Goal: Task Accomplishment & Management: Manage account settings

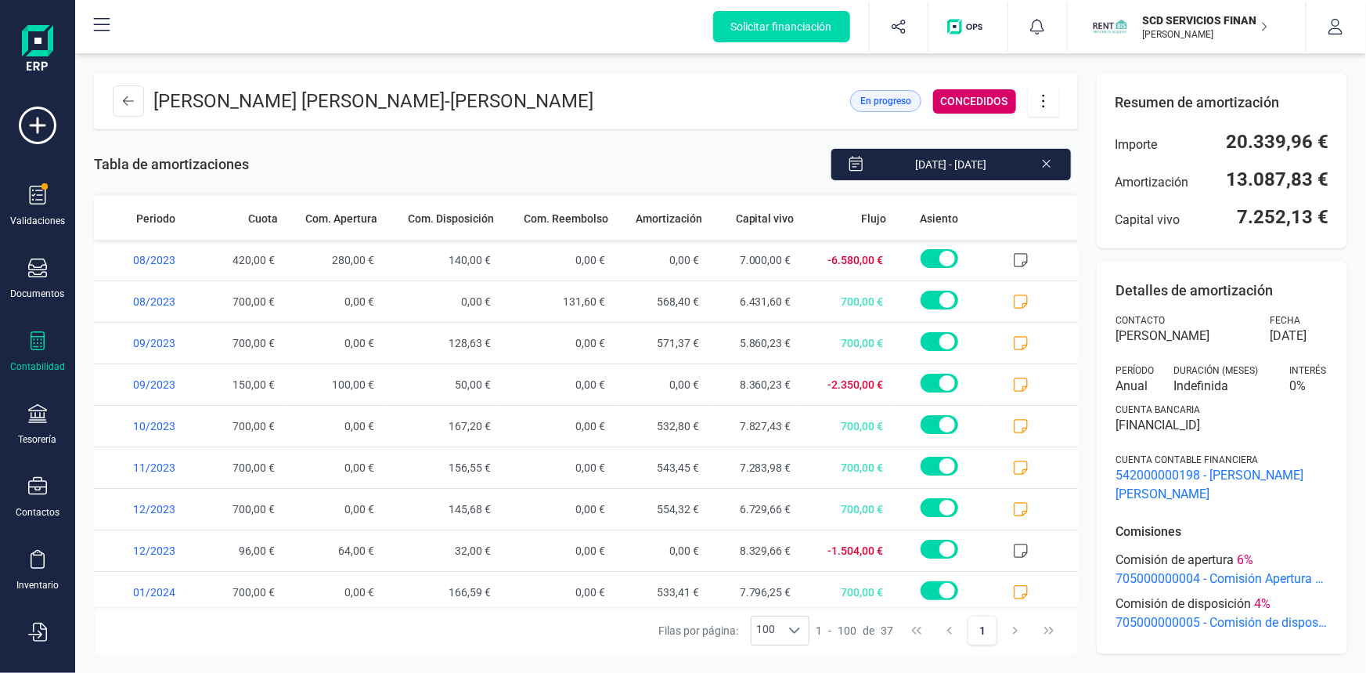
scroll to position [1164, 0]
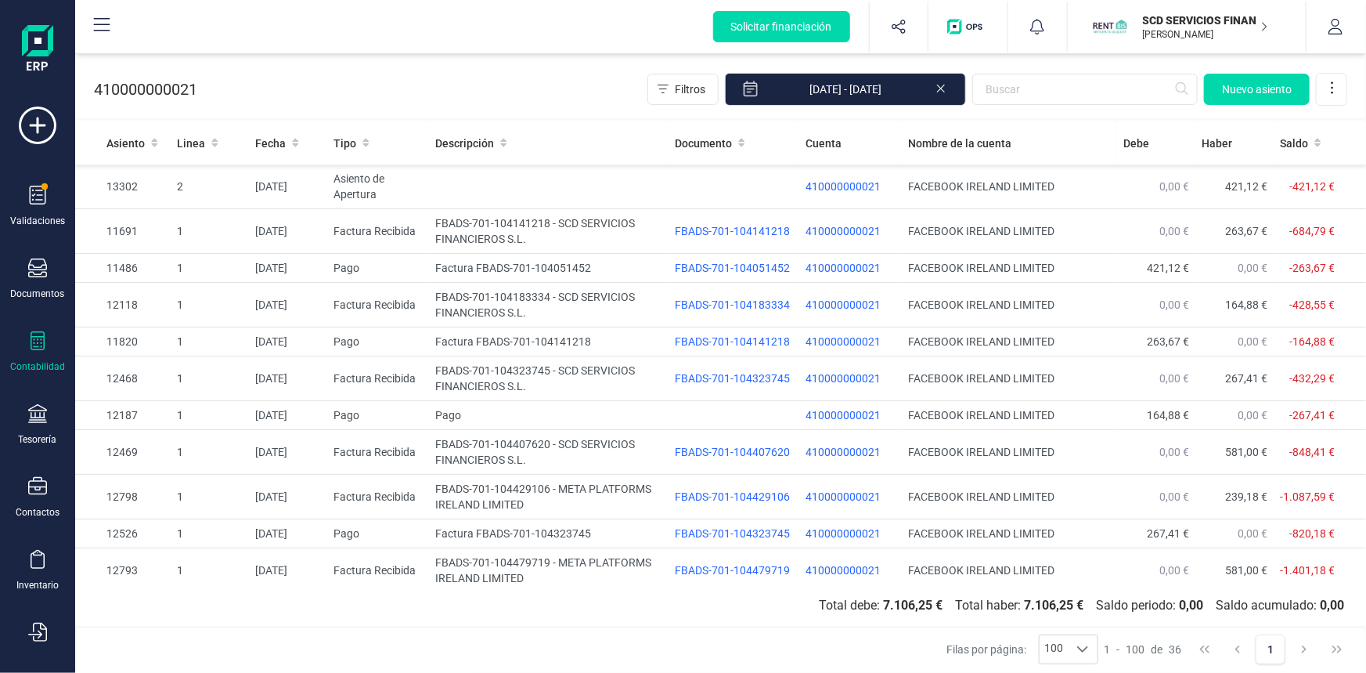
scroll to position [902, 0]
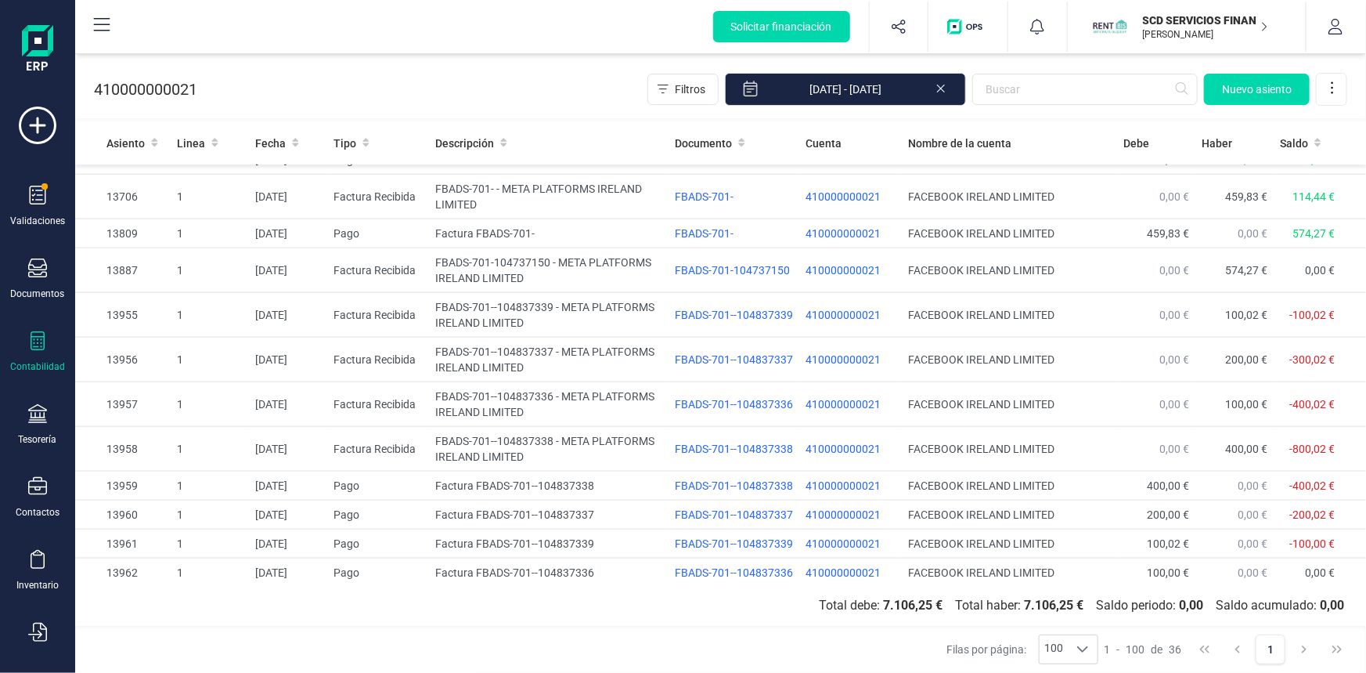
click at [1188, 20] on p "SCD SERVICIOS FINANCIEROS SL" at bounding box center [1205, 21] width 125 height 16
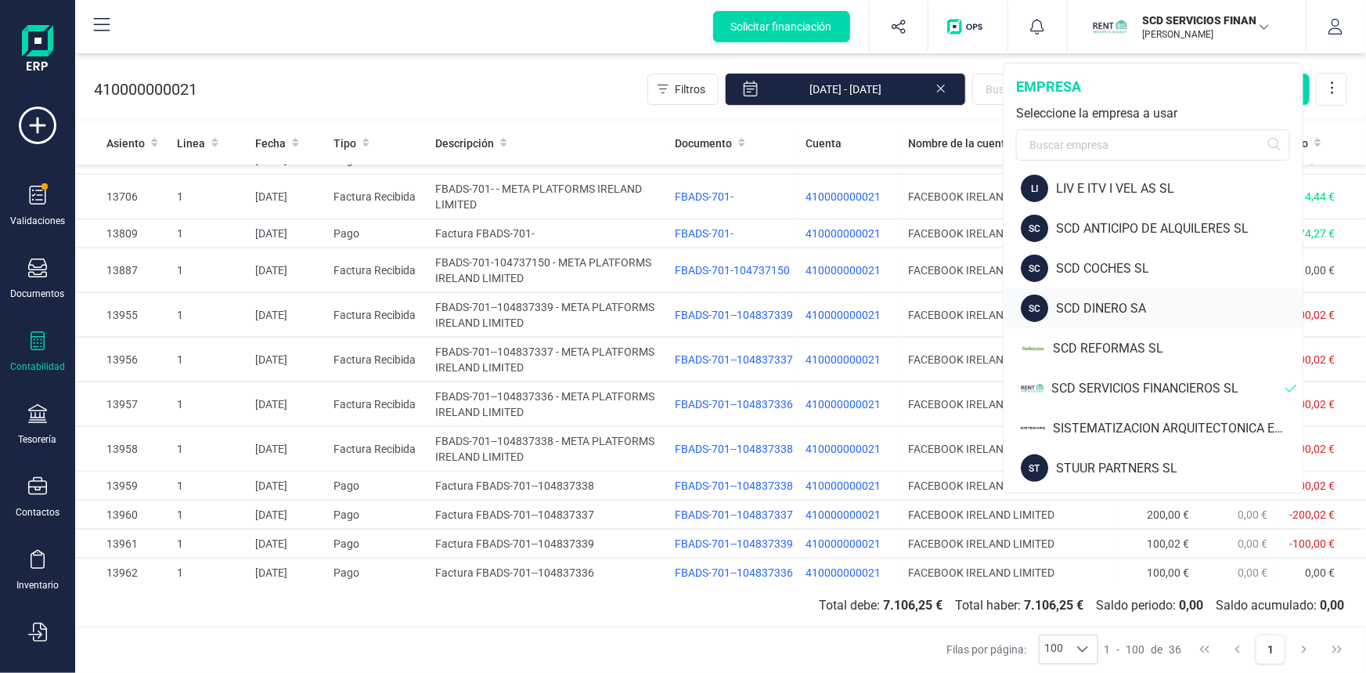
scroll to position [125, 0]
click at [1108, 419] on div "SISTEMATIZACION ARQUITECTONICA EN REFORMAS SL" at bounding box center [1178, 427] width 250 height 19
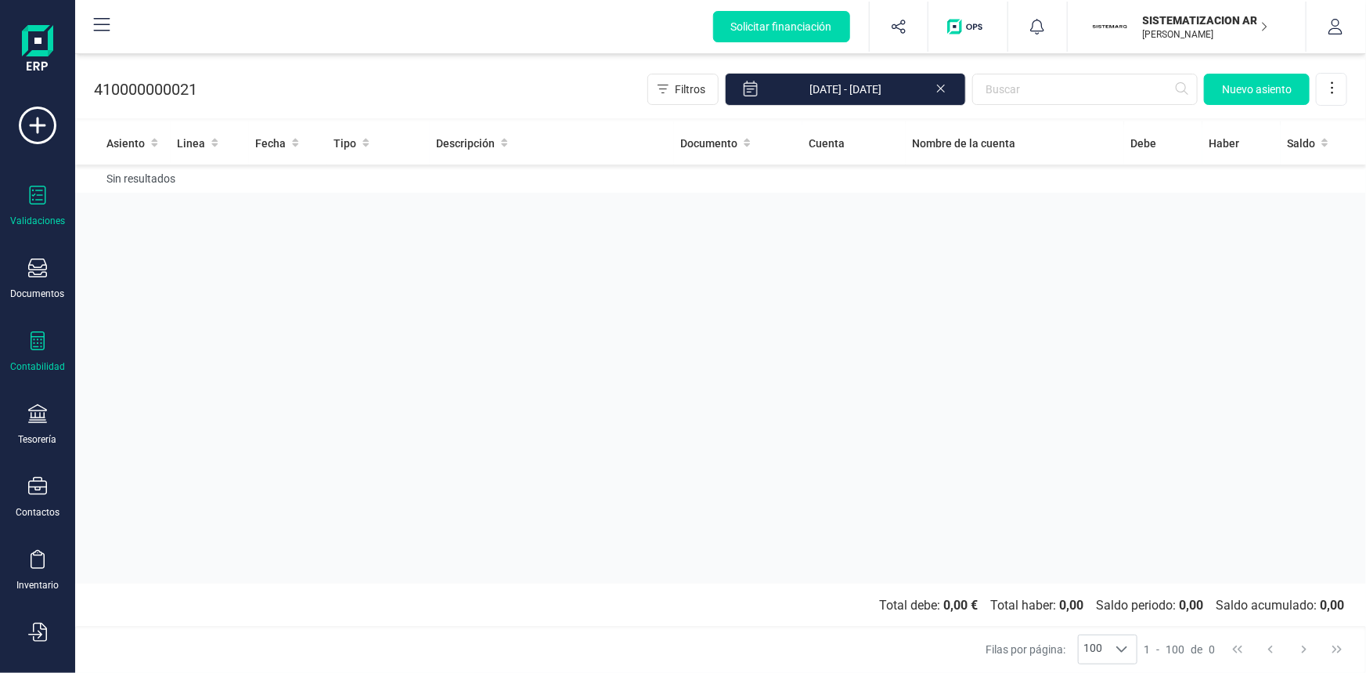
click at [31, 194] on icon at bounding box center [37, 195] width 19 height 19
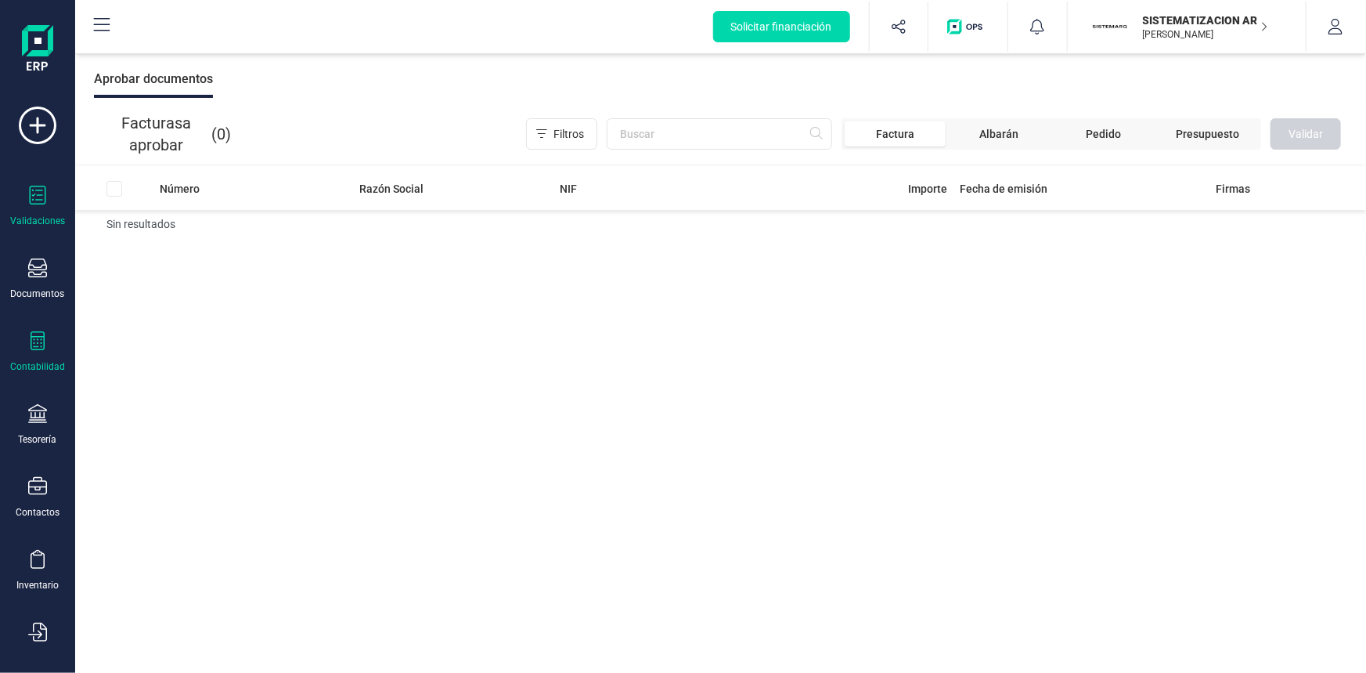
click at [44, 345] on icon at bounding box center [38, 340] width 14 height 19
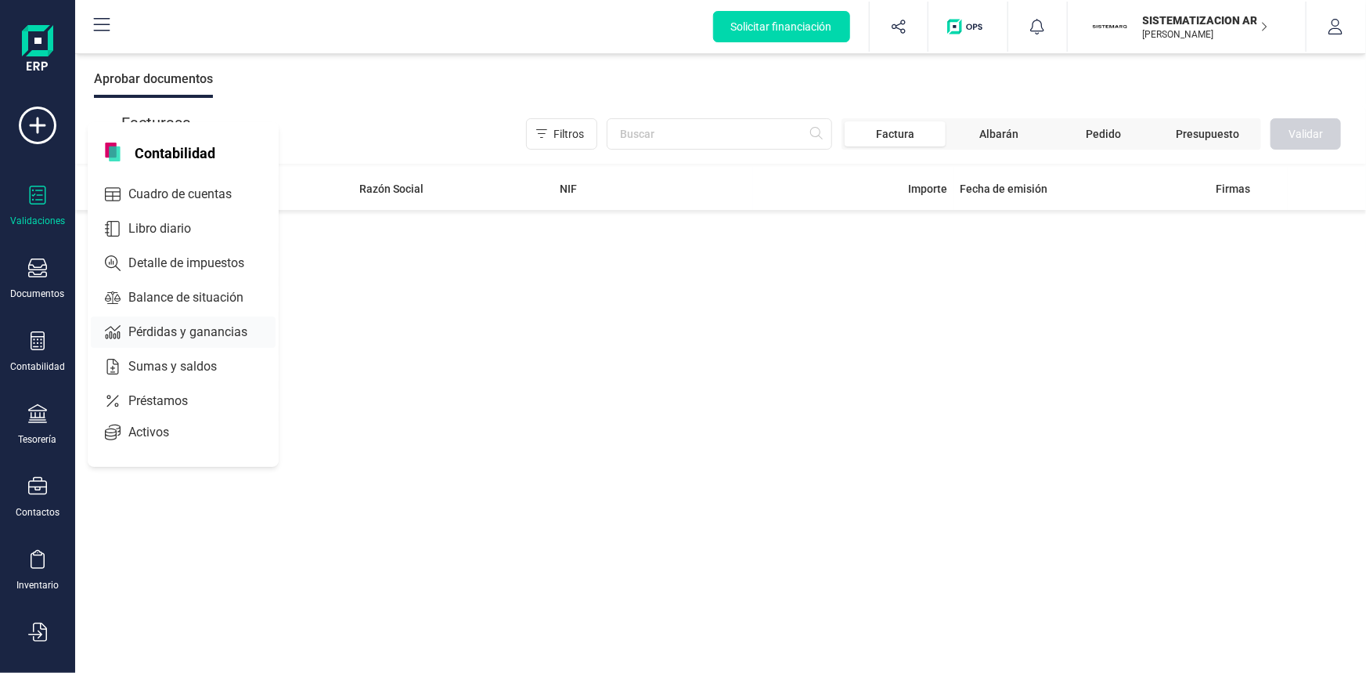
click at [167, 329] on span "Pérdidas y ganancias" at bounding box center [198, 332] width 153 height 19
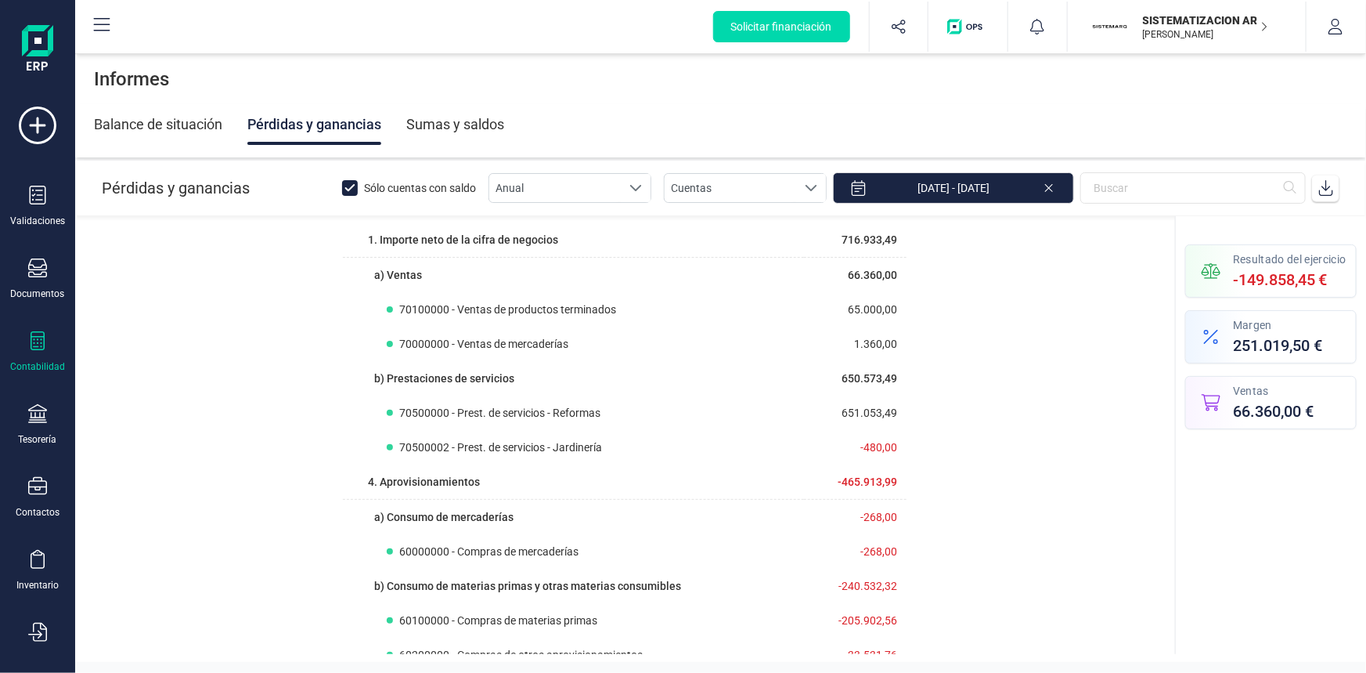
click at [1052, 186] on icon at bounding box center [1049, 187] width 13 height 16
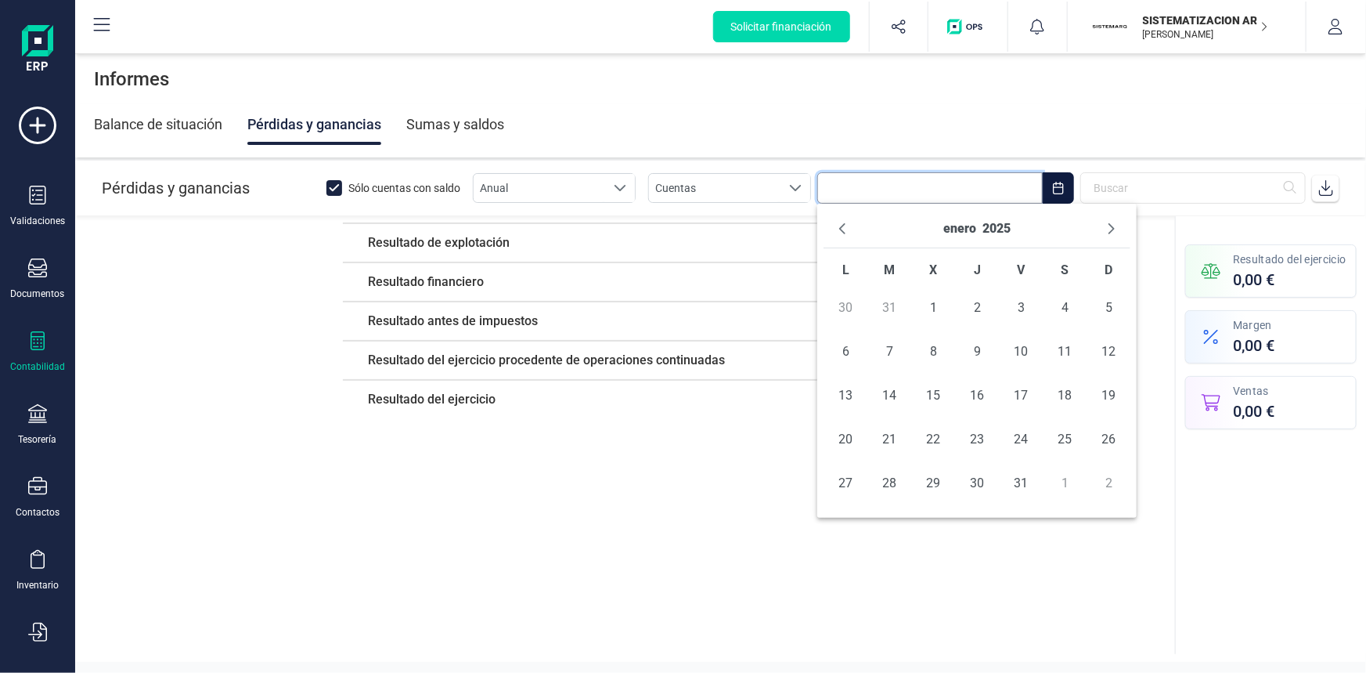
click at [846, 187] on input "text" at bounding box center [930, 187] width 226 height 31
click at [969, 226] on button "enero" at bounding box center [960, 228] width 33 height 25
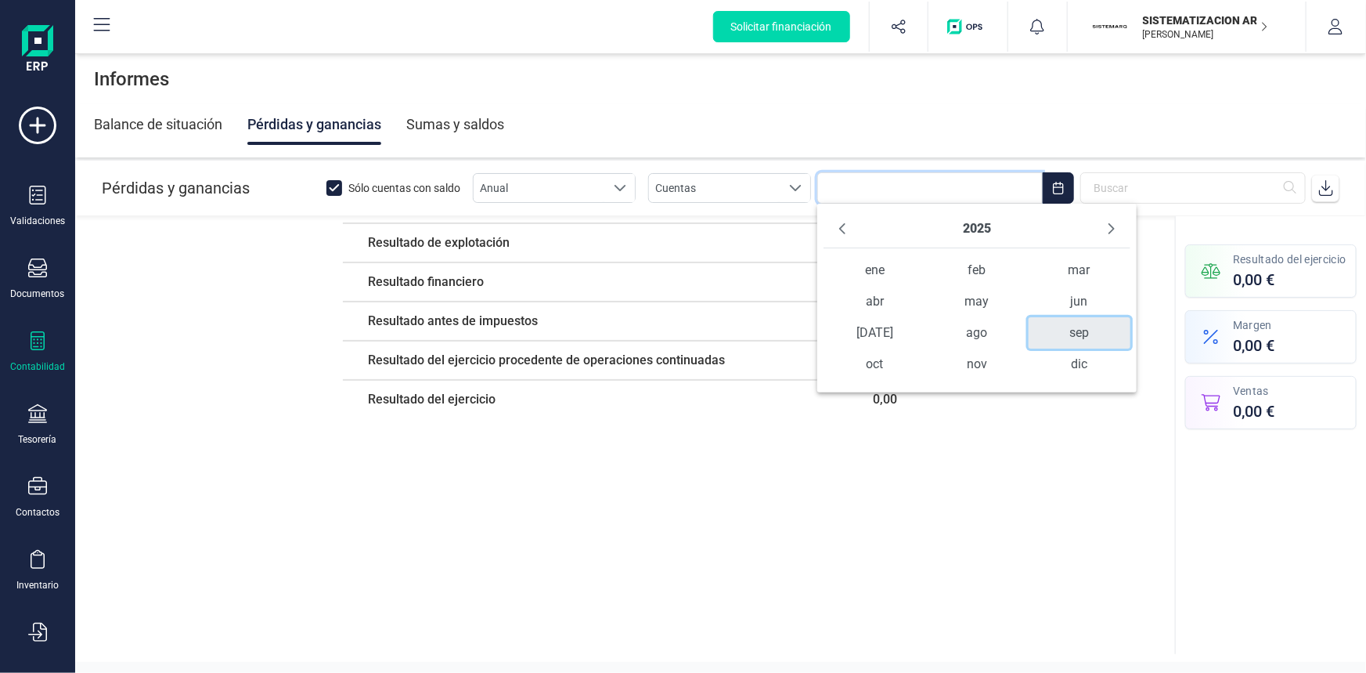
click at [1073, 335] on span "sep" at bounding box center [1080, 332] width 103 height 31
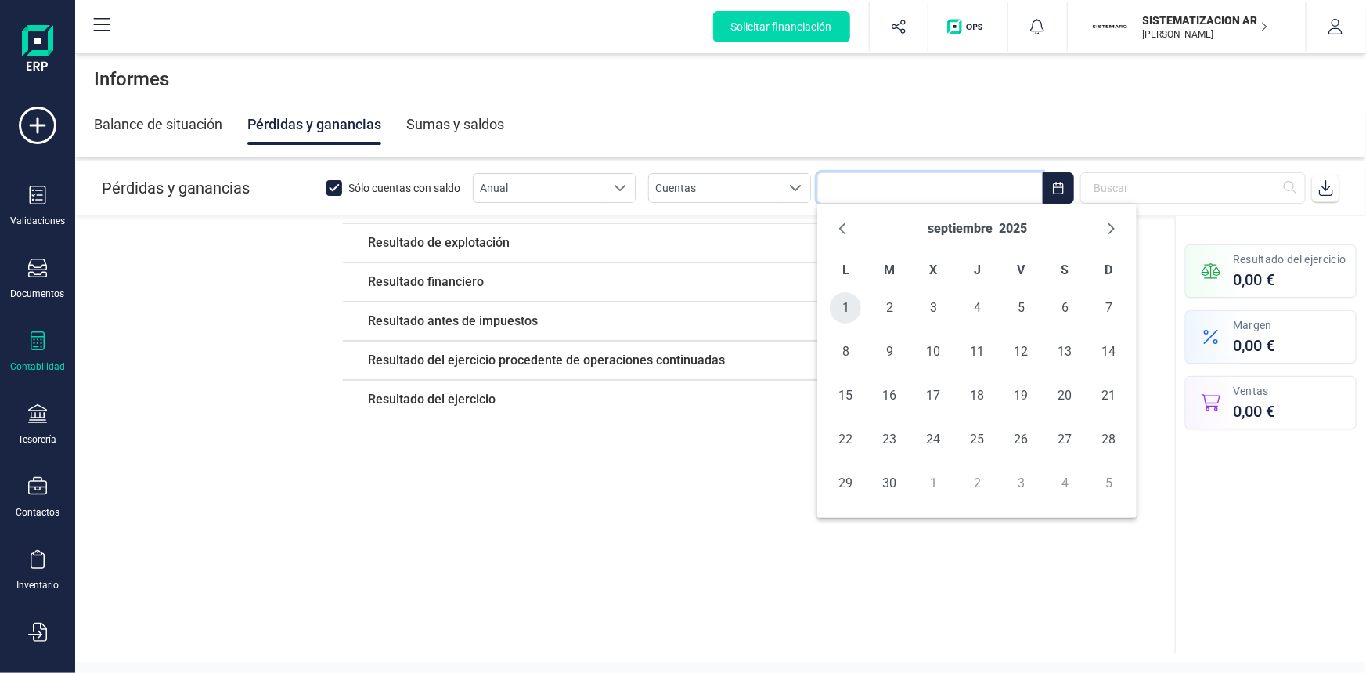
click at [846, 304] on span "1" at bounding box center [845, 307] width 31 height 31
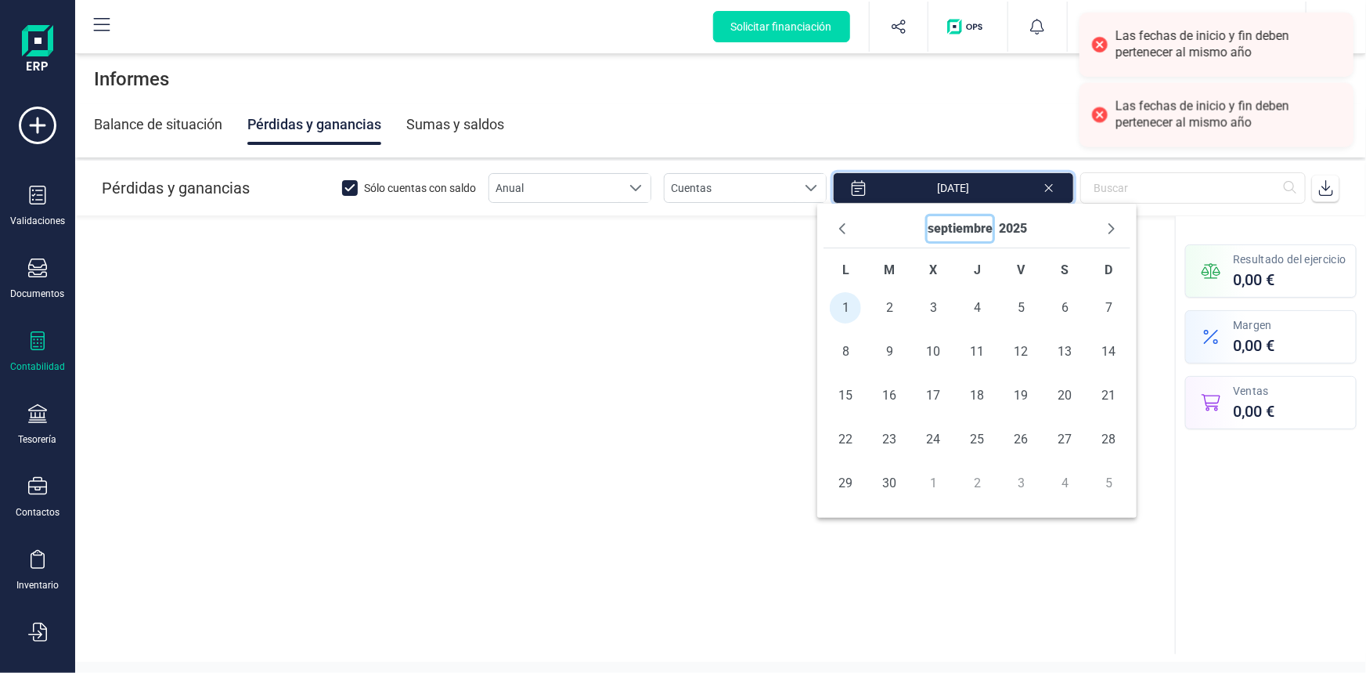
click at [954, 226] on button "septiembre" at bounding box center [960, 228] width 65 height 25
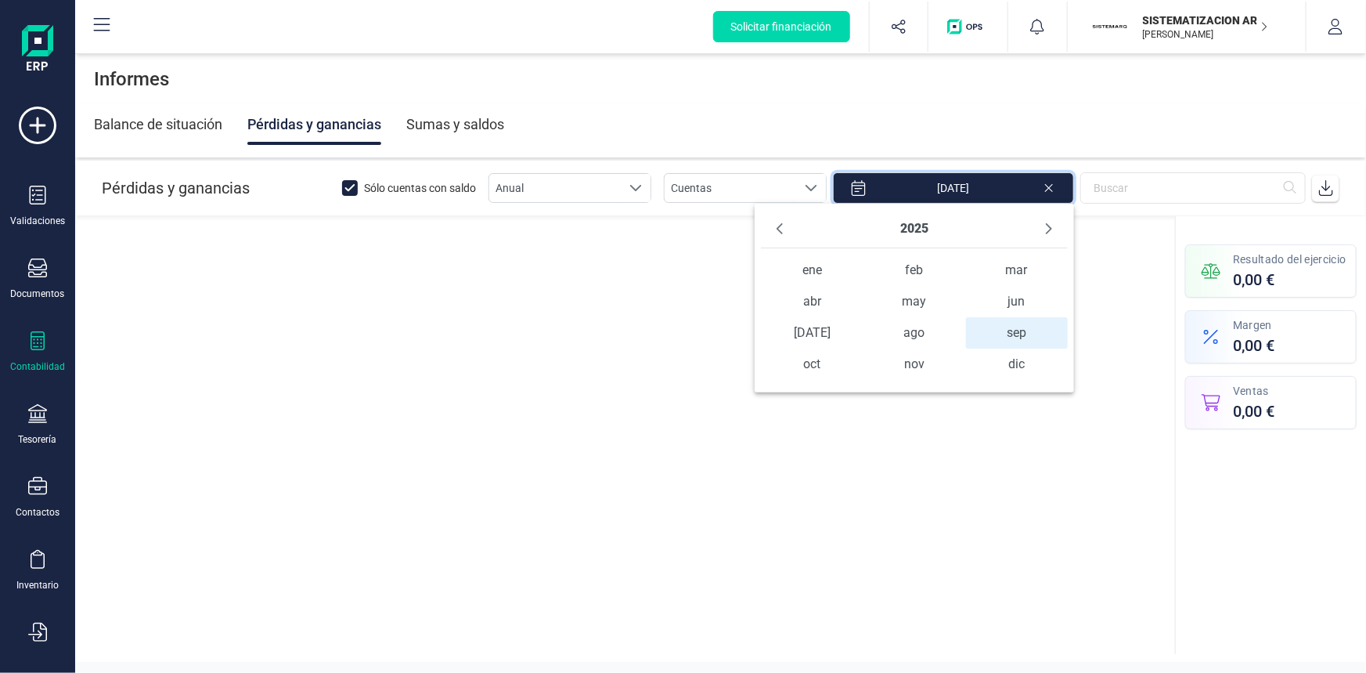
click at [994, 337] on span "sep sep" at bounding box center [1017, 332] width 103 height 31
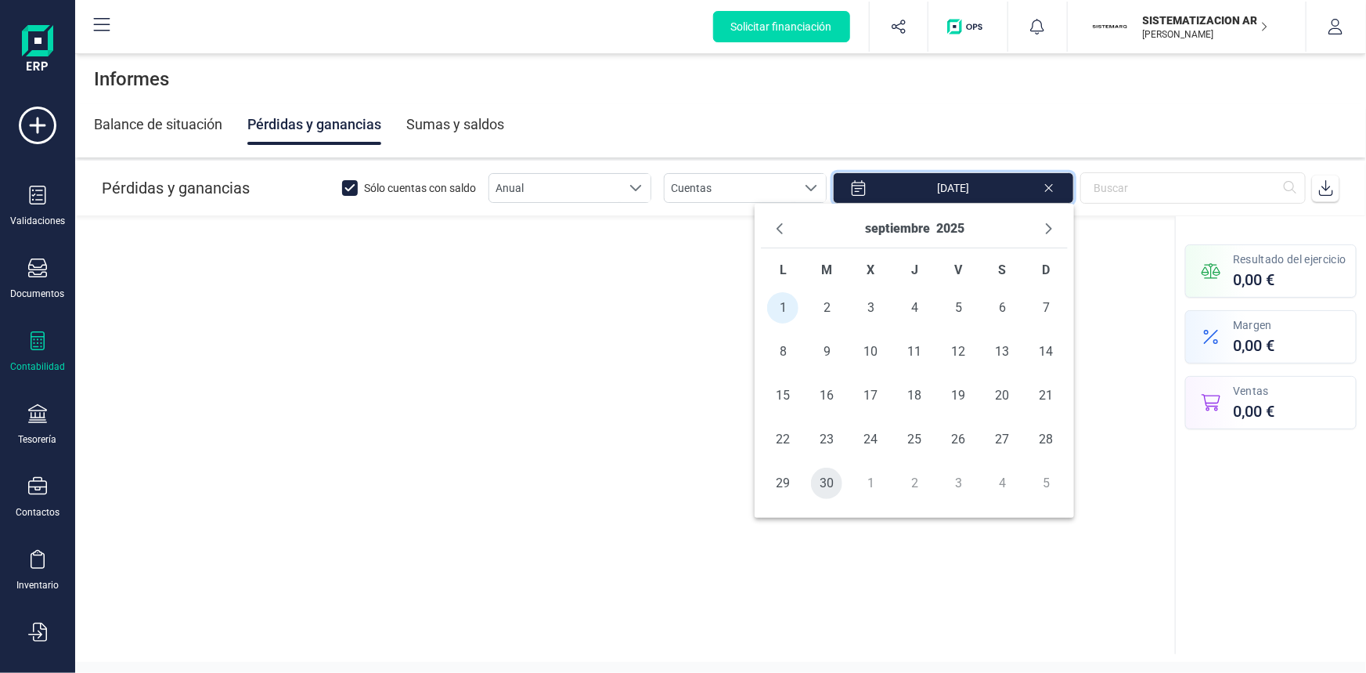
click at [823, 485] on span "30" at bounding box center [826, 482] width 31 height 31
type input "[DATE] - [DATE]"
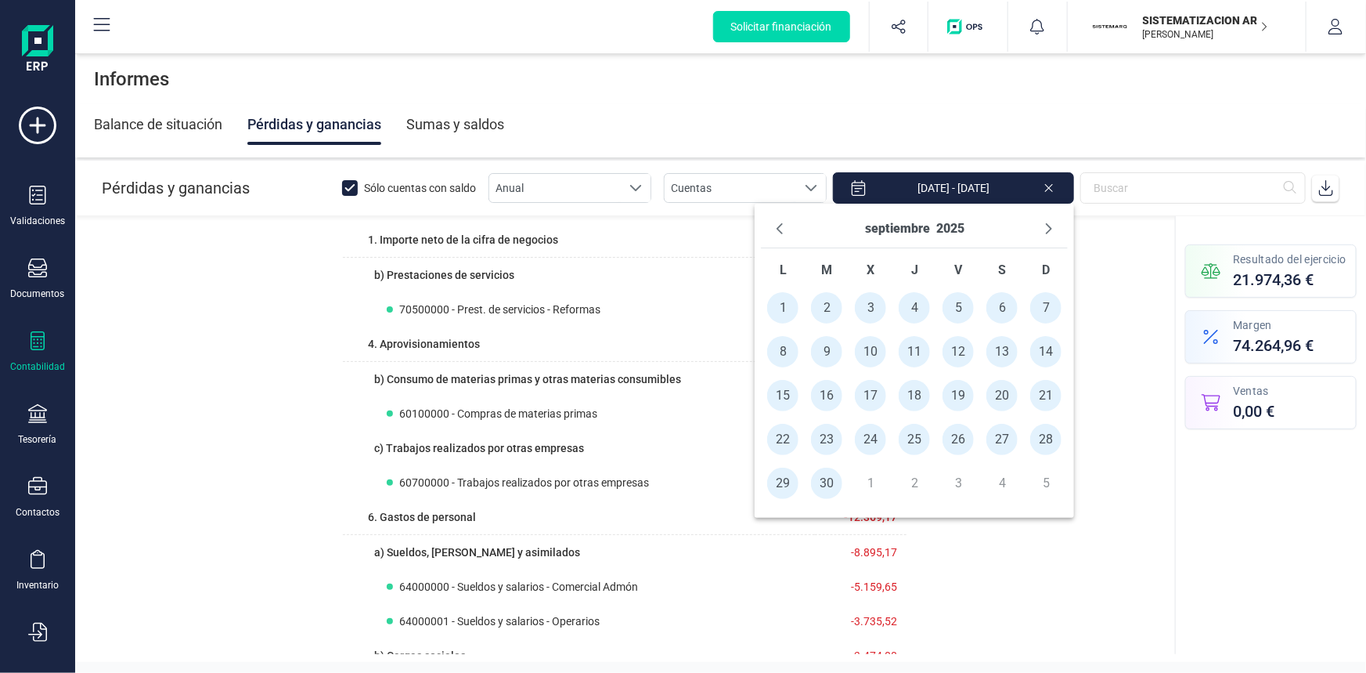
drag, startPoint x: 908, startPoint y: 184, endPoint x: 885, endPoint y: 186, distance: 23.6
click at [908, 184] on input "[DATE] - [DATE]" at bounding box center [953, 187] width 241 height 31
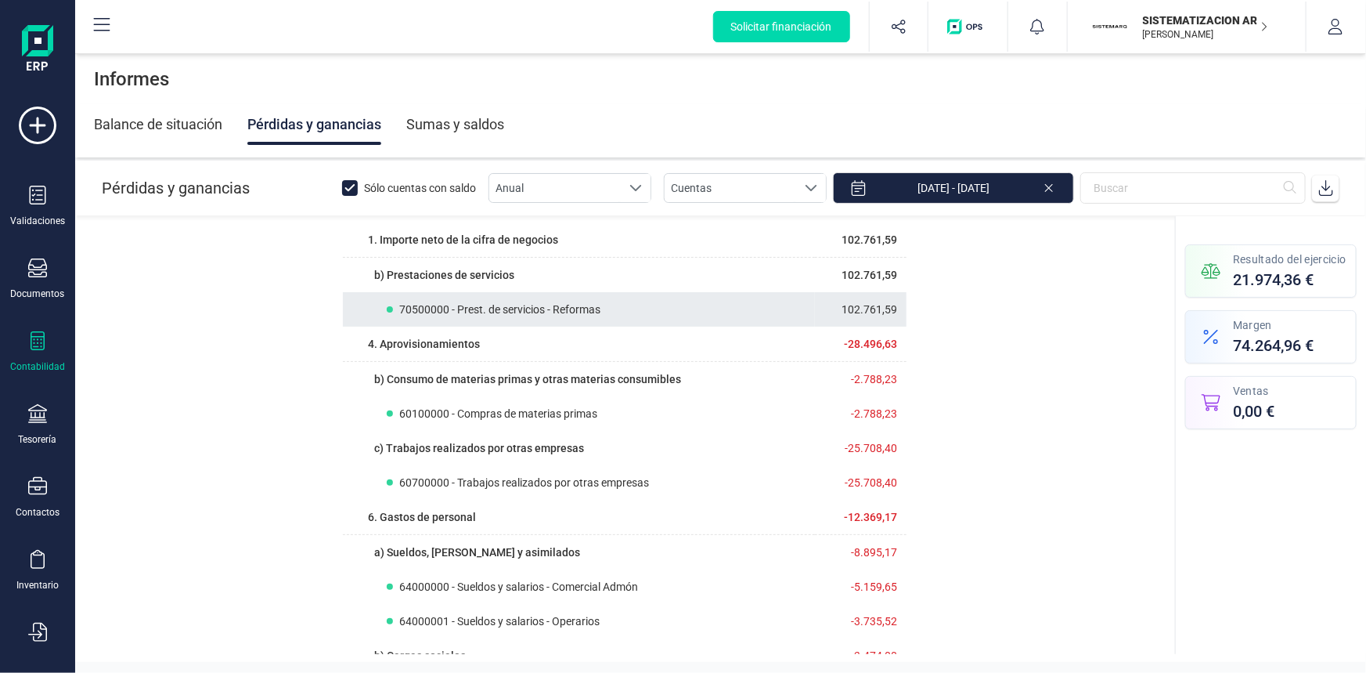
click at [680, 313] on div "70500000 - Prest. de servicios - Reformas" at bounding box center [601, 309] width 428 height 16
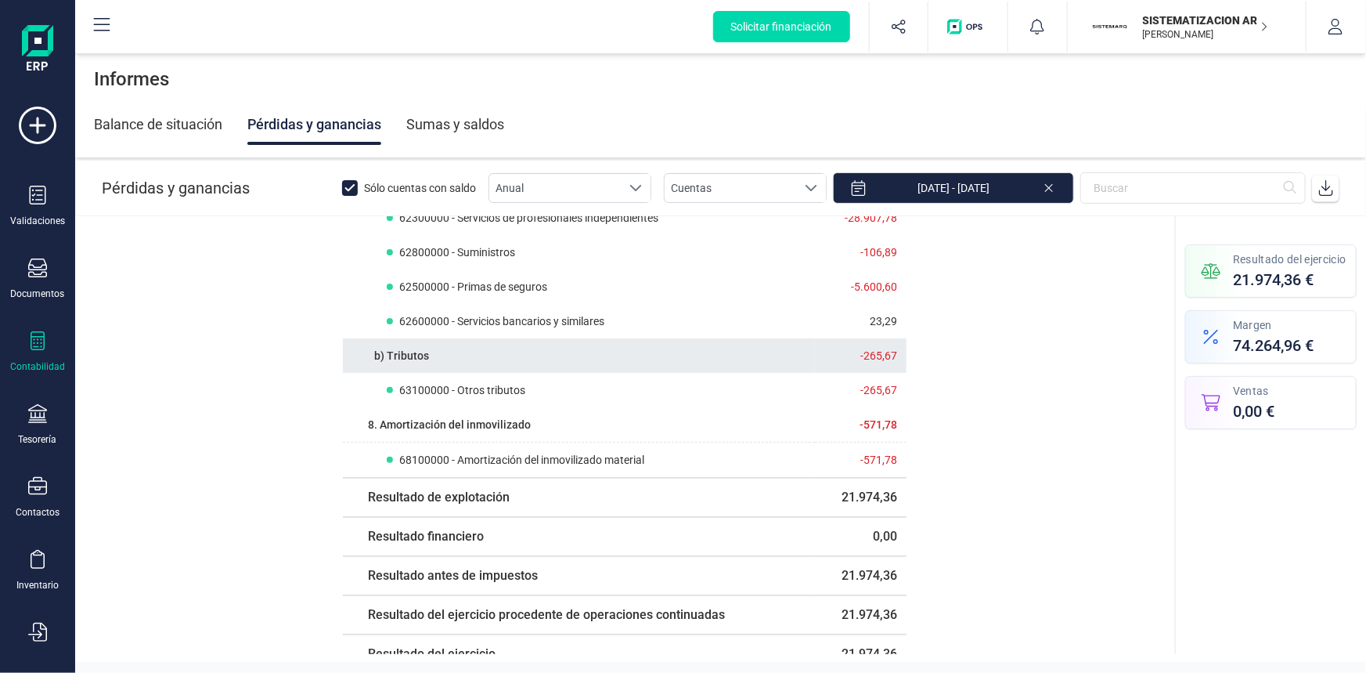
scroll to position [853, 0]
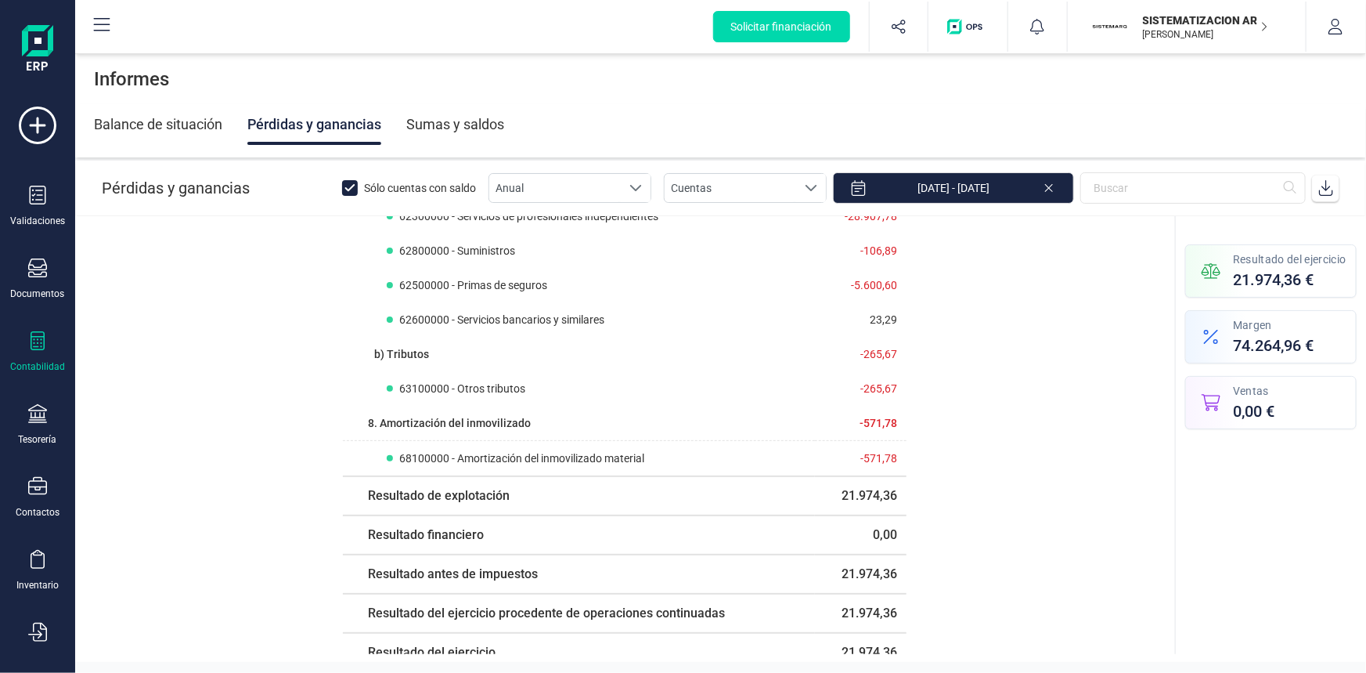
click at [1185, 28] on p "[PERSON_NAME]" at bounding box center [1205, 34] width 125 height 13
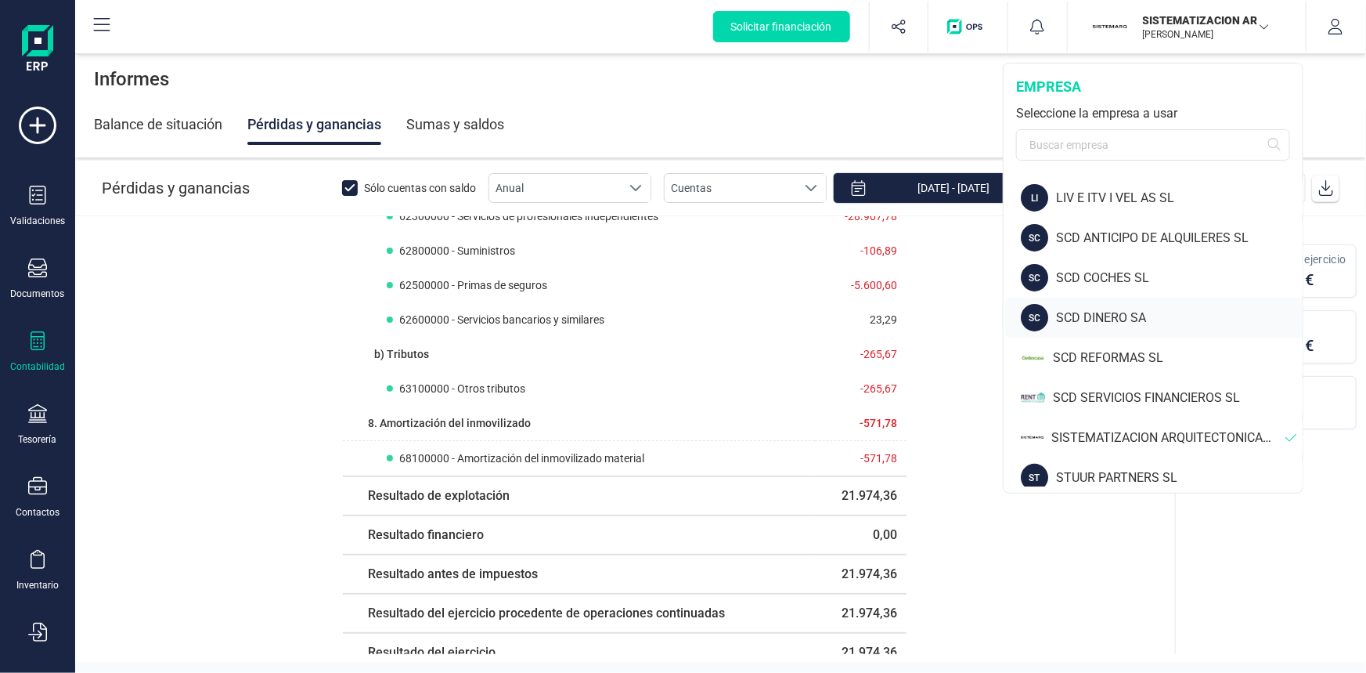
scroll to position [125, 0]
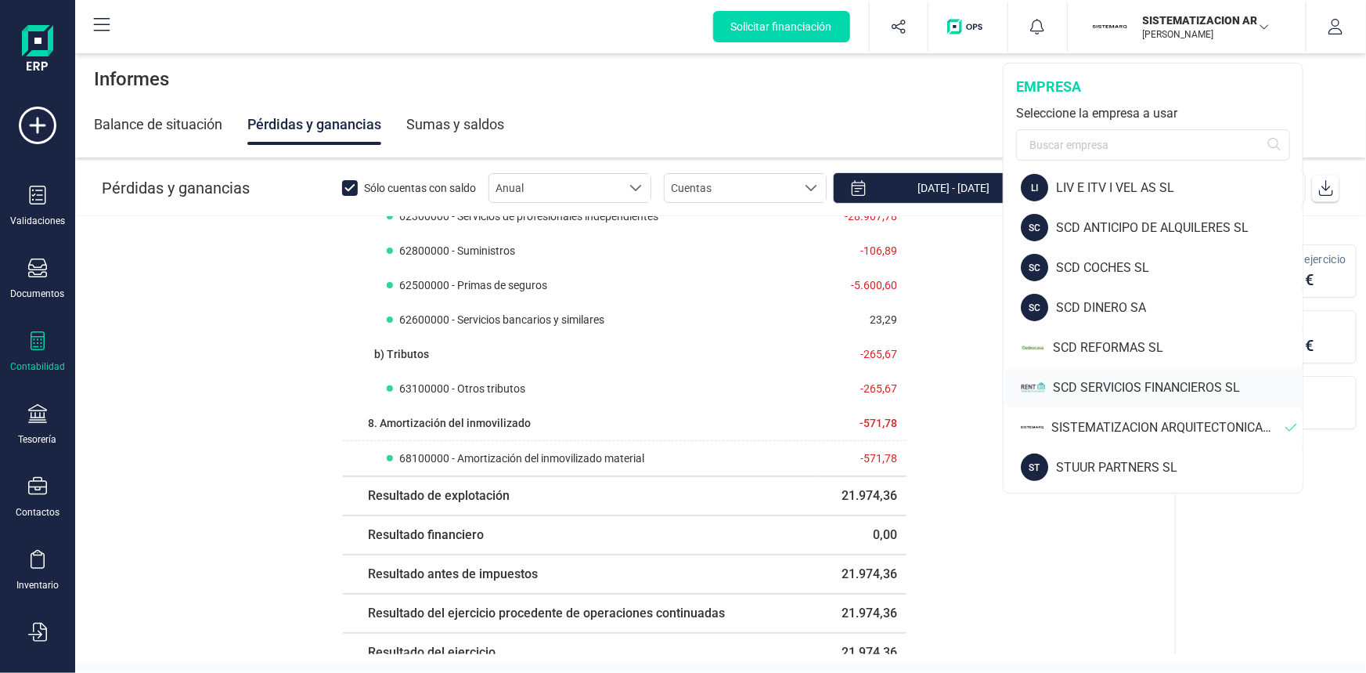
click at [1105, 385] on div "SCD SERVICIOS FINANCIEROS SL" at bounding box center [1178, 387] width 250 height 19
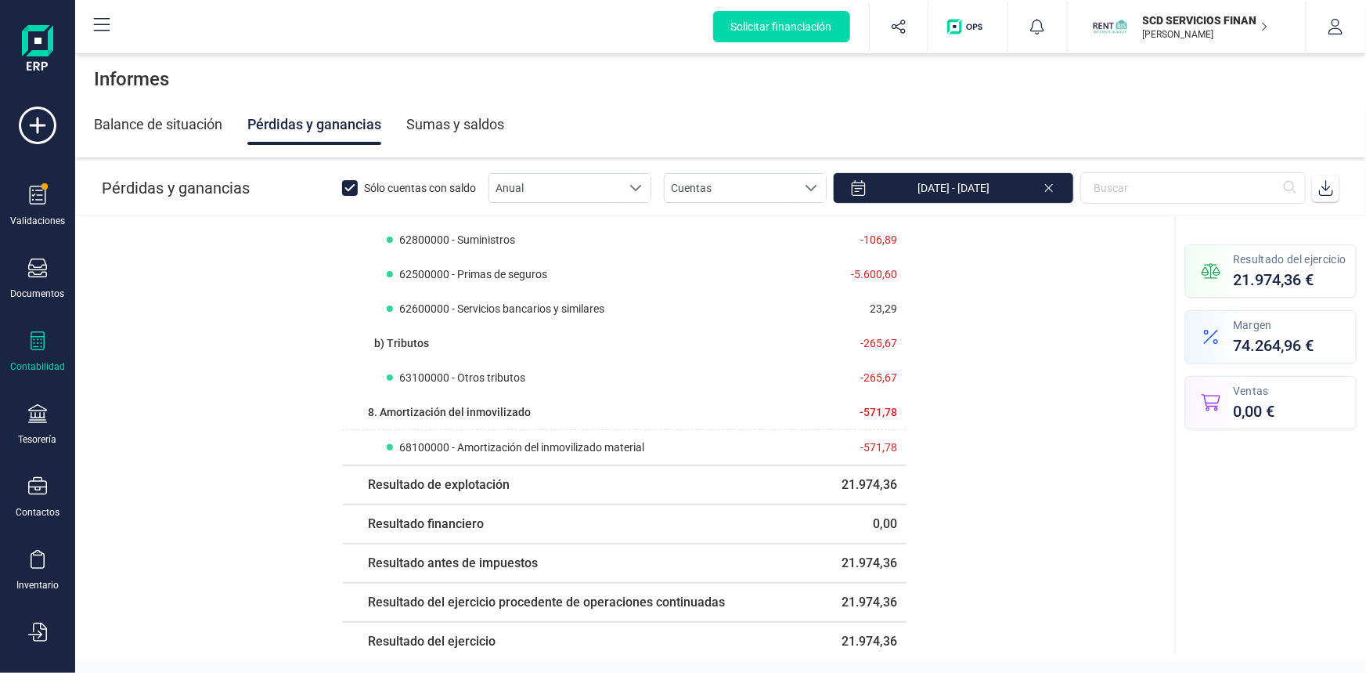
scroll to position [868, 0]
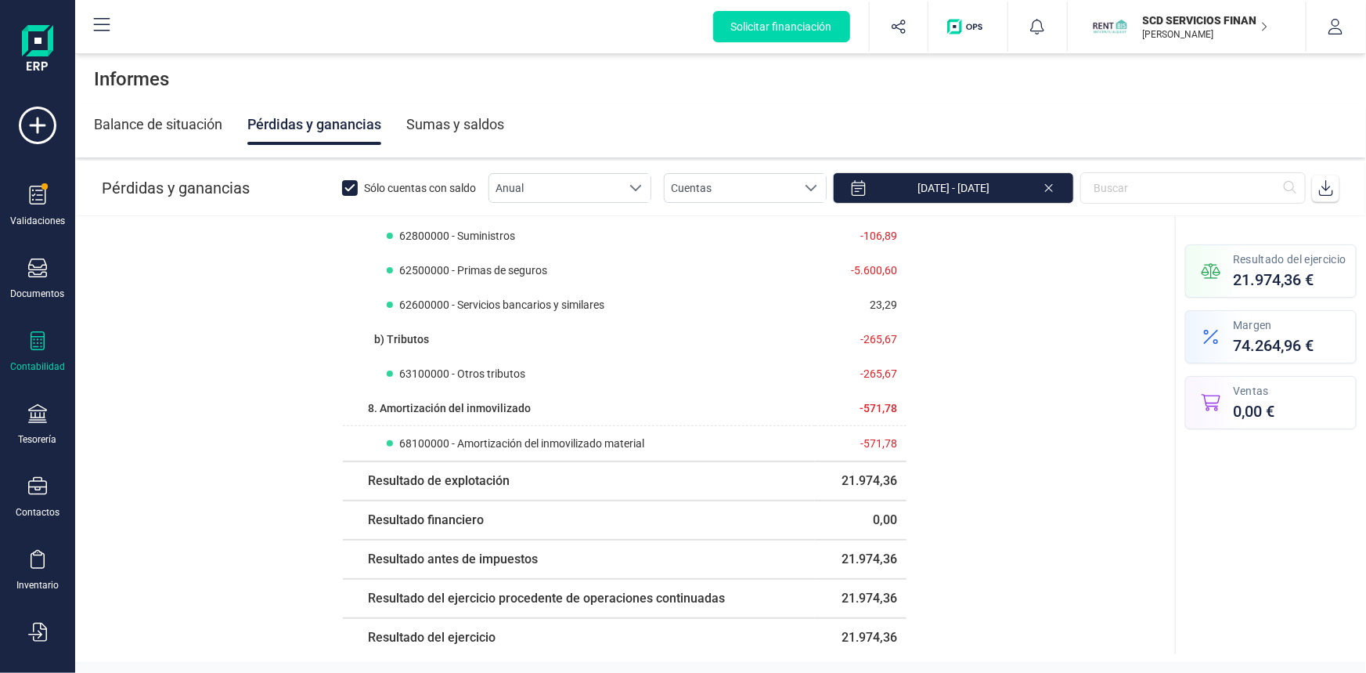
click at [35, 336] on icon at bounding box center [38, 340] width 14 height 19
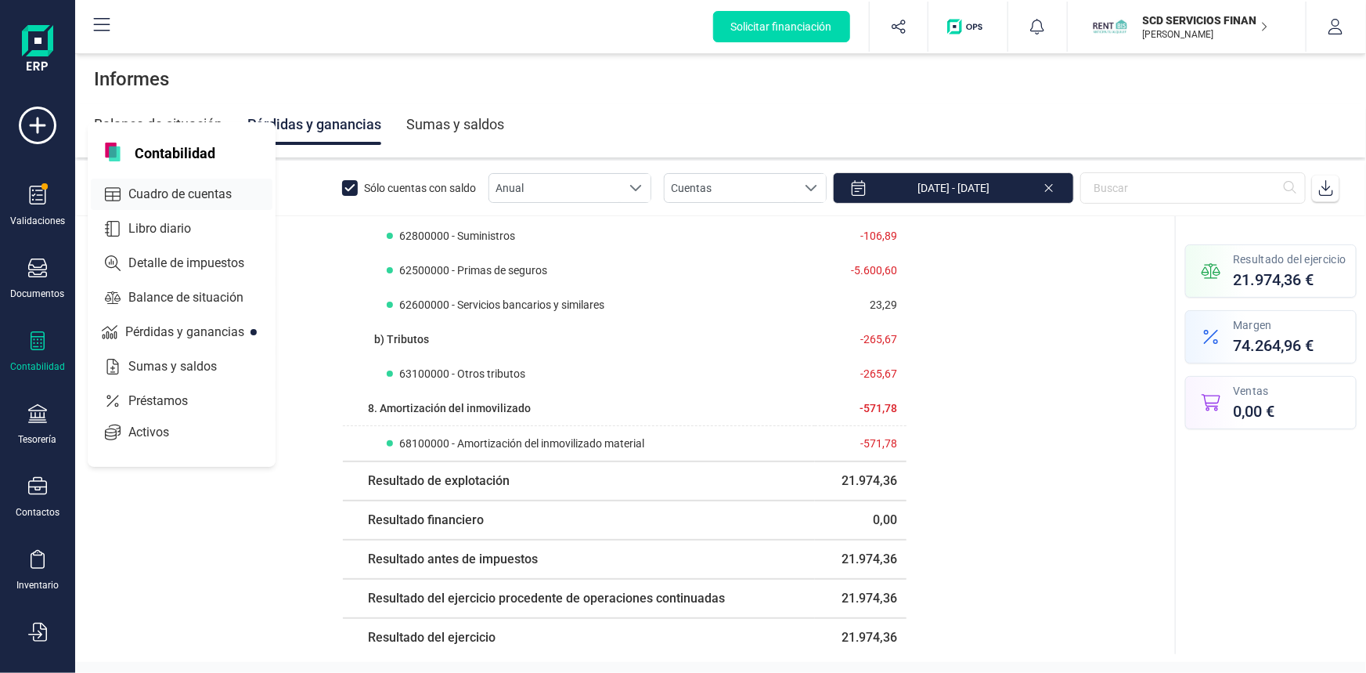
click at [196, 191] on span "Cuadro de cuentas" at bounding box center [191, 194] width 138 height 19
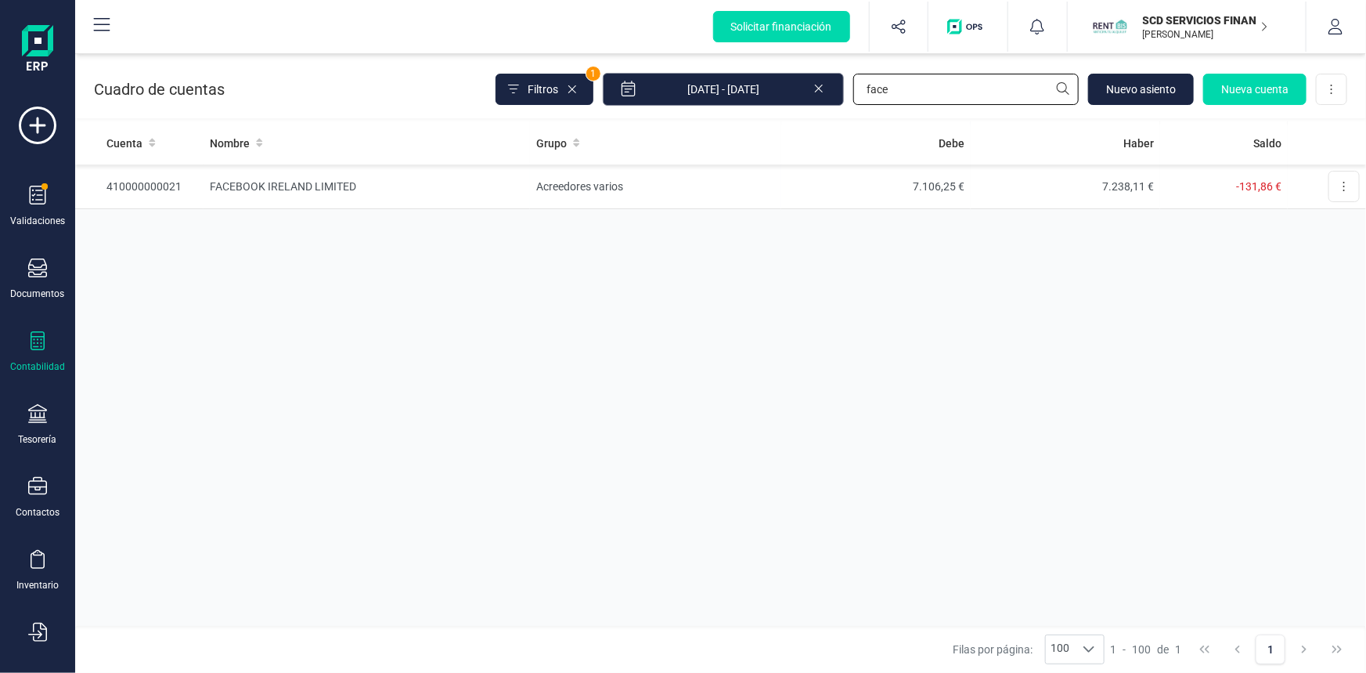
drag, startPoint x: 919, startPoint y: 92, endPoint x: 709, endPoint y: 81, distance: 210.9
click at [761, 80] on div "Filtros 1 01/01/2025 - 15/10/2025 face Nuevo asiento Nueva cuenta Descargar Exc…" at bounding box center [922, 89] width 852 height 33
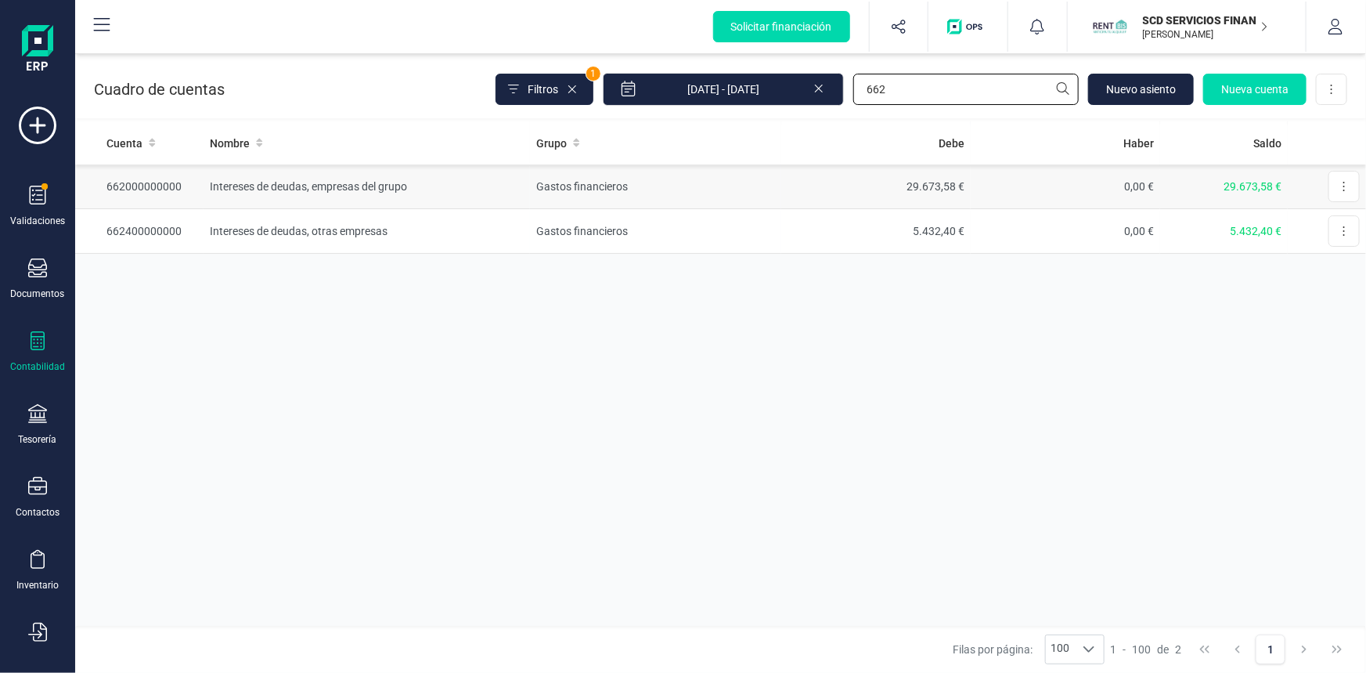
type input "662"
click at [267, 185] on td "Intereses de deudas, empresas del grupo" at bounding box center [367, 186] width 327 height 45
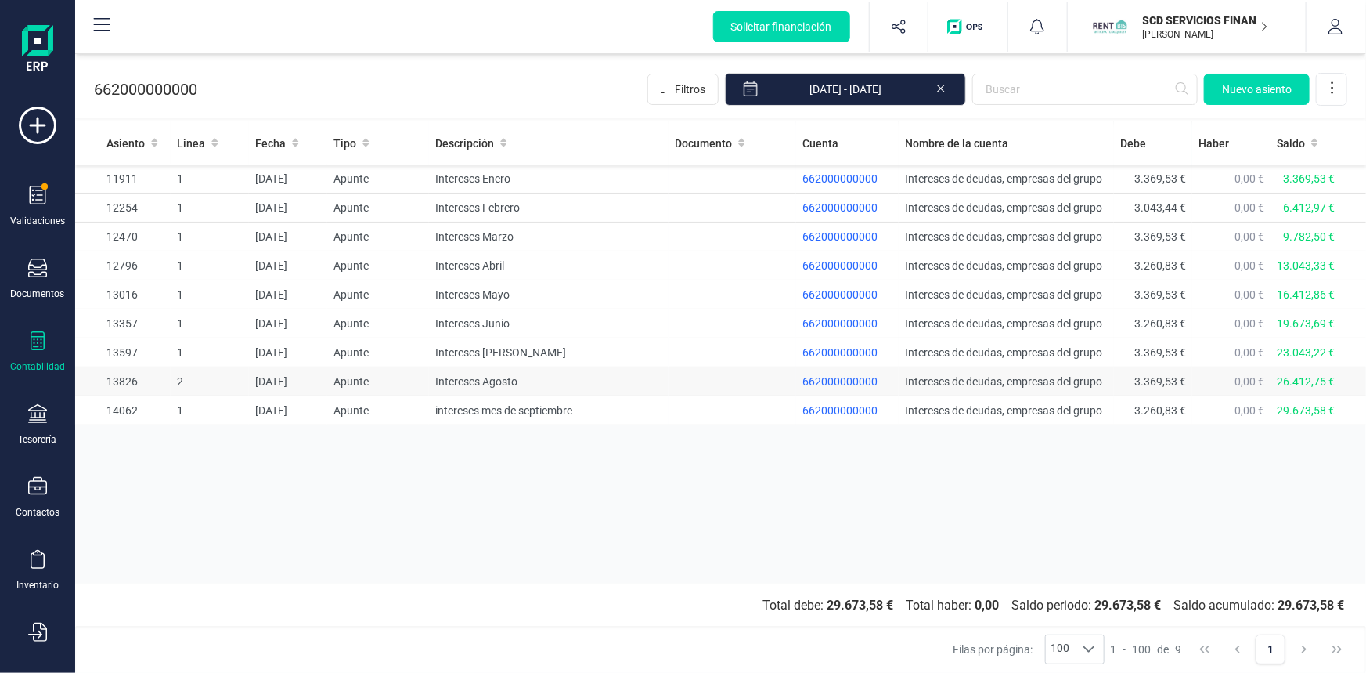
click at [825, 378] on span "662000000000" at bounding box center [840, 381] width 75 height 13
click at [496, 377] on td "Intereses Agosto" at bounding box center [549, 381] width 240 height 29
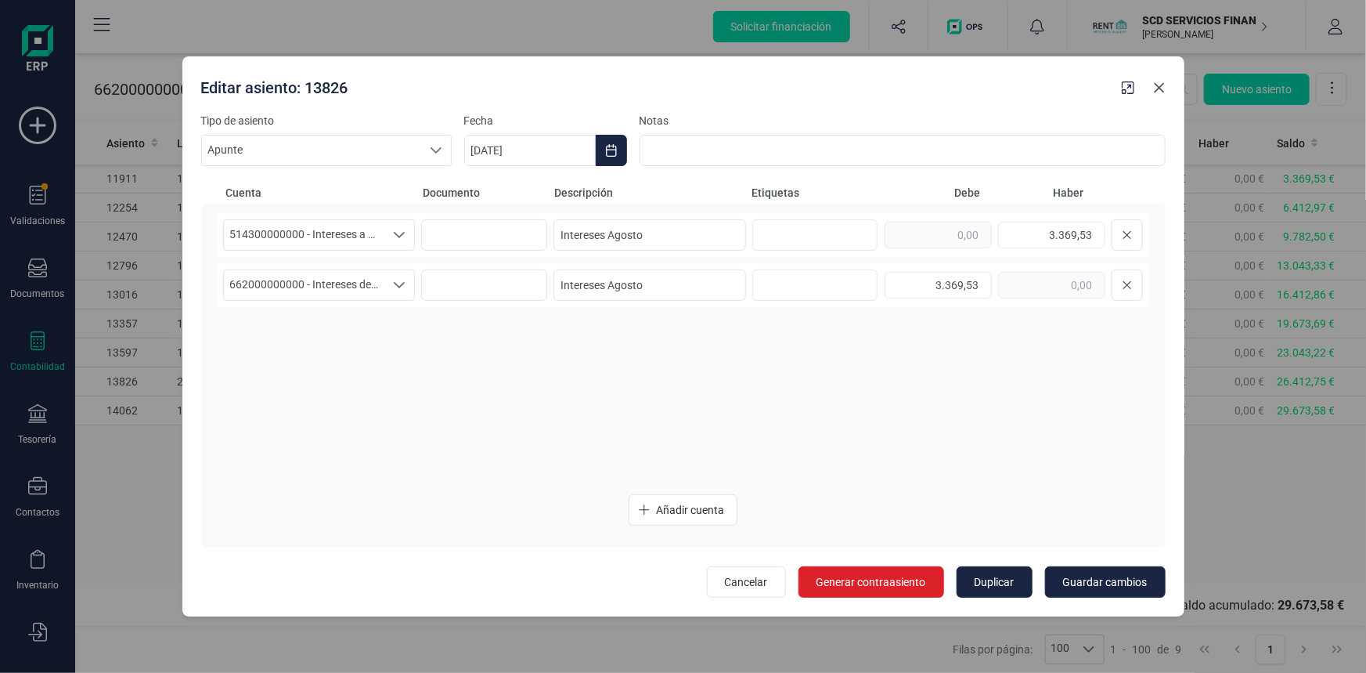
click at [1163, 85] on icon "Close" at bounding box center [1159, 87] width 13 height 13
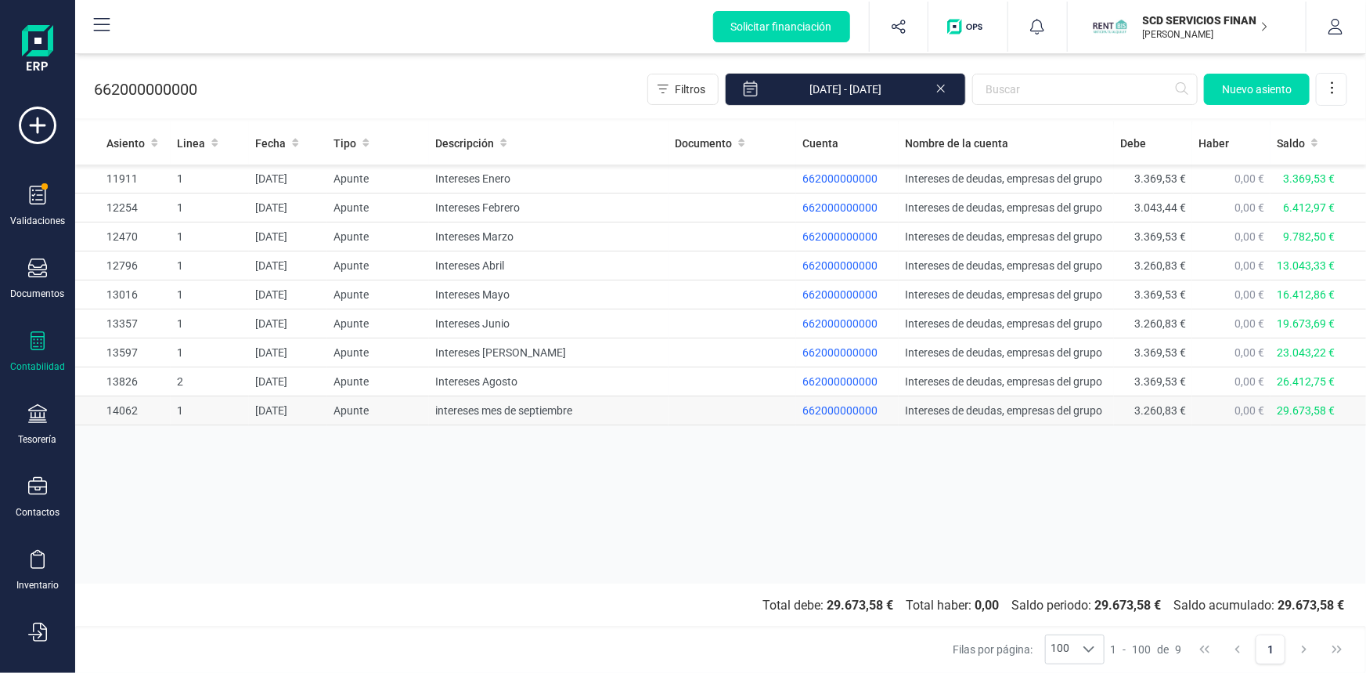
click at [839, 410] on span "662000000000" at bounding box center [840, 410] width 75 height 13
click at [530, 410] on td "intereses mes de septiembre" at bounding box center [549, 410] width 240 height 29
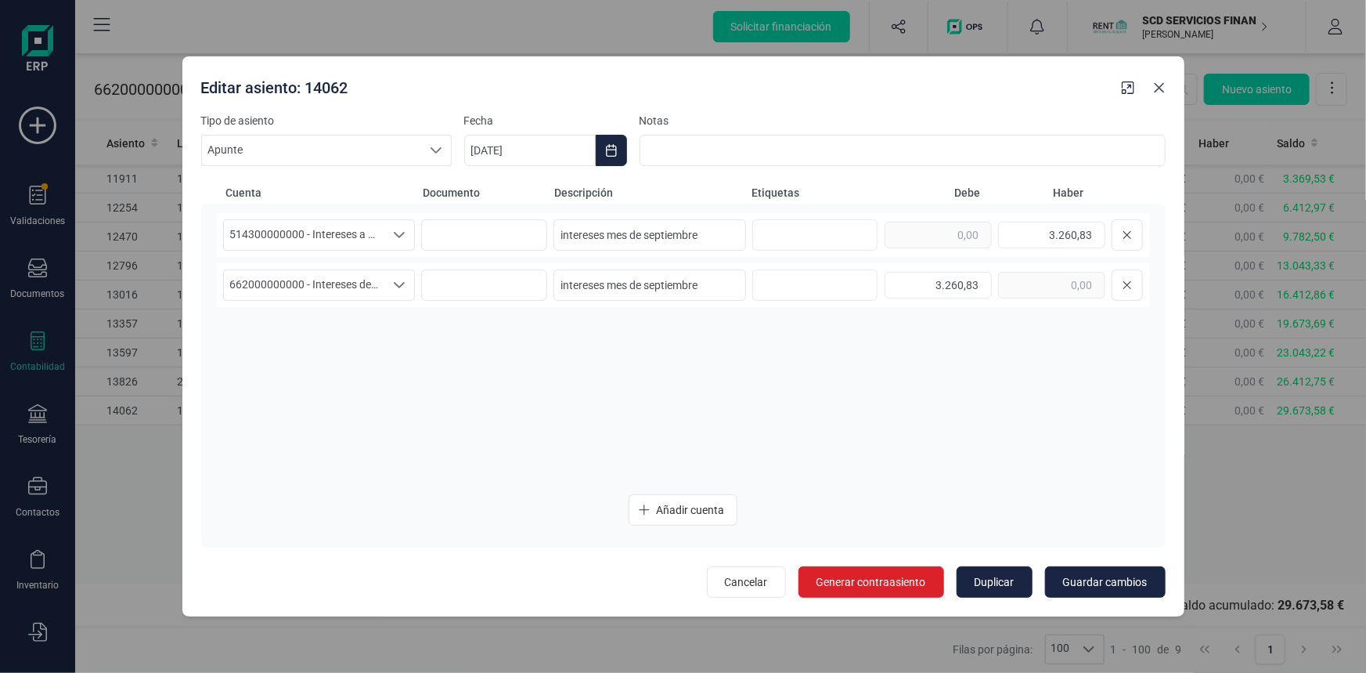
click at [1159, 86] on icon "Close" at bounding box center [1159, 87] width 10 height 10
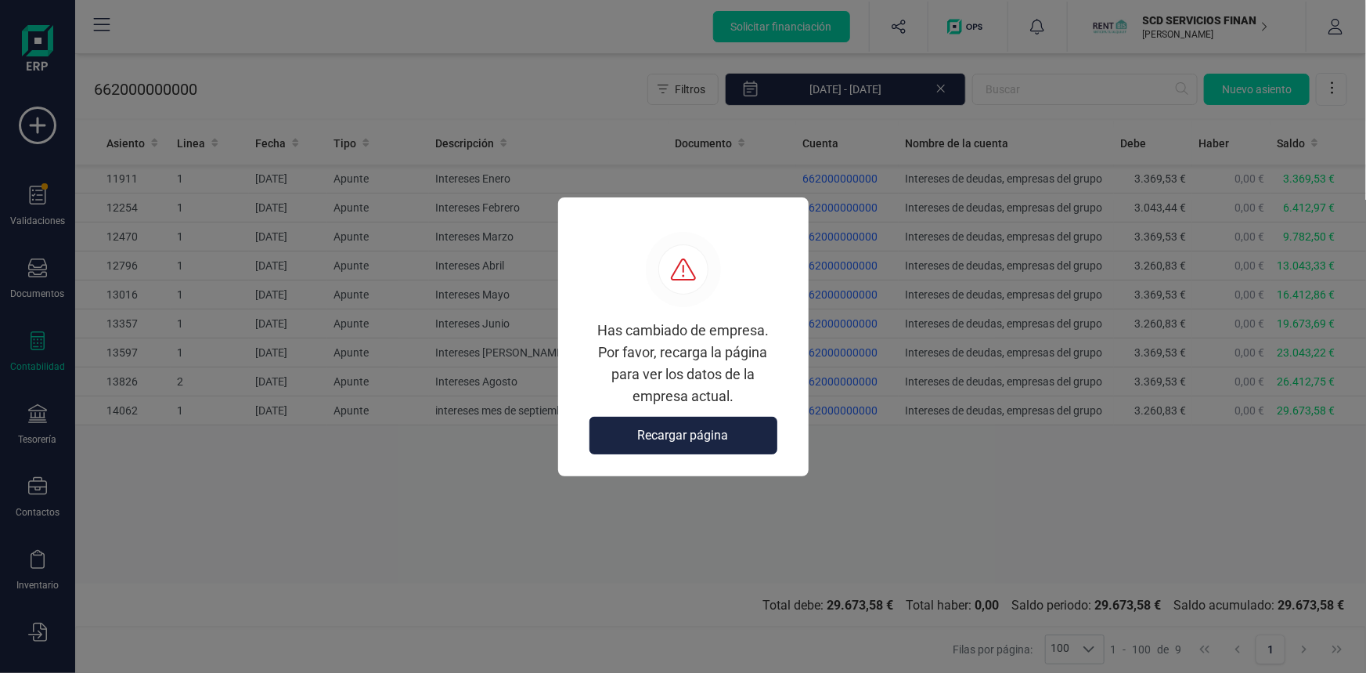
click at [671, 443] on span "Recargar página" at bounding box center [683, 435] width 91 height 19
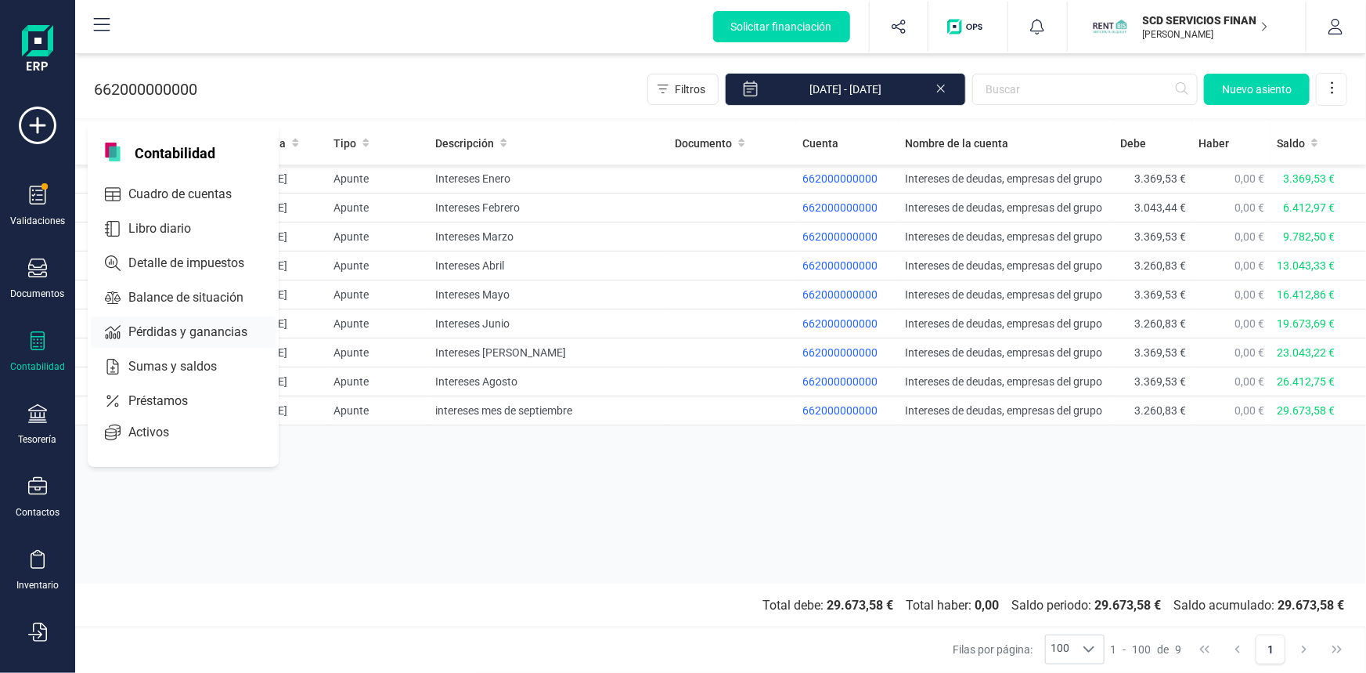
click at [193, 326] on span "Pérdidas y ganancias" at bounding box center [198, 332] width 153 height 19
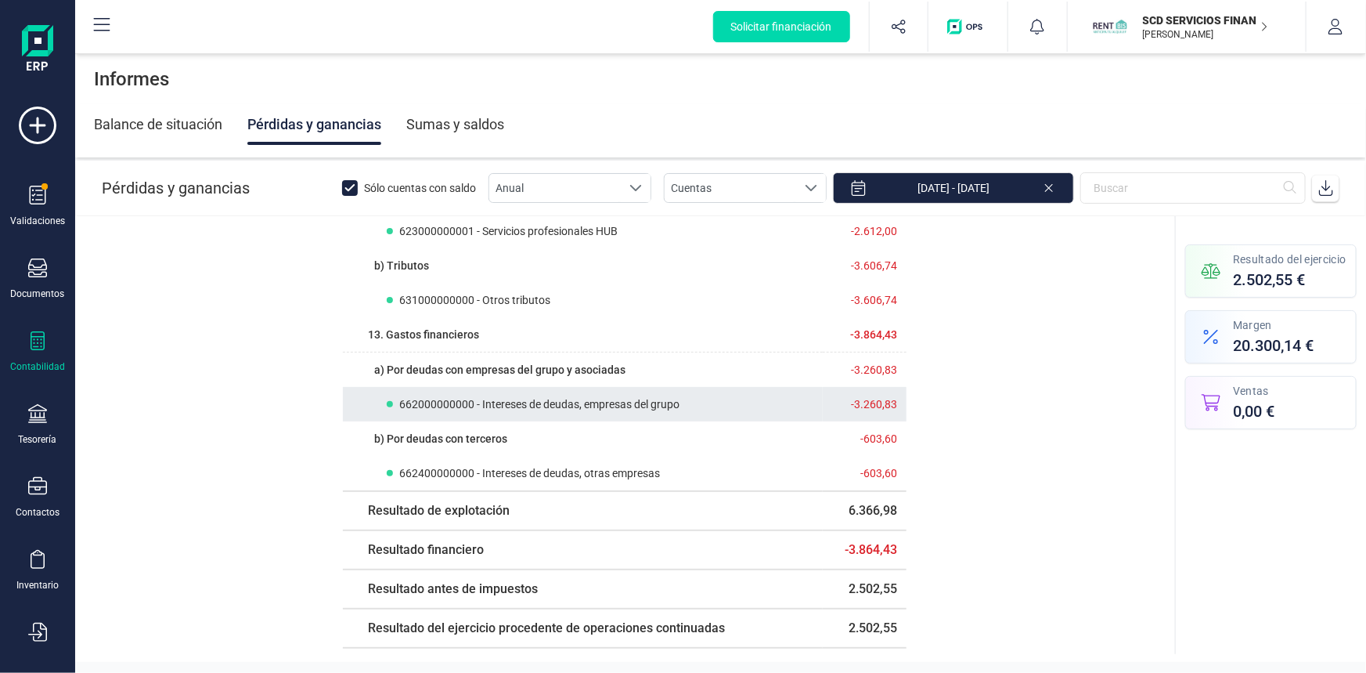
scroll to position [626, 0]
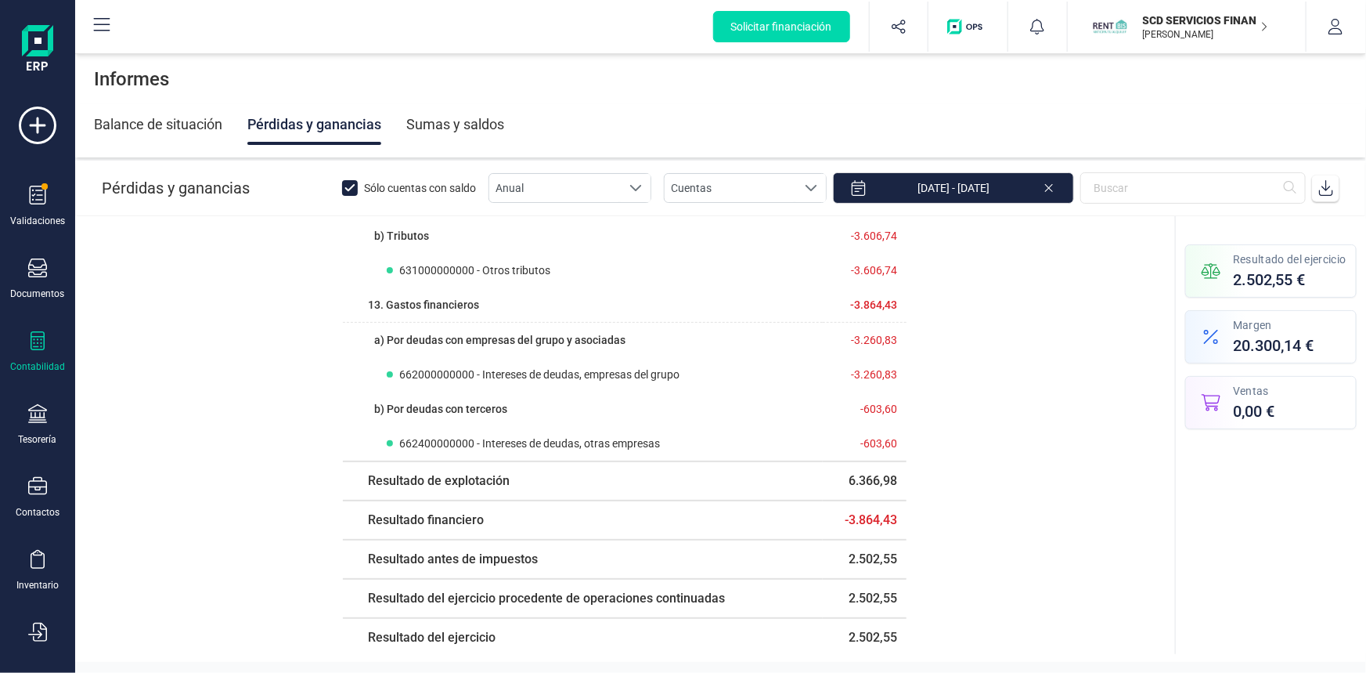
click at [1211, 26] on p "SCD SERVICIOS FINANCIEROS SL" at bounding box center [1205, 21] width 125 height 16
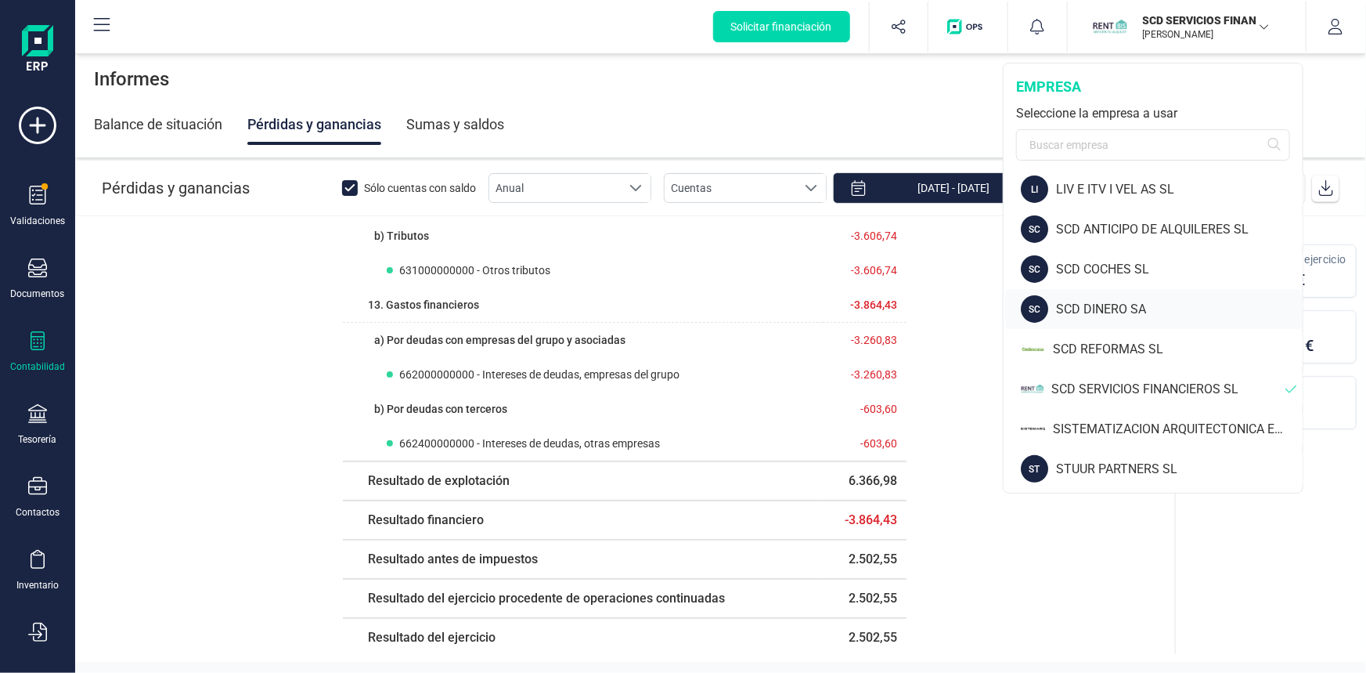
scroll to position [125, 0]
click at [1103, 423] on div "SISTEMATIZACION ARQUITECTONICA EN REFORMAS SL" at bounding box center [1178, 427] width 250 height 19
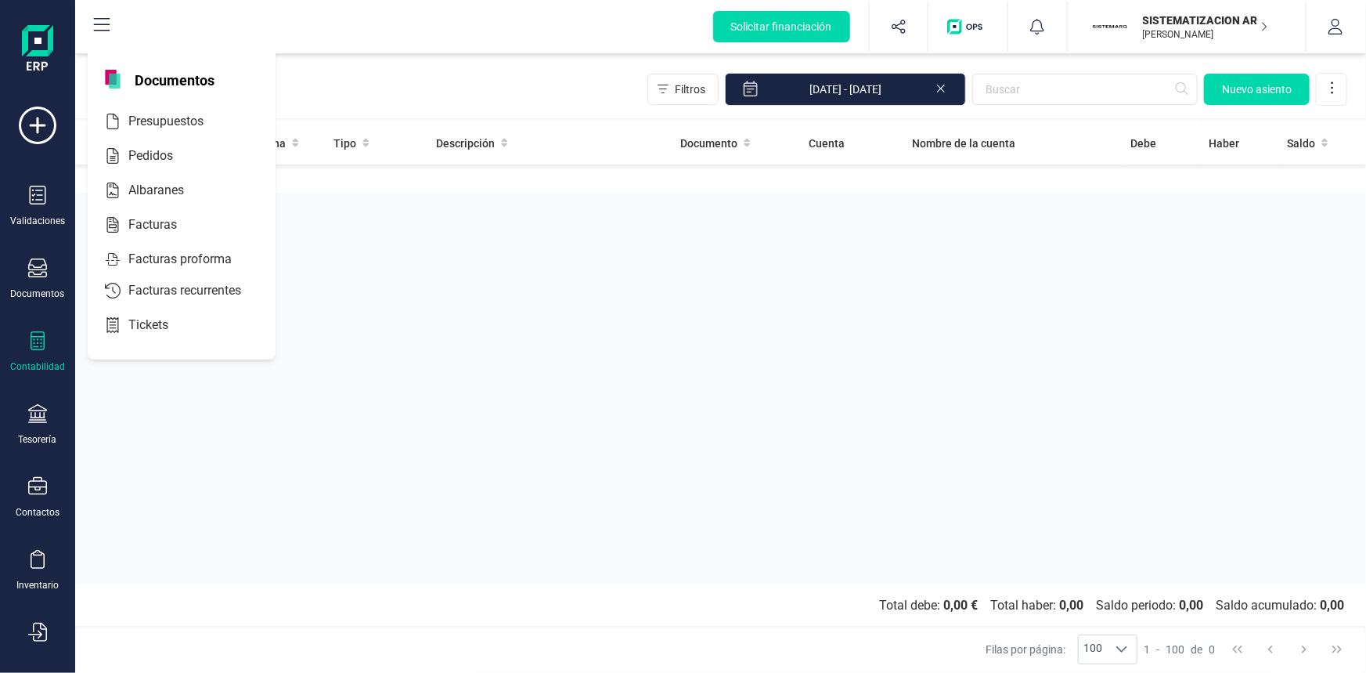
click at [41, 349] on div at bounding box center [37, 342] width 19 height 23
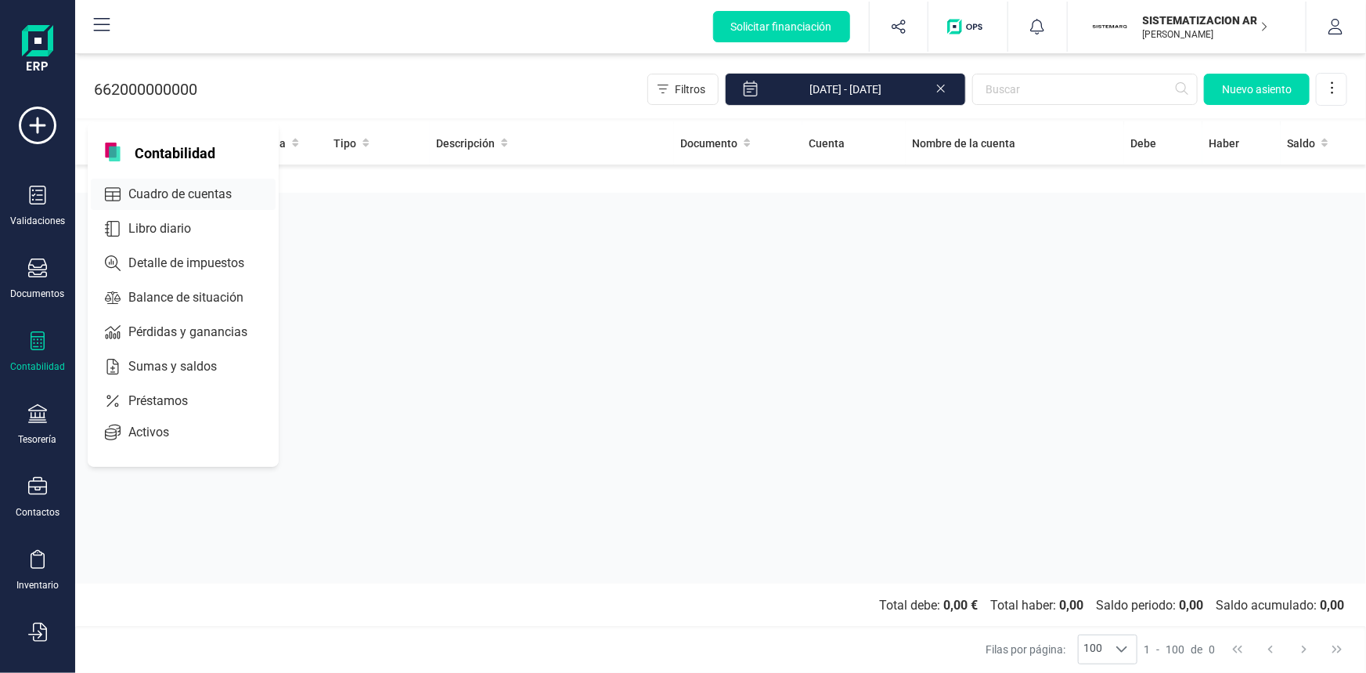
click at [186, 190] on span "Cuadro de cuentas" at bounding box center [191, 194] width 138 height 19
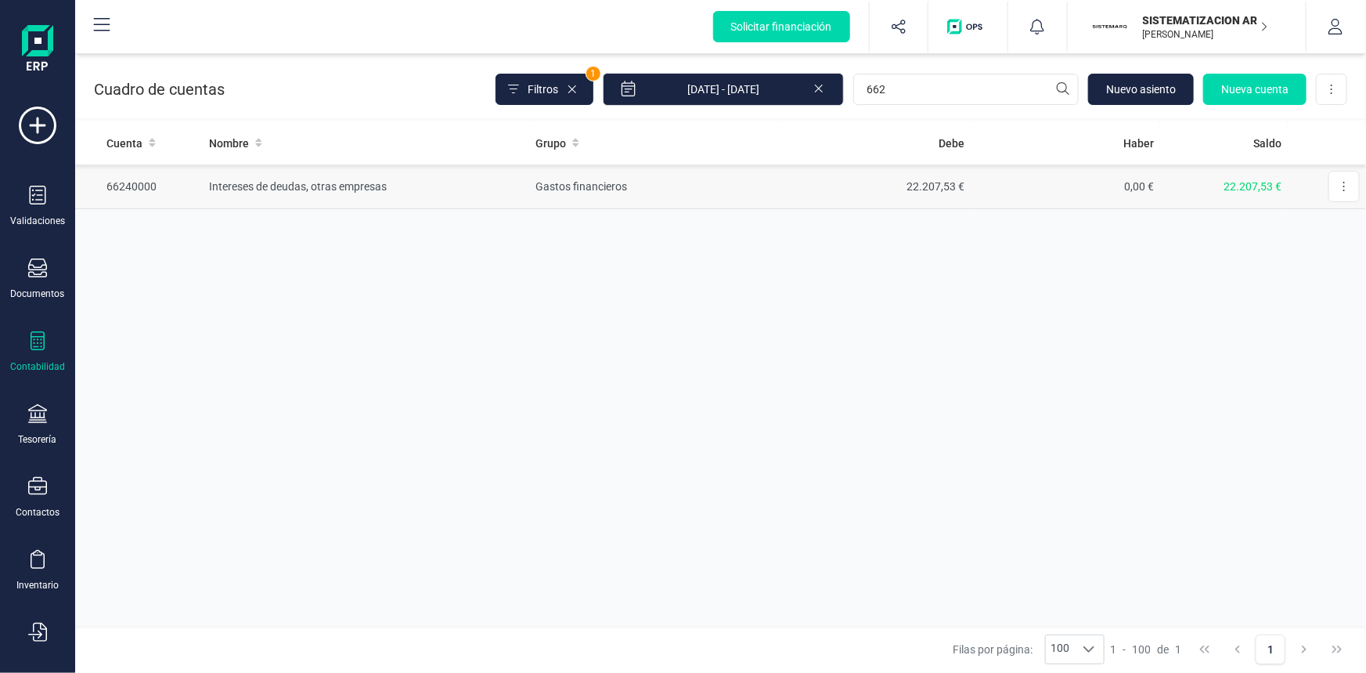
click at [583, 188] on td "Gastos financieros" at bounding box center [655, 186] width 252 height 45
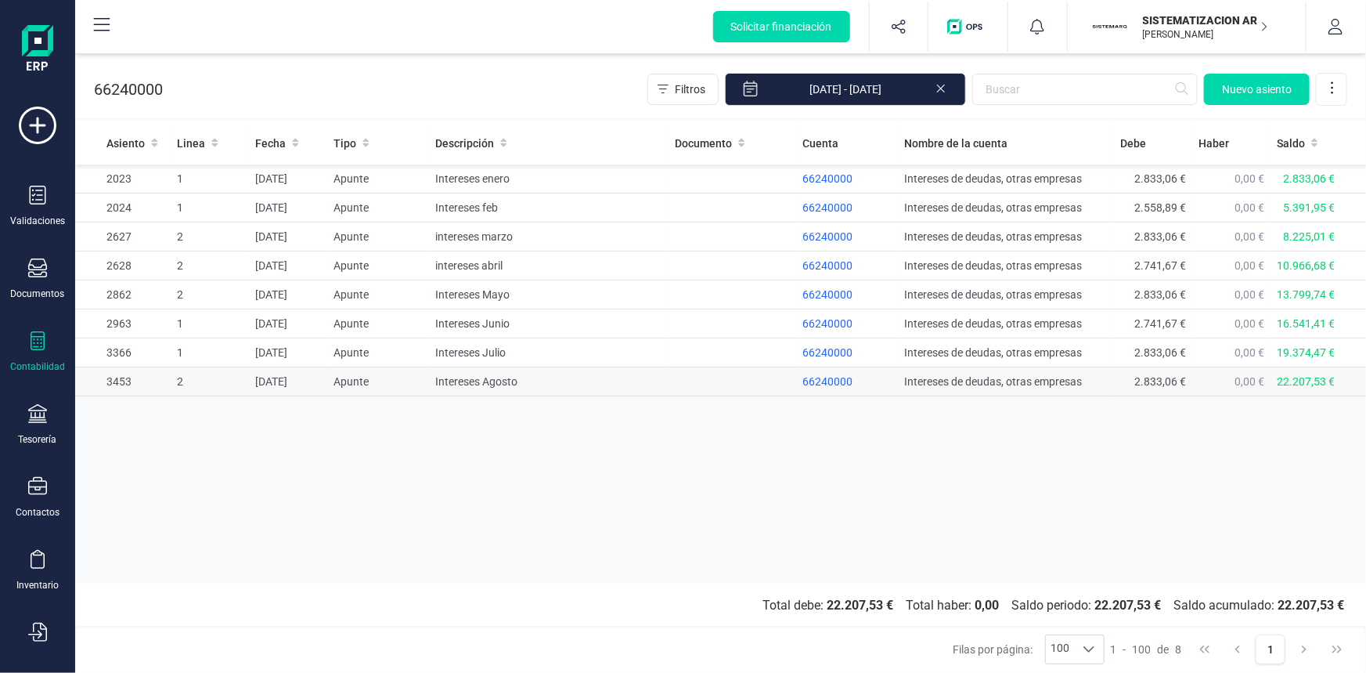
click at [828, 377] on span "66240000" at bounding box center [828, 381] width 50 height 13
click at [478, 380] on td "Intereses Agosto" at bounding box center [549, 381] width 240 height 29
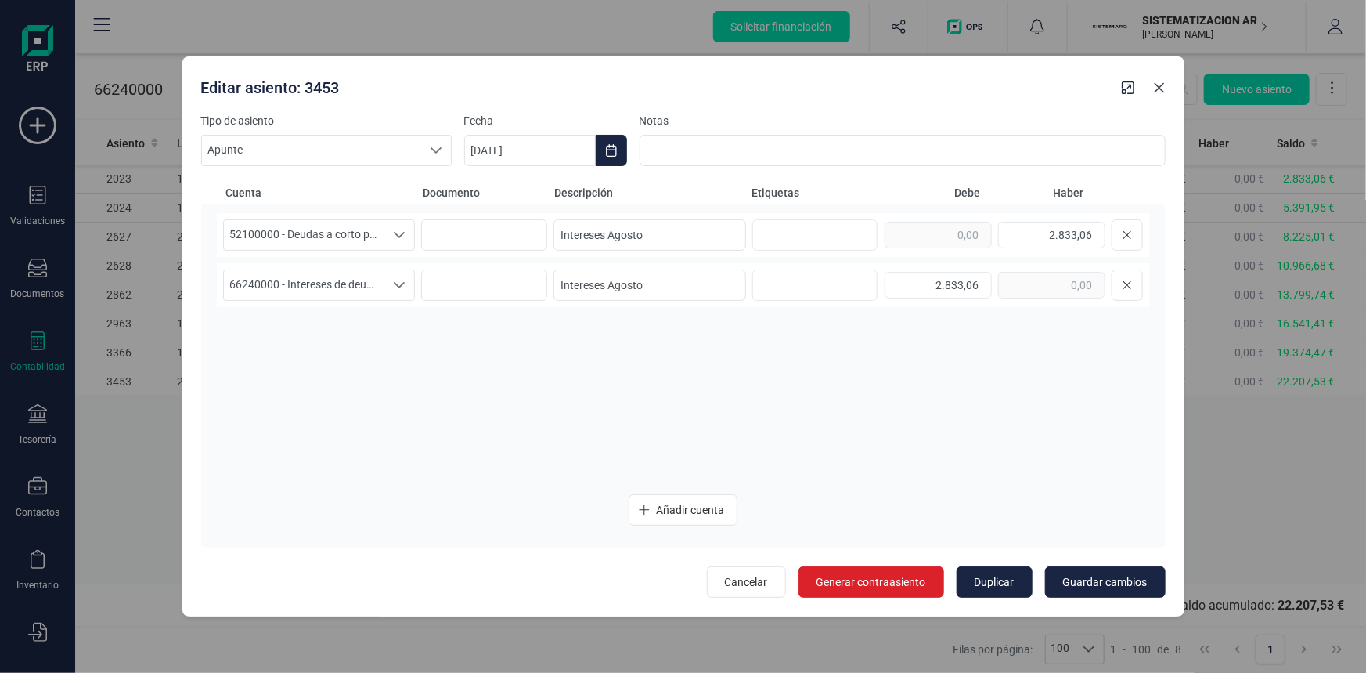
click at [1161, 84] on icon "Close" at bounding box center [1159, 87] width 13 height 13
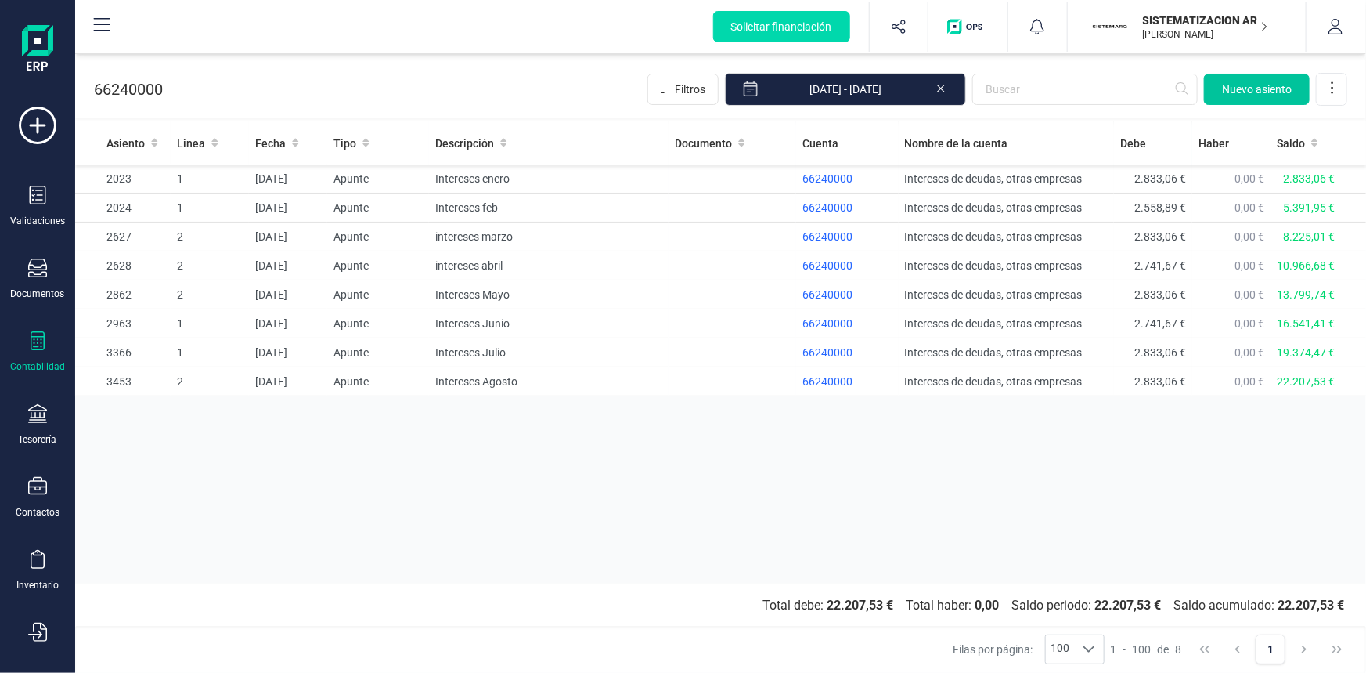
click at [1231, 81] on span "Nuevo asiento" at bounding box center [1257, 89] width 70 height 16
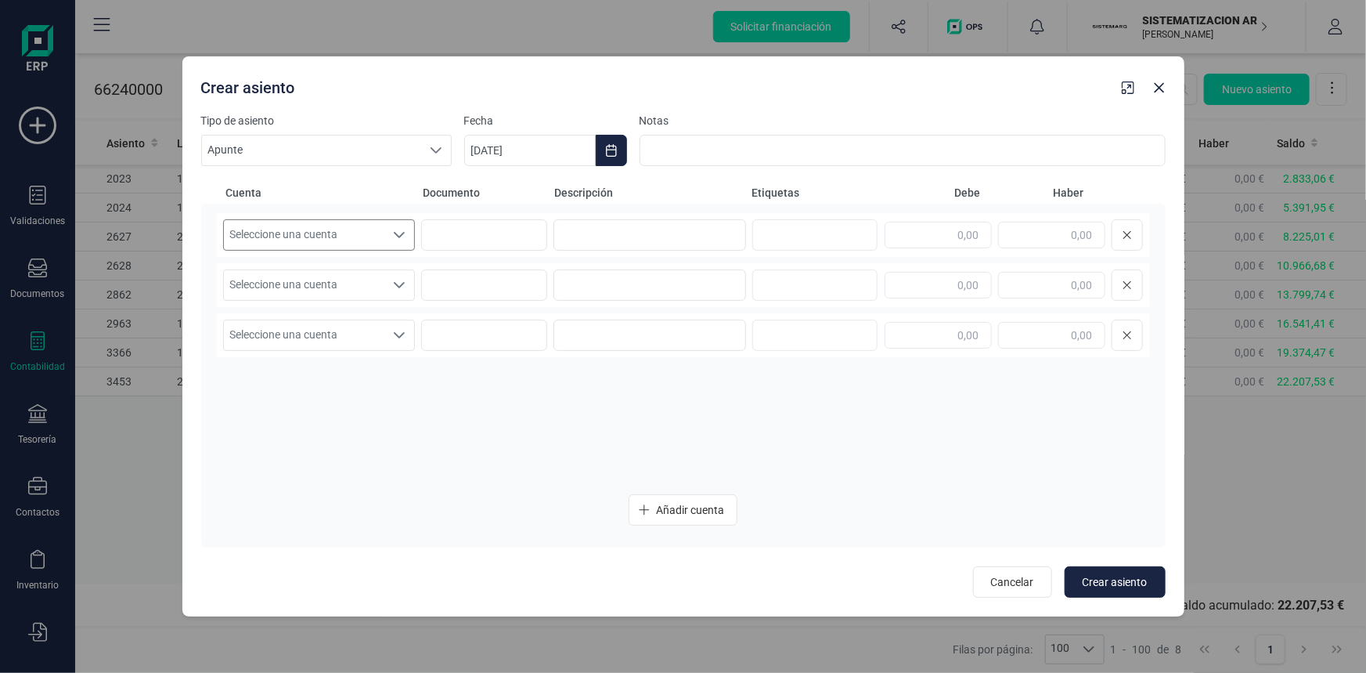
click at [393, 229] on icon "Seleccione una cuenta" at bounding box center [399, 235] width 13 height 13
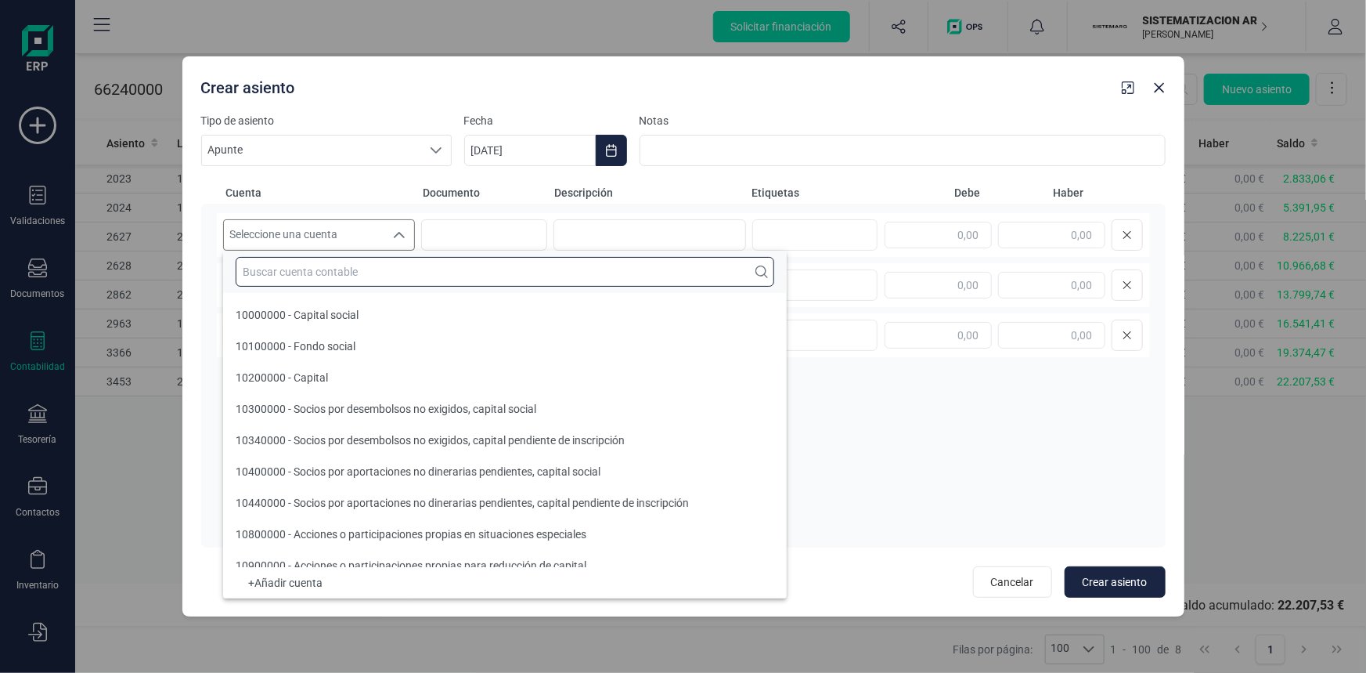
click at [395, 270] on input "text" at bounding box center [505, 272] width 539 height 30
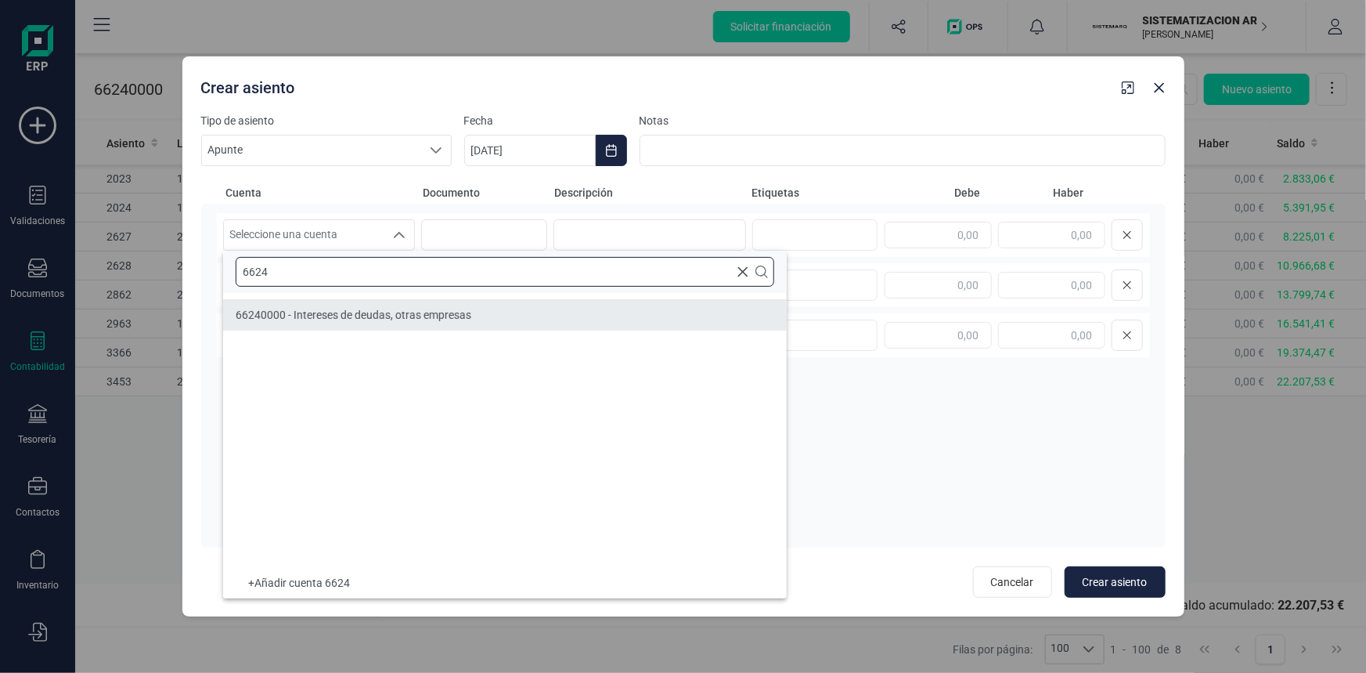
type input "6624"
click at [393, 316] on span "66240000 - Intereses de deudas, otras empresas" at bounding box center [354, 314] width 236 height 13
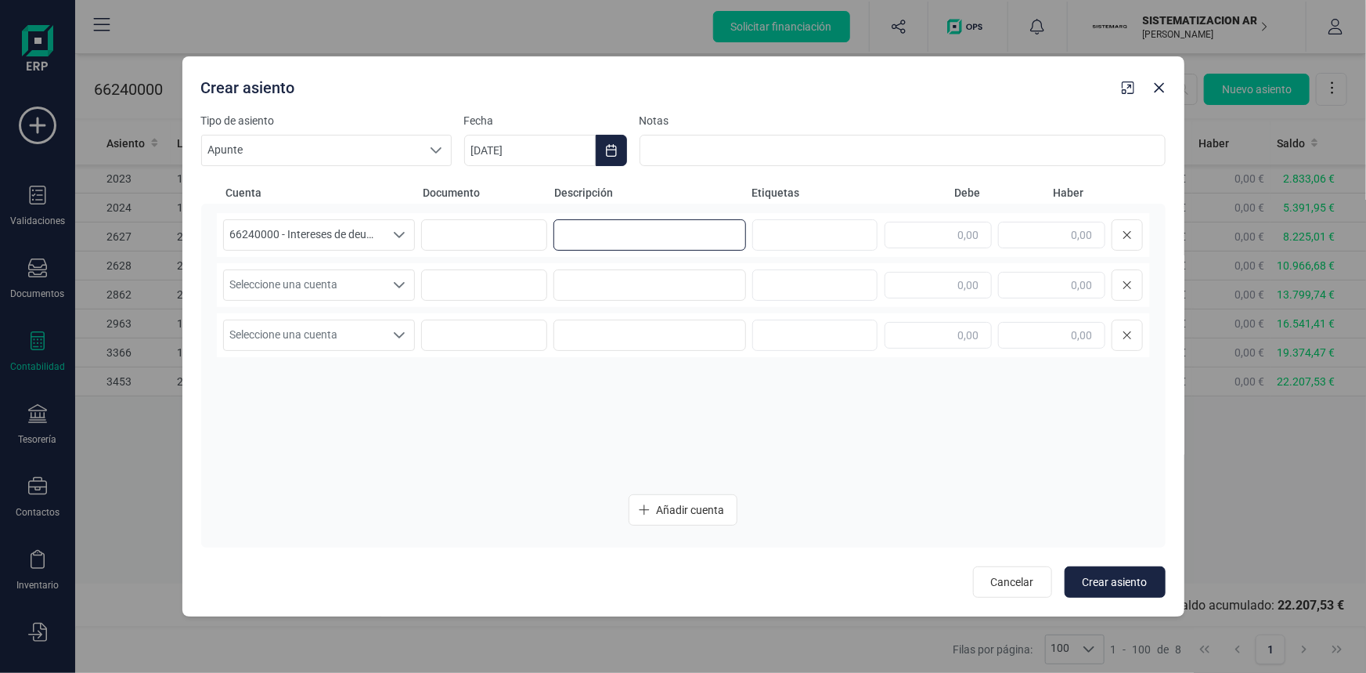
click at [593, 228] on input at bounding box center [650, 234] width 193 height 31
type input "intereses septiembre"
click at [909, 241] on input "text" at bounding box center [938, 235] width 107 height 27
type input "2.741,67"
click at [401, 282] on icon "Seleccione una cuenta" at bounding box center [399, 285] width 13 height 13
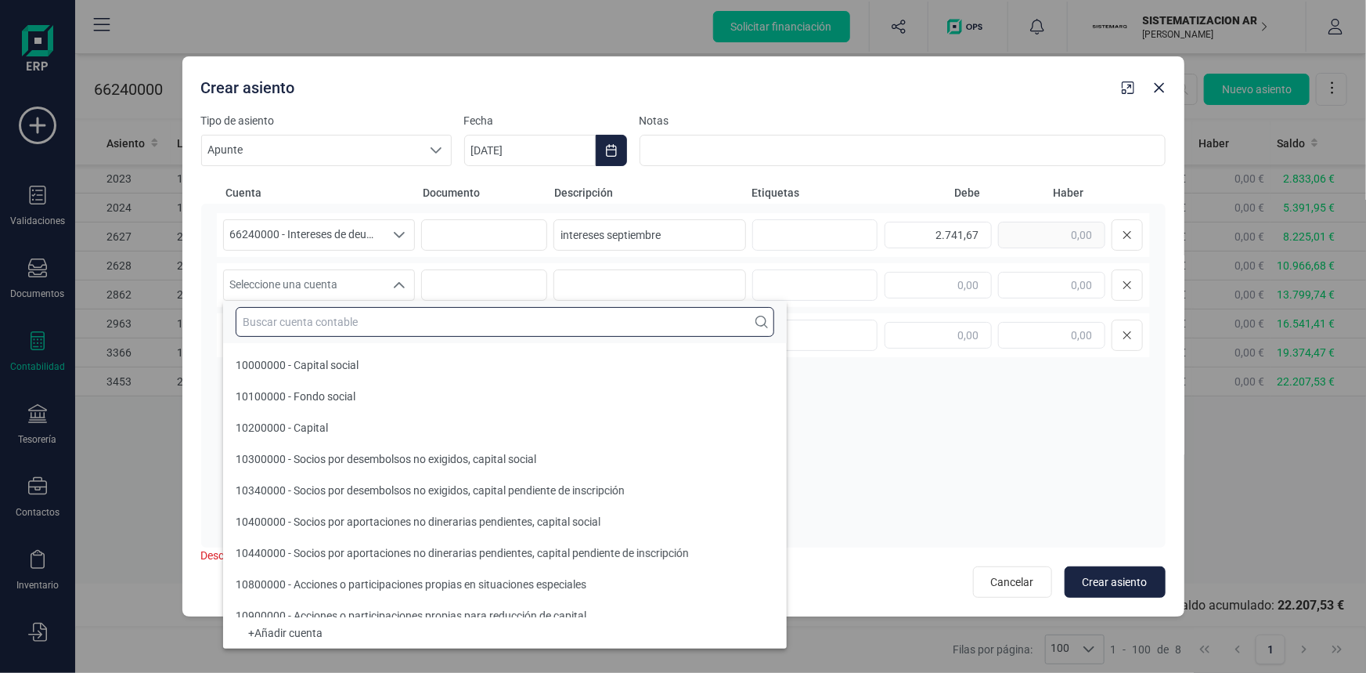
click at [344, 321] on input "text" at bounding box center [505, 322] width 539 height 30
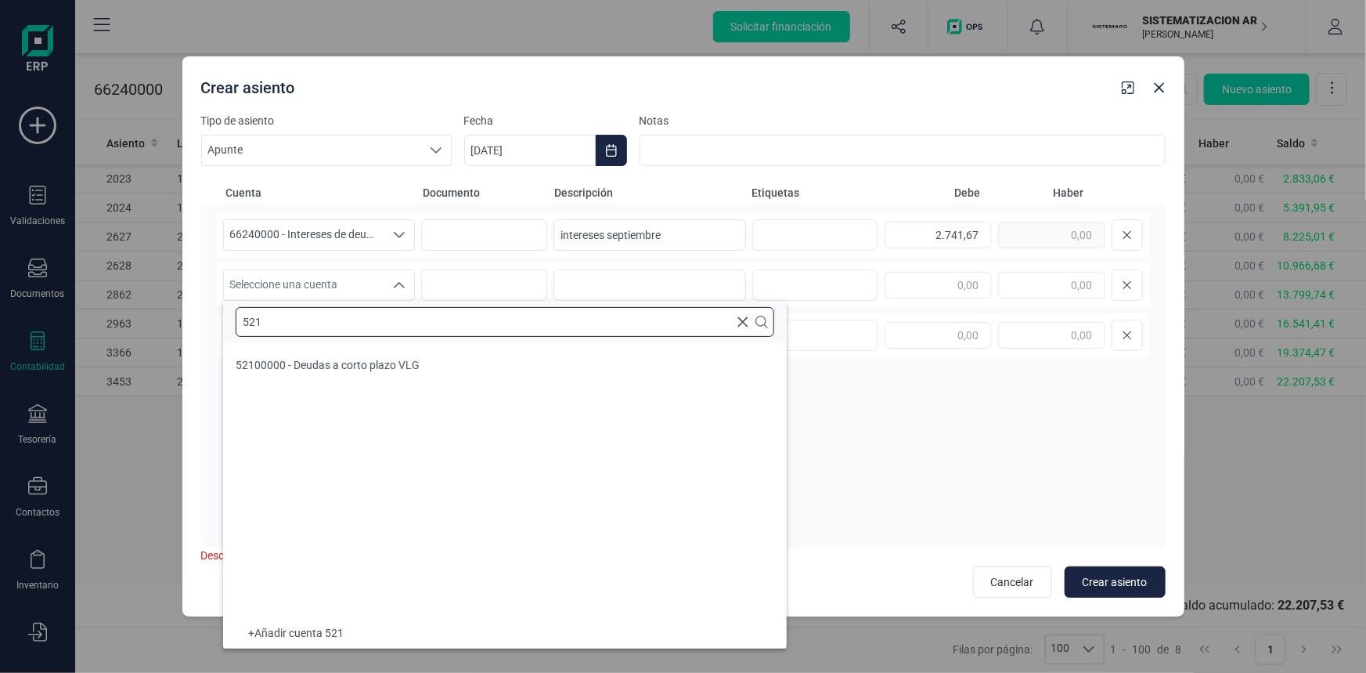
type input "521"
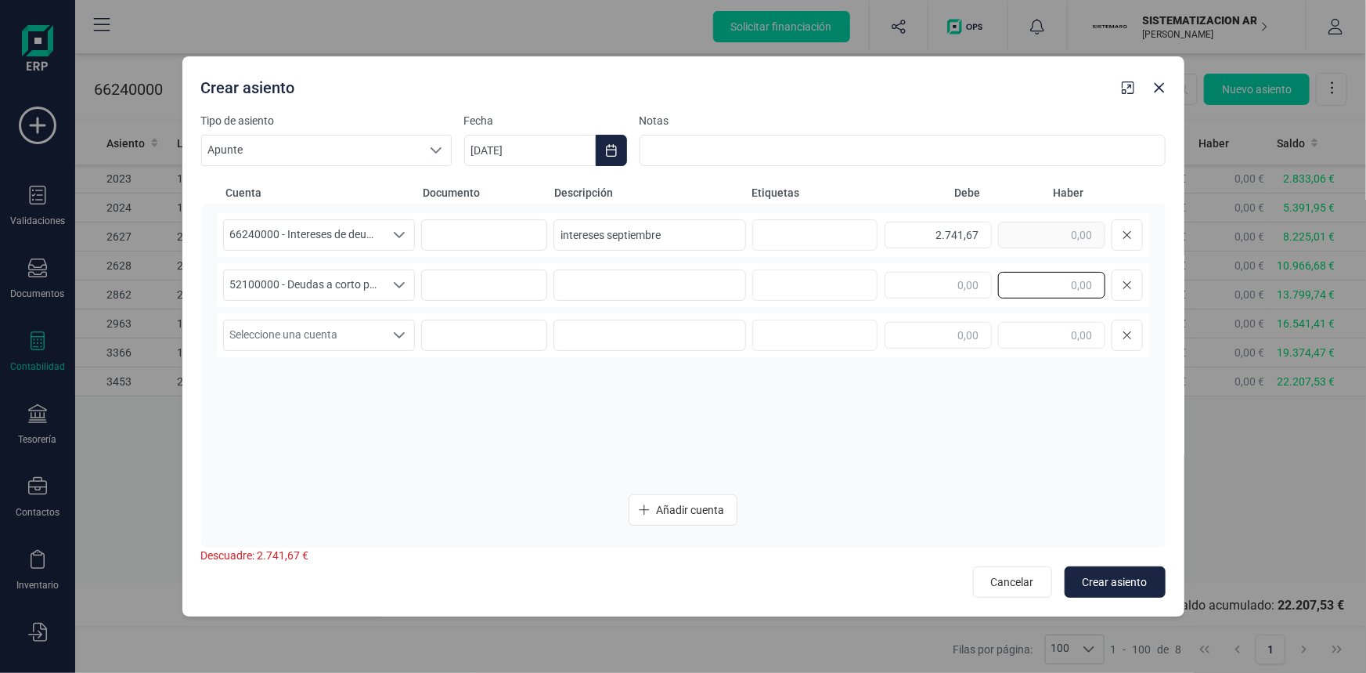
click at [1053, 283] on input "text" at bounding box center [1051, 285] width 107 height 27
type input "2.741,67"
click at [1046, 336] on input "text" at bounding box center [1051, 335] width 107 height 27
click at [1125, 582] on span "Crear asiento" at bounding box center [1115, 582] width 65 height 16
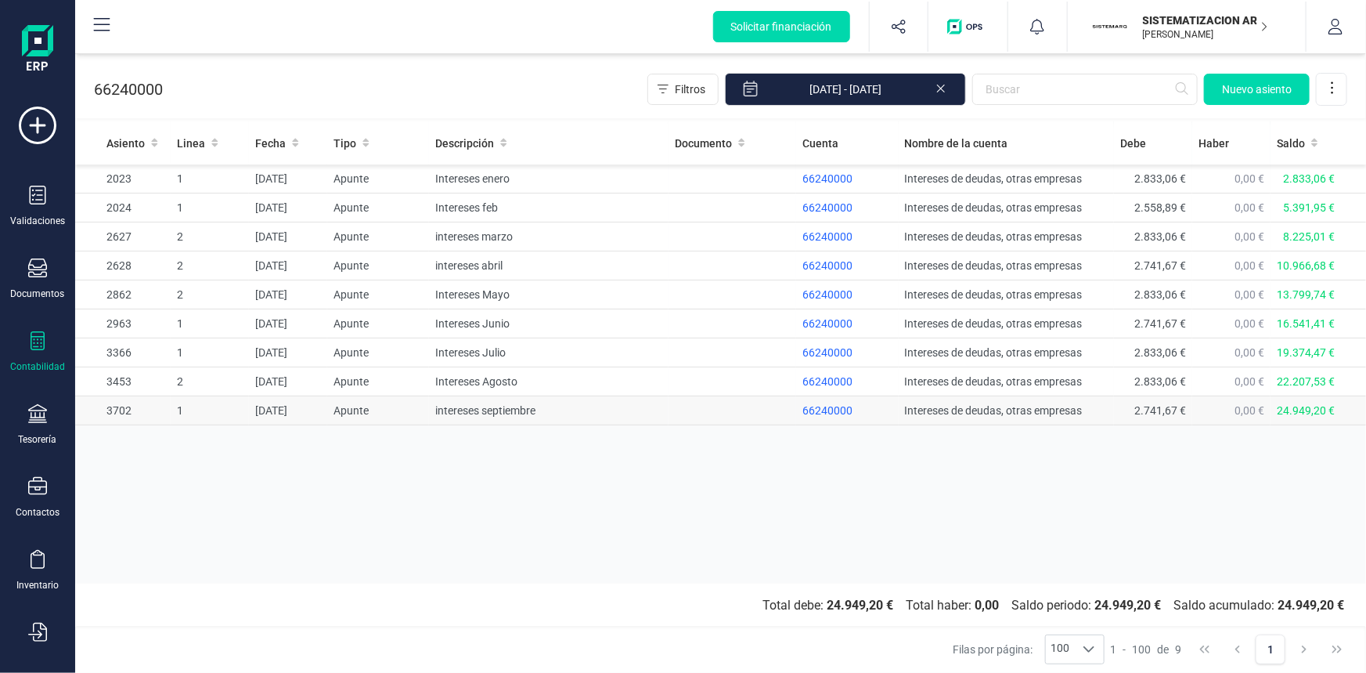
click at [288, 410] on td "15/10/2025" at bounding box center [288, 410] width 78 height 29
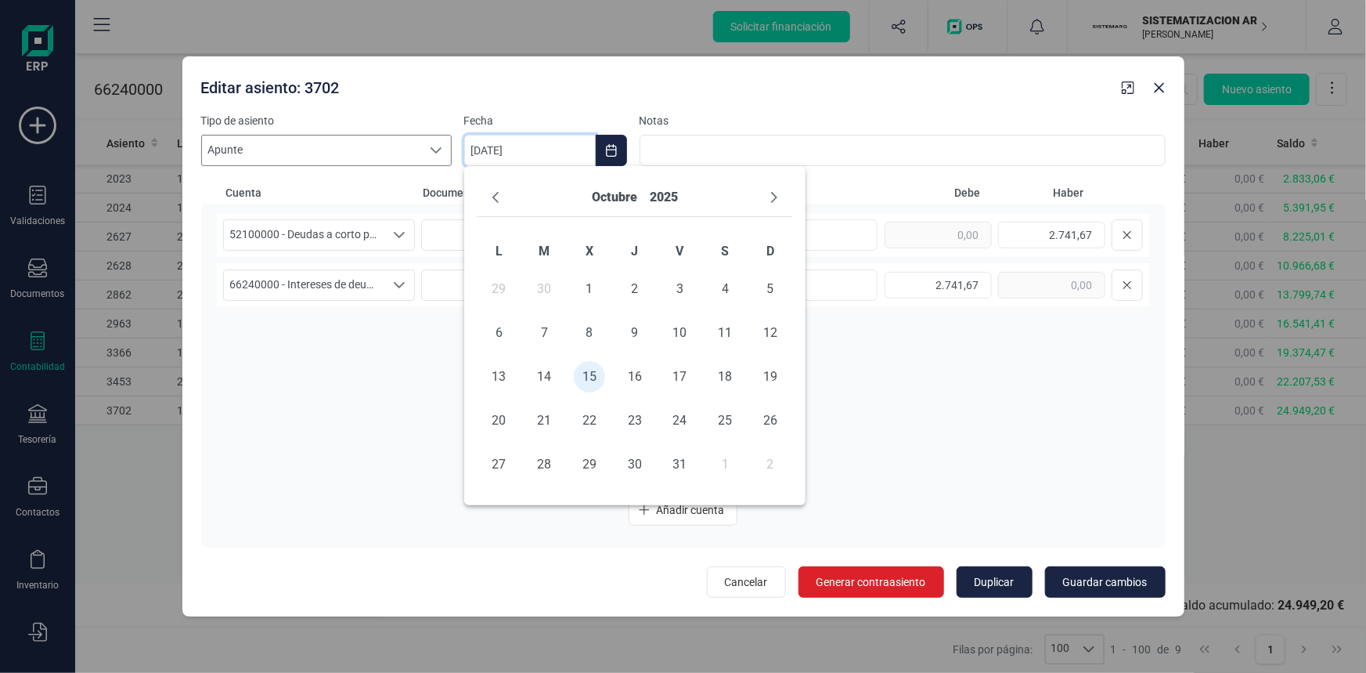
drag, startPoint x: 547, startPoint y: 154, endPoint x: 332, endPoint y: 162, distance: 215.5
click at [343, 165] on div "Tipo de asiento Apunte Apunte Apunte Fecha 15/10/2025 Notas Cuenta Documento De…" at bounding box center [683, 355] width 965 height 485
click at [612, 196] on button "octubre" at bounding box center [614, 197] width 45 height 25
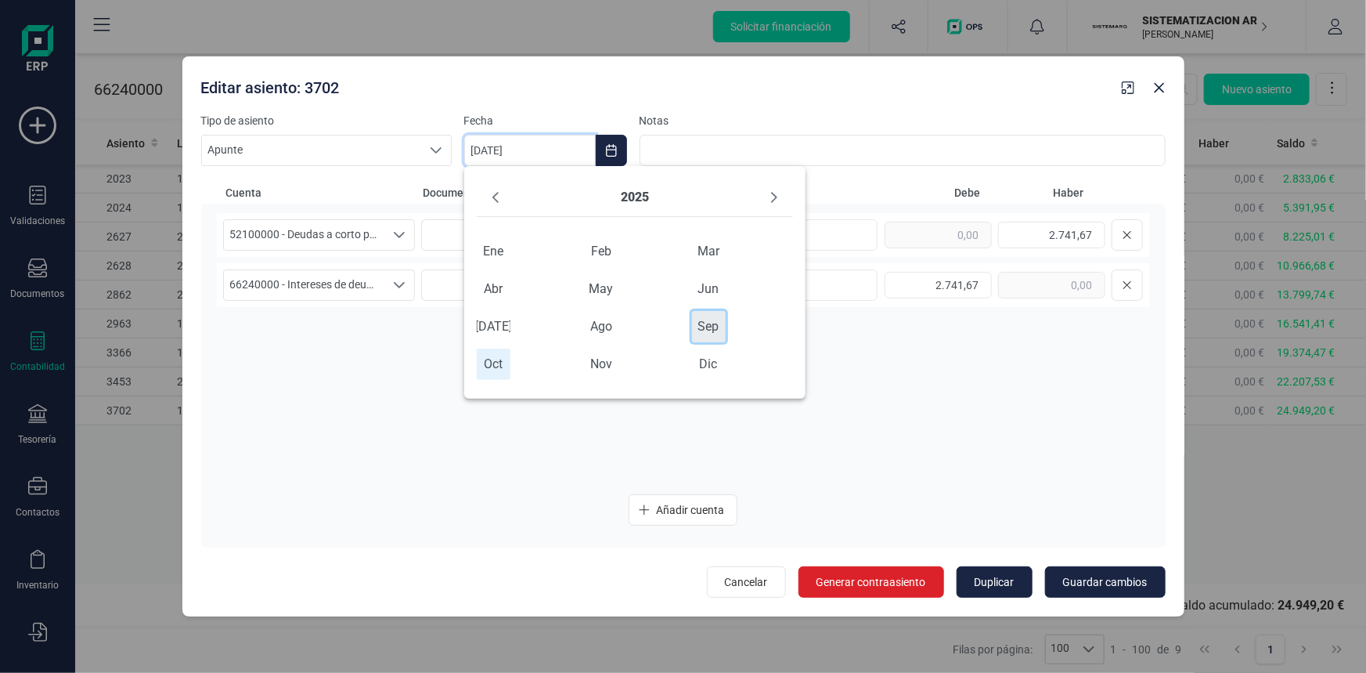
click at [707, 323] on span "sep" at bounding box center [709, 326] width 34 height 31
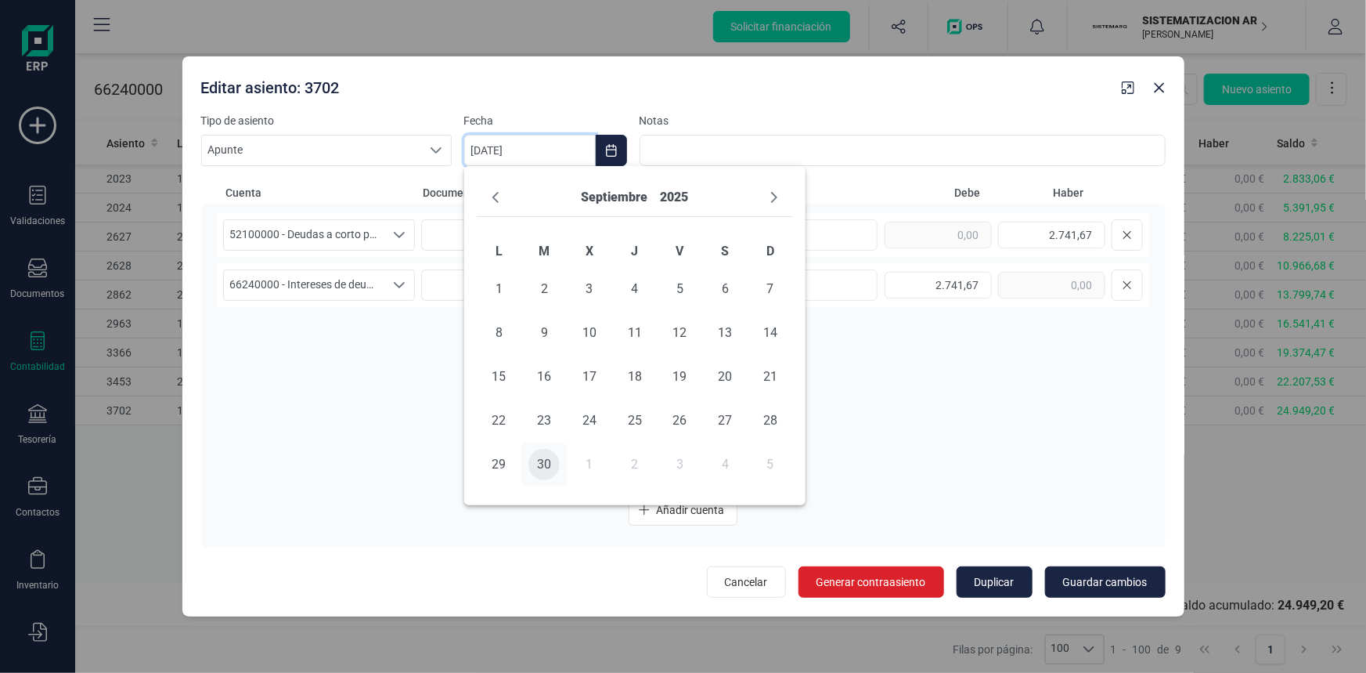
click at [550, 464] on span "30" at bounding box center [544, 464] width 31 height 31
type input "[DATE]"
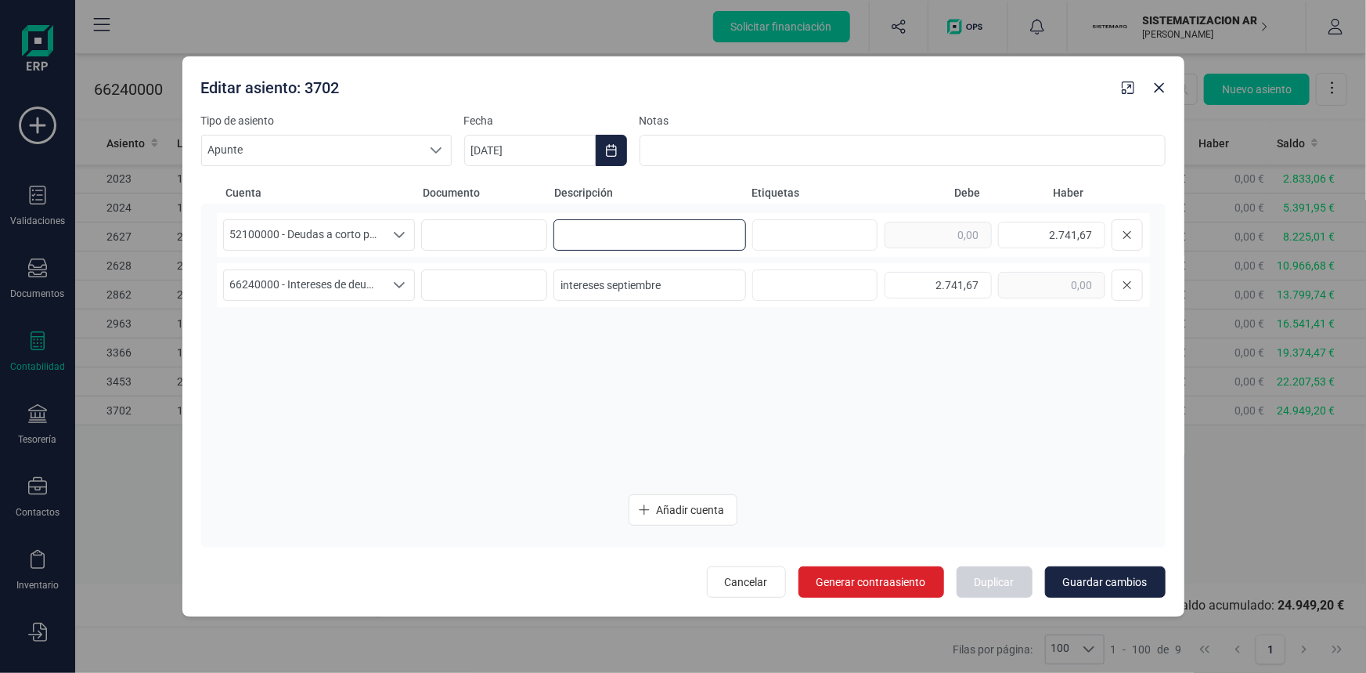
click at [662, 250] on input at bounding box center [650, 234] width 193 height 31
drag, startPoint x: 680, startPoint y: 280, endPoint x: 450, endPoint y: 301, distance: 231.2
click at [451, 301] on div "66240000 - Intereses de deudas, otras empresas 66240000 - Intereses de deudas, …" at bounding box center [683, 285] width 933 height 44
click at [652, 235] on input at bounding box center [650, 234] width 193 height 31
paste input "intereses septiembre"
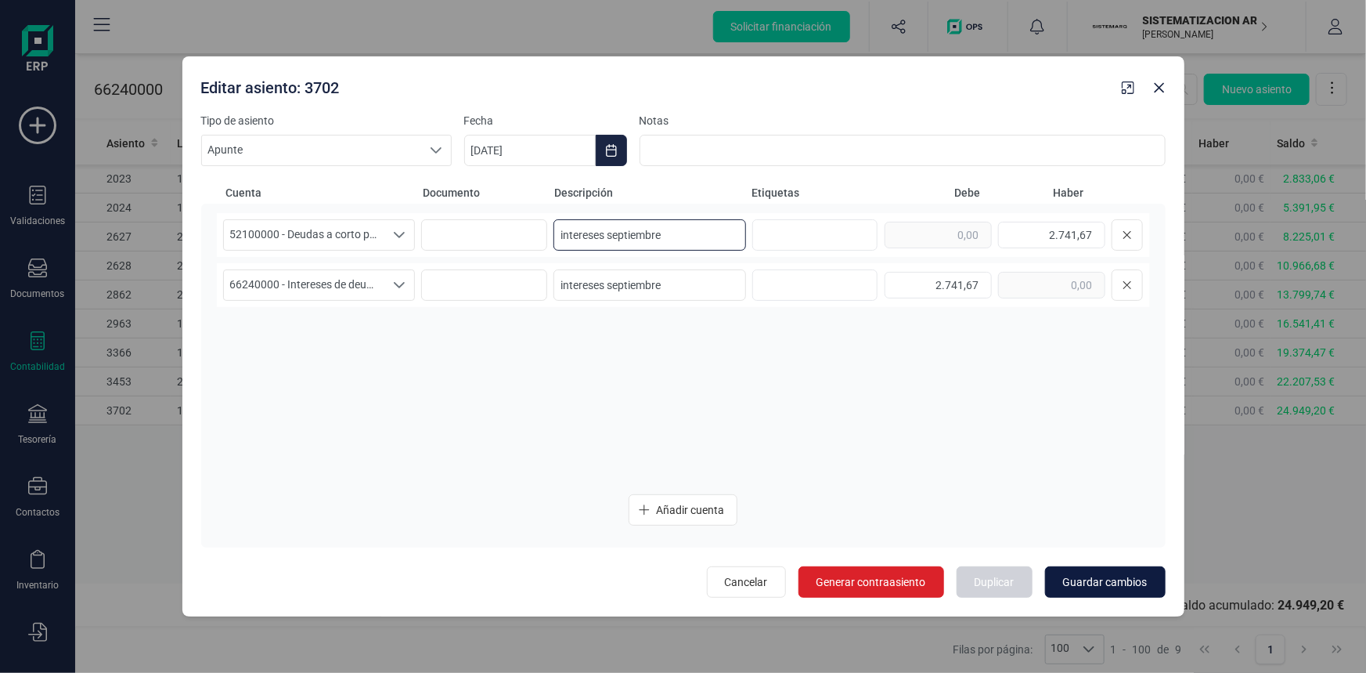
type input "intereses septiembre"
click at [1101, 579] on span "Guardar cambios" at bounding box center [1105, 582] width 85 height 16
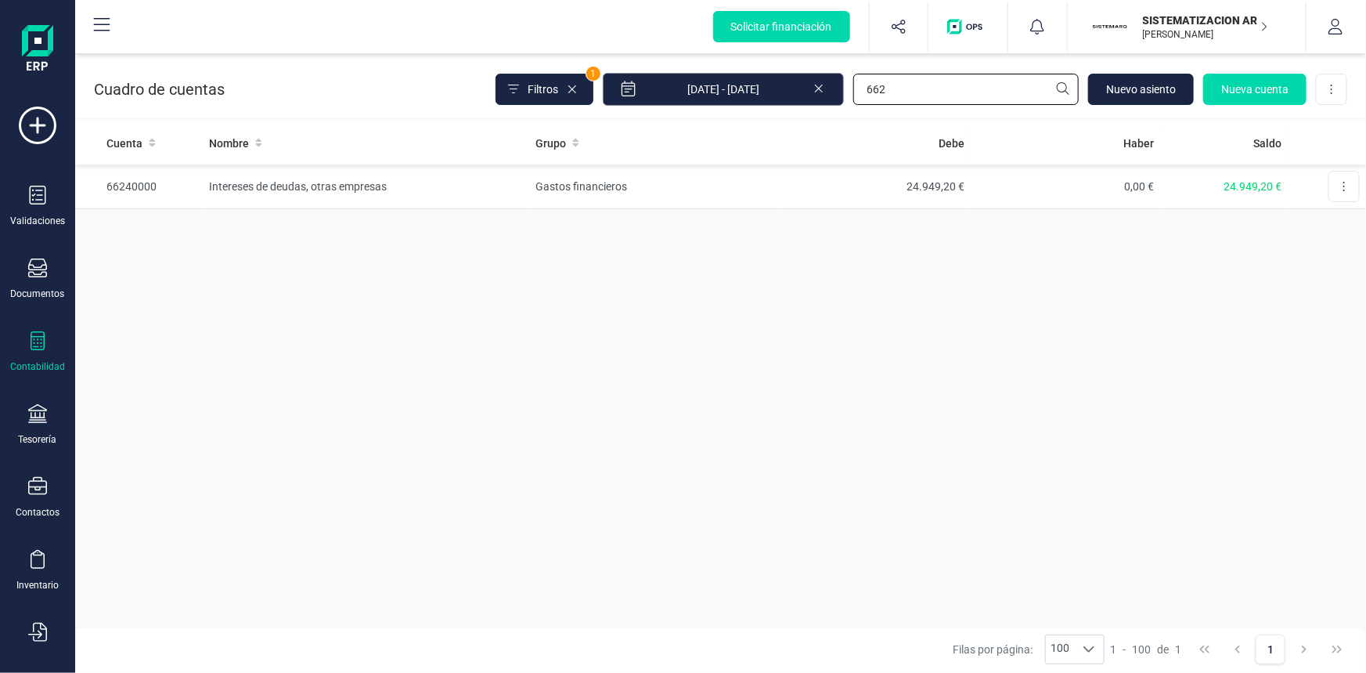
drag, startPoint x: 922, startPoint y: 87, endPoint x: 771, endPoint y: 88, distance: 150.3
click at [774, 88] on div "Filtros 1 01/01/2025 - 15/10/2025 662 Nuevo asiento Nueva cuenta Descargar Excel" at bounding box center [922, 89] width 852 height 33
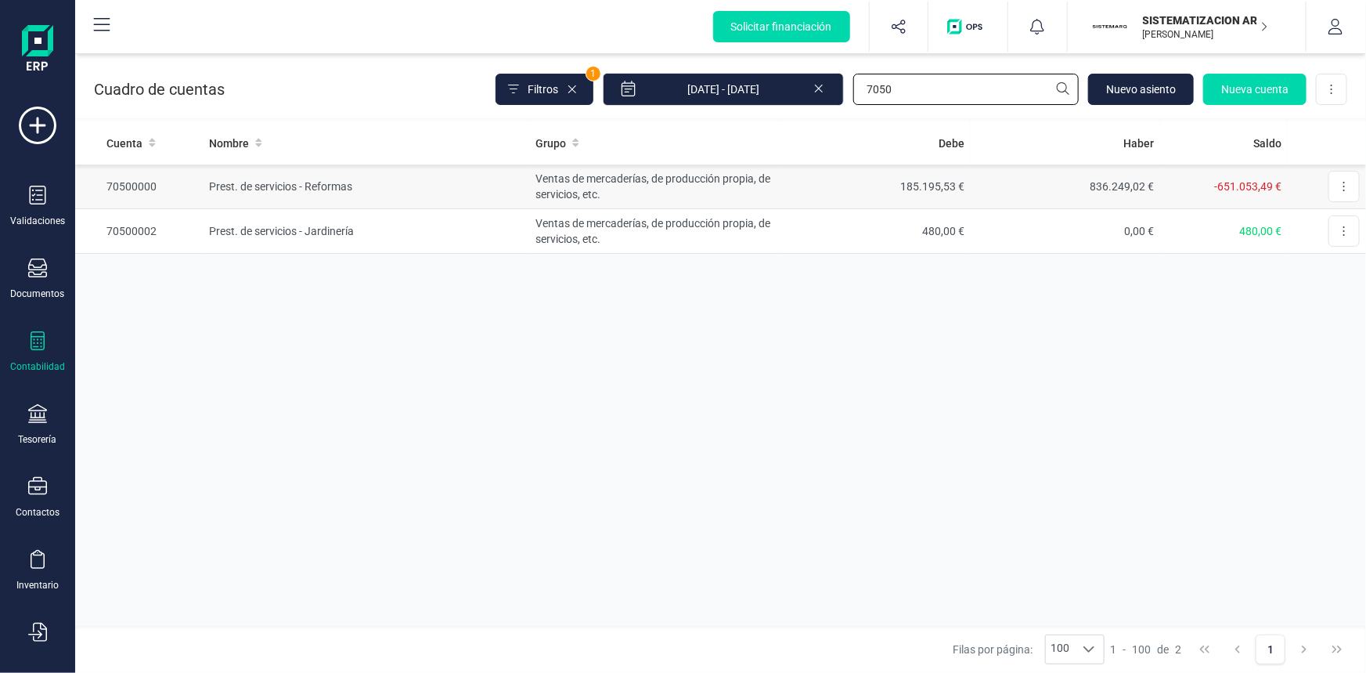
type input "7050"
click at [308, 183] on td "Prest. de servicios - Reformas" at bounding box center [366, 186] width 327 height 45
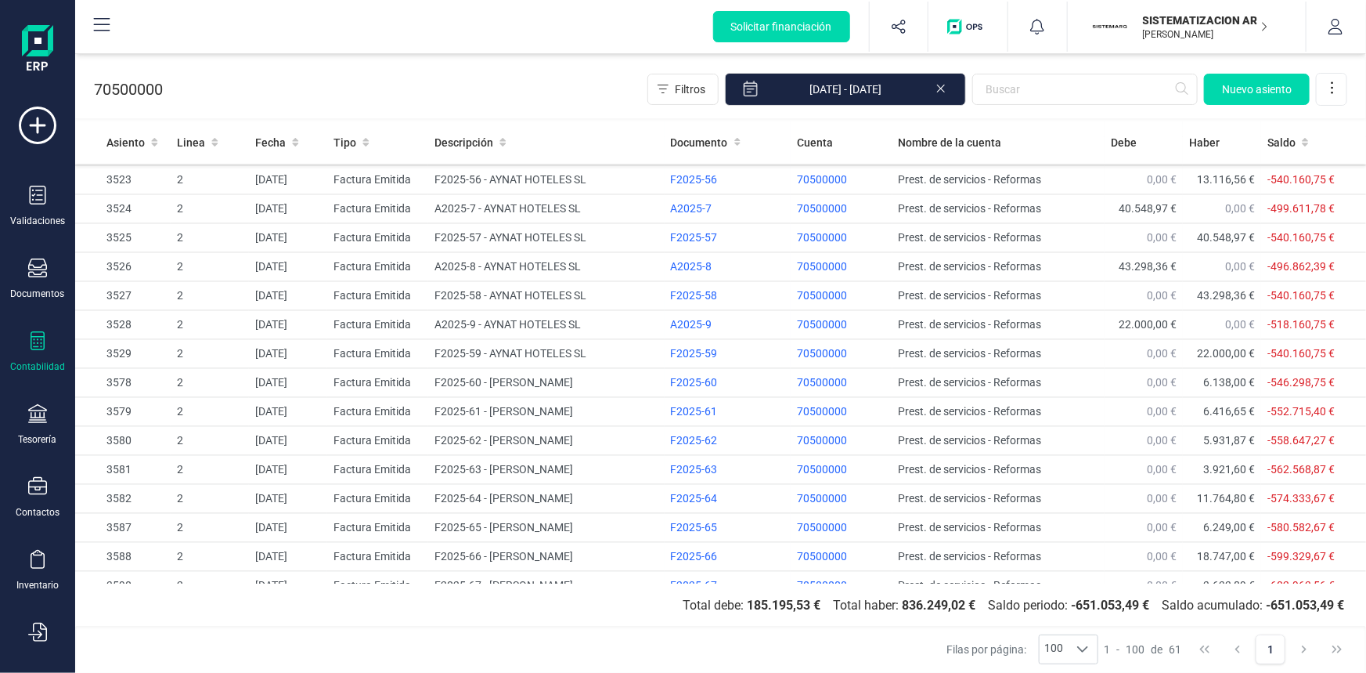
scroll to position [1625, 0]
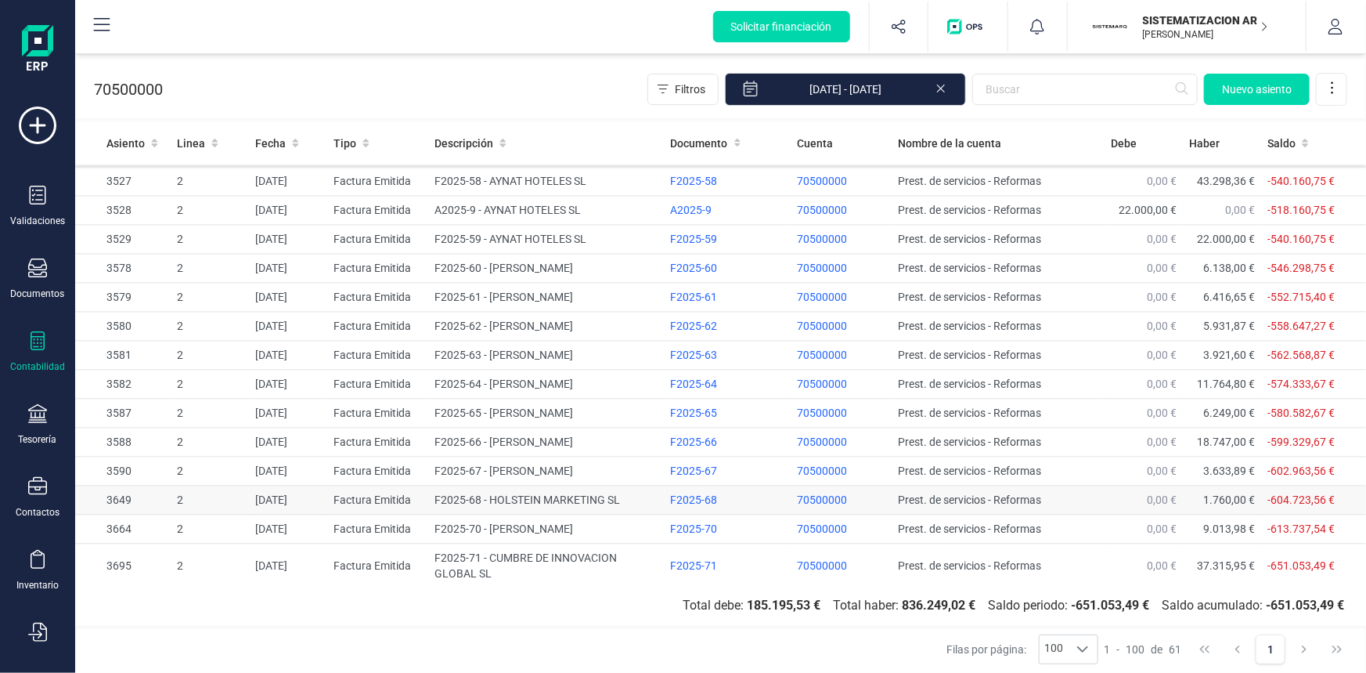
click at [583, 494] on td "F2025-68 - HOLSTEIN MARKETING SL" at bounding box center [546, 500] width 236 height 29
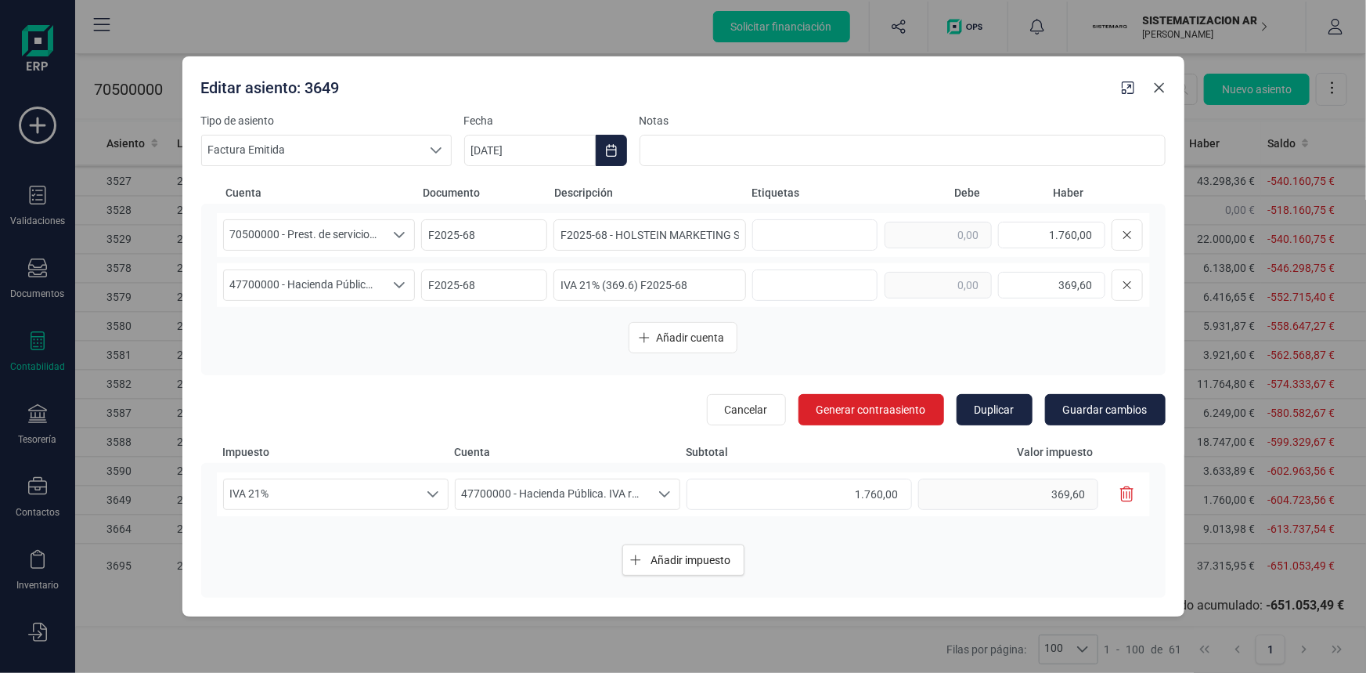
click at [1151, 83] on button "Close" at bounding box center [1159, 87] width 25 height 25
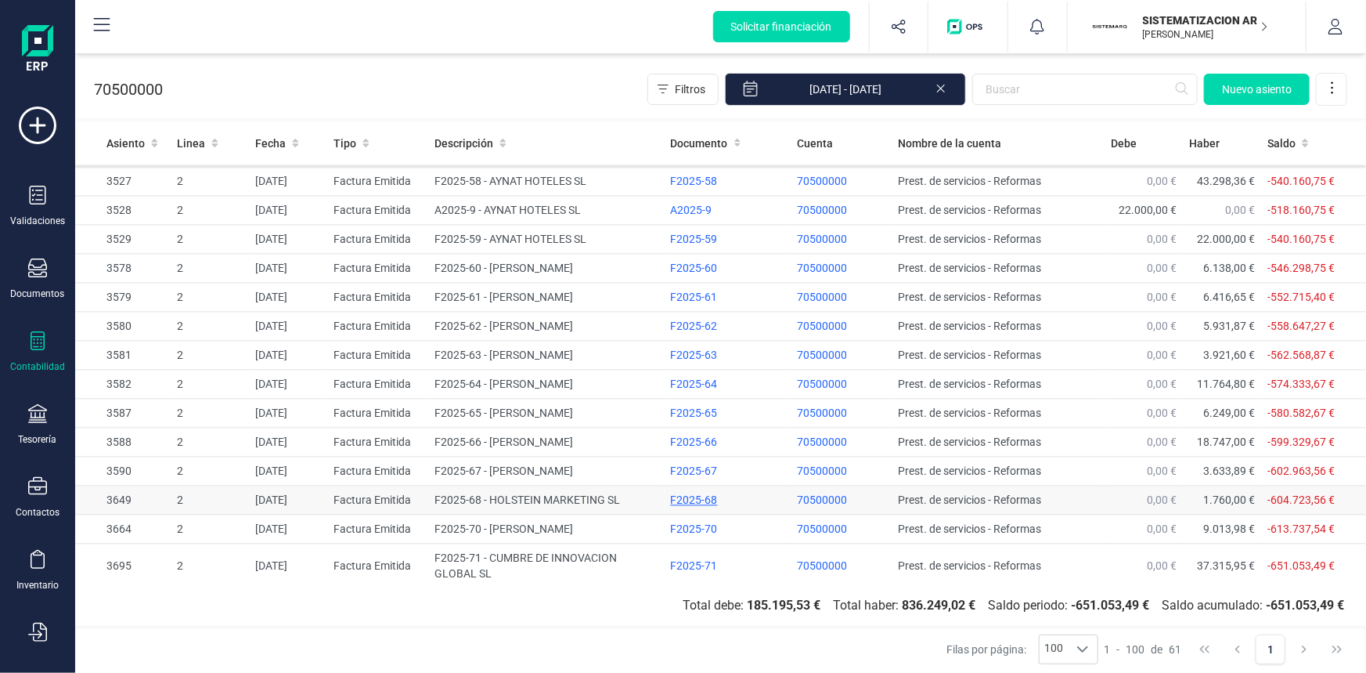
click at [691, 497] on div "F2025-68" at bounding box center [728, 501] width 114 height 16
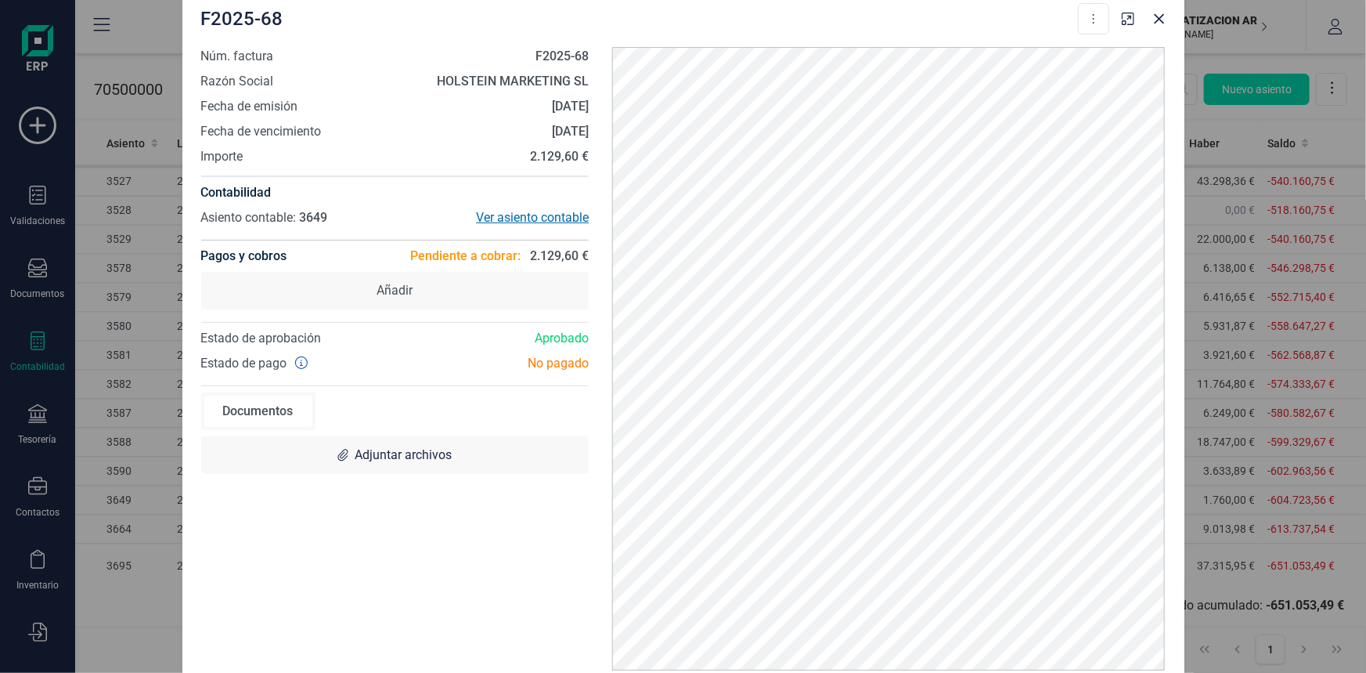
click at [545, 214] on div "Ver asiento contable" at bounding box center [492, 217] width 194 height 19
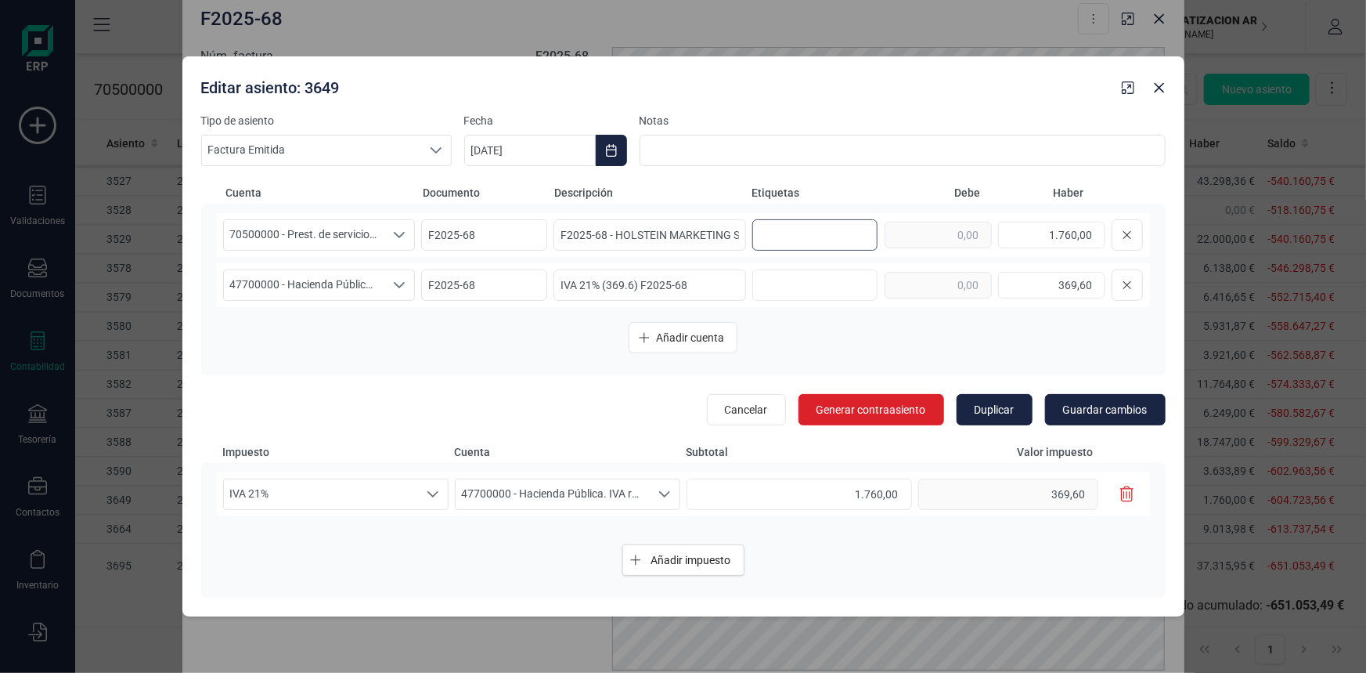
click at [831, 229] on input "text" at bounding box center [813, 234] width 100 height 25
type input "17"
click at [805, 289] on input "text" at bounding box center [813, 284] width 100 height 25
type input "17"
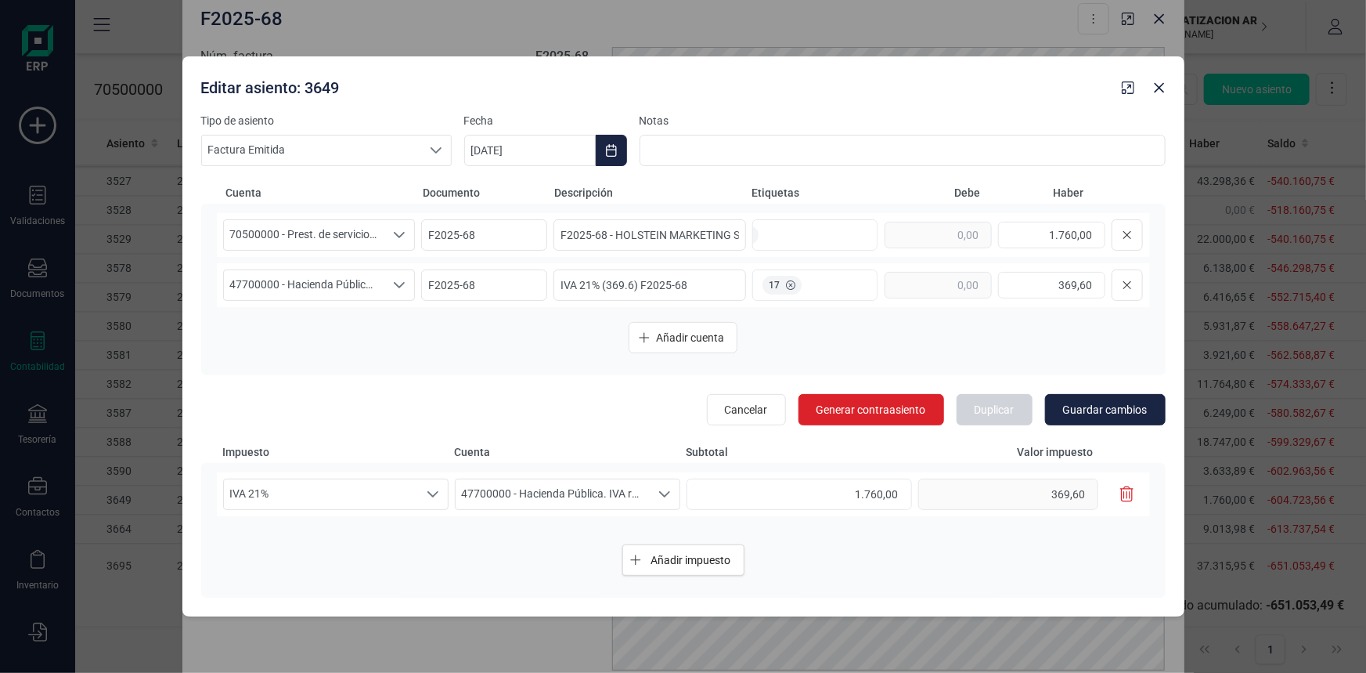
click at [802, 355] on div "70500000 - Prest. de servicios - Reformas 70500000 - Prest. de servicios - Refo…" at bounding box center [683, 289] width 965 height 171
click at [1095, 407] on span "Guardar cambios" at bounding box center [1105, 410] width 85 height 16
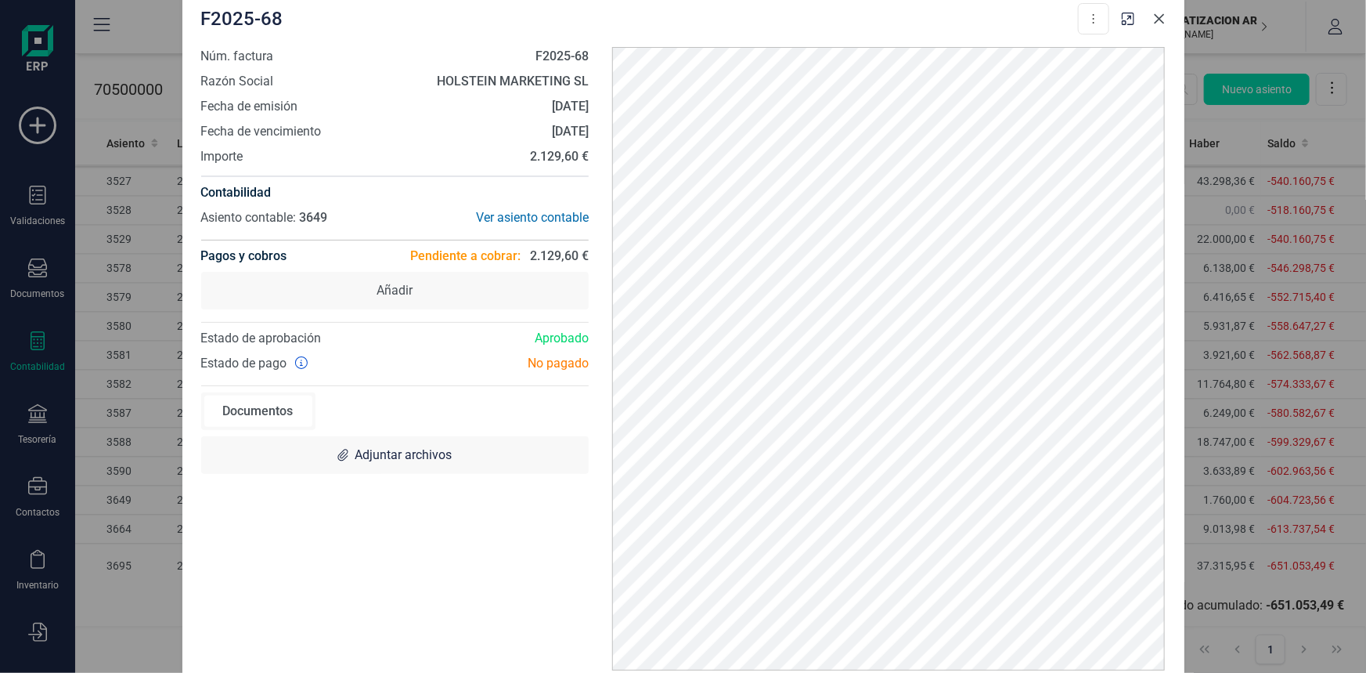
click at [1156, 18] on icon "Close" at bounding box center [1159, 19] width 13 height 13
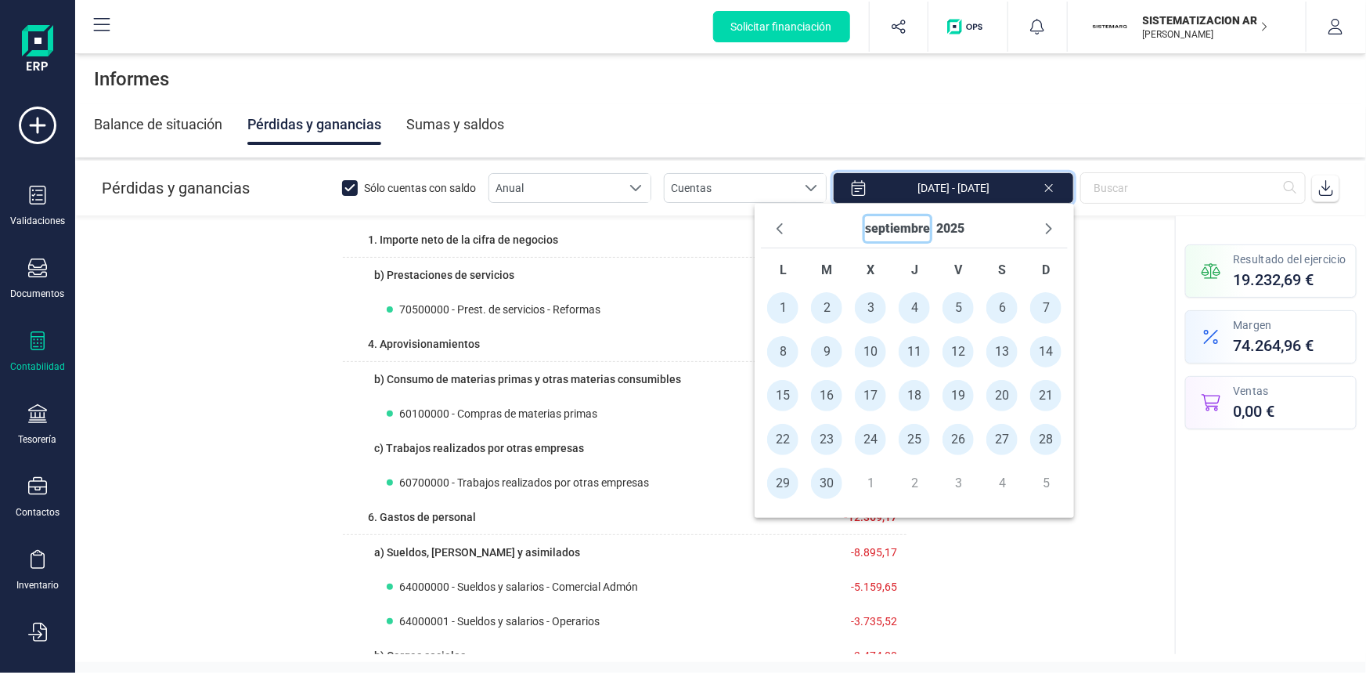
click at [884, 233] on button "septiembre" at bounding box center [897, 228] width 65 height 25
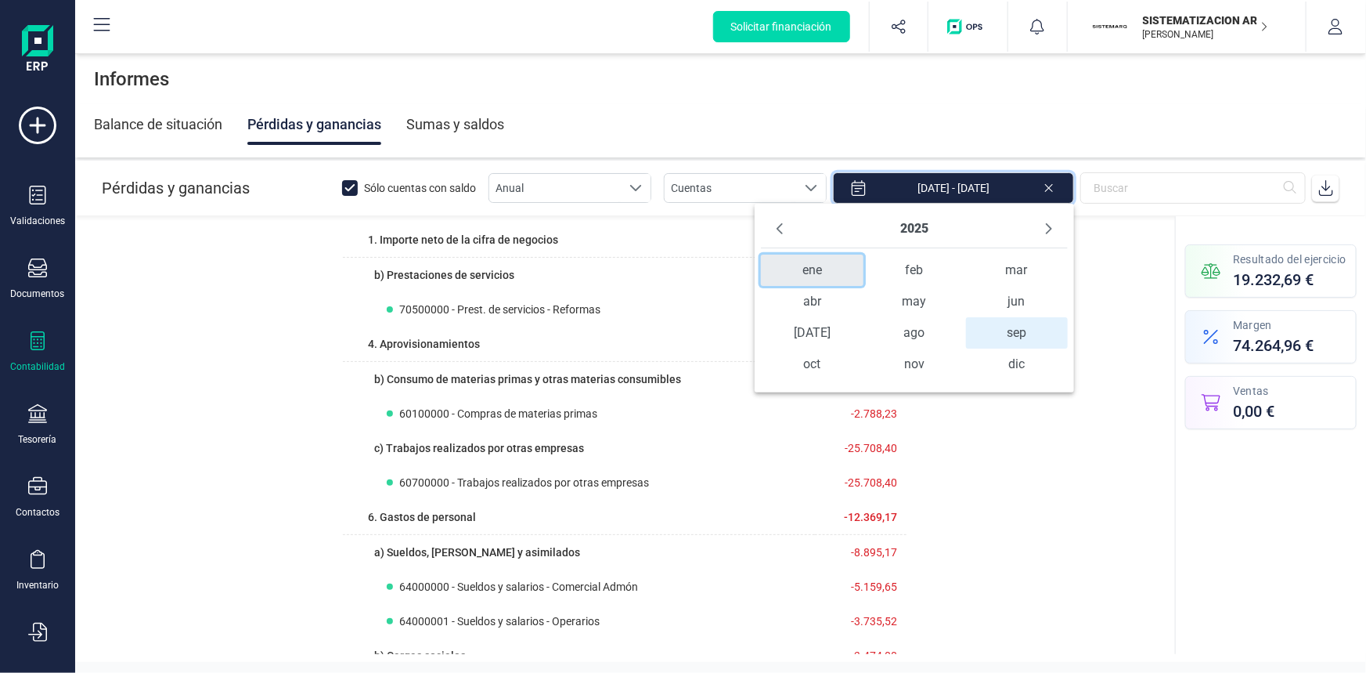
click at [808, 270] on span "ene" at bounding box center [812, 269] width 103 height 31
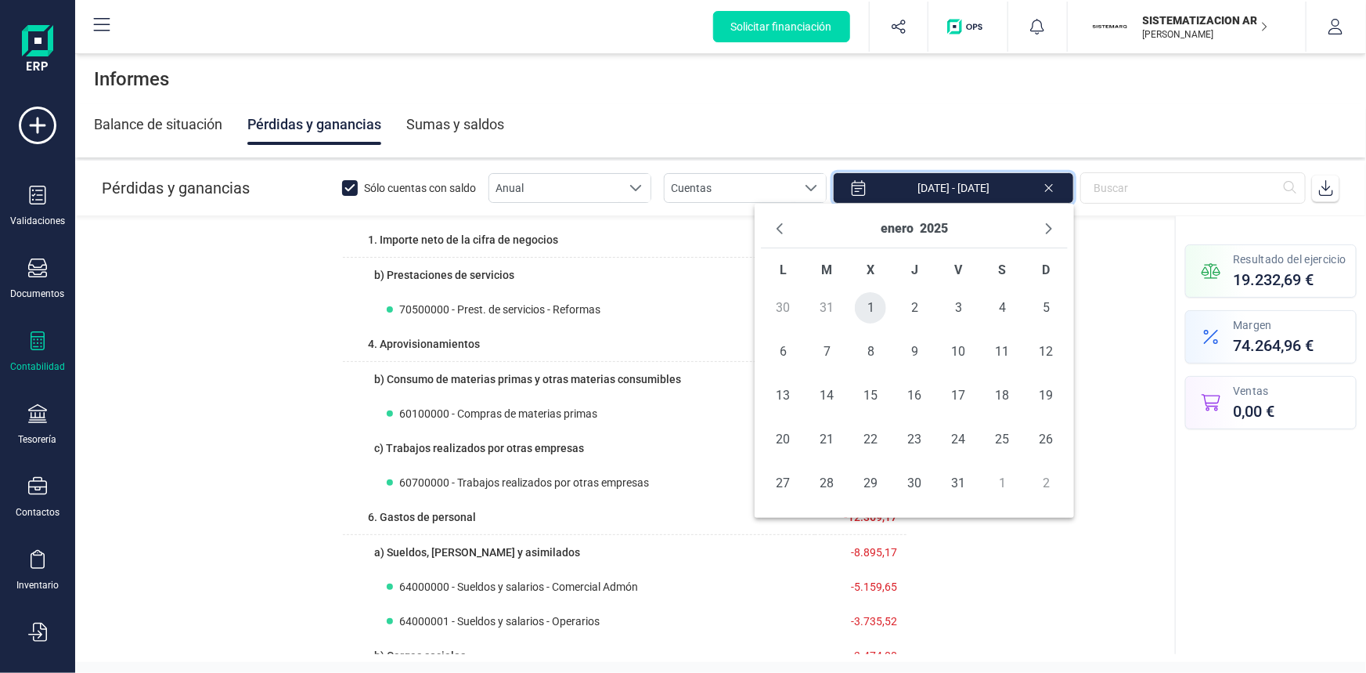
click at [874, 305] on span "1" at bounding box center [870, 307] width 31 height 31
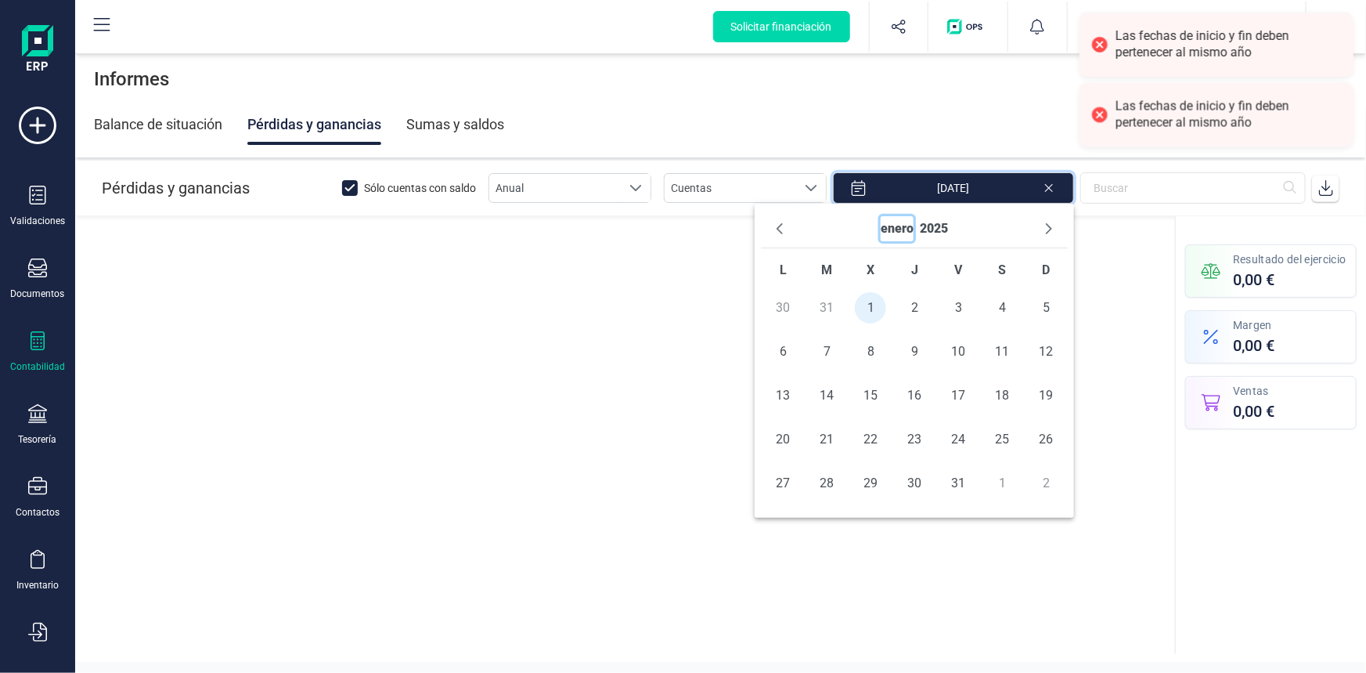
click at [912, 227] on button "enero" at bounding box center [897, 228] width 33 height 25
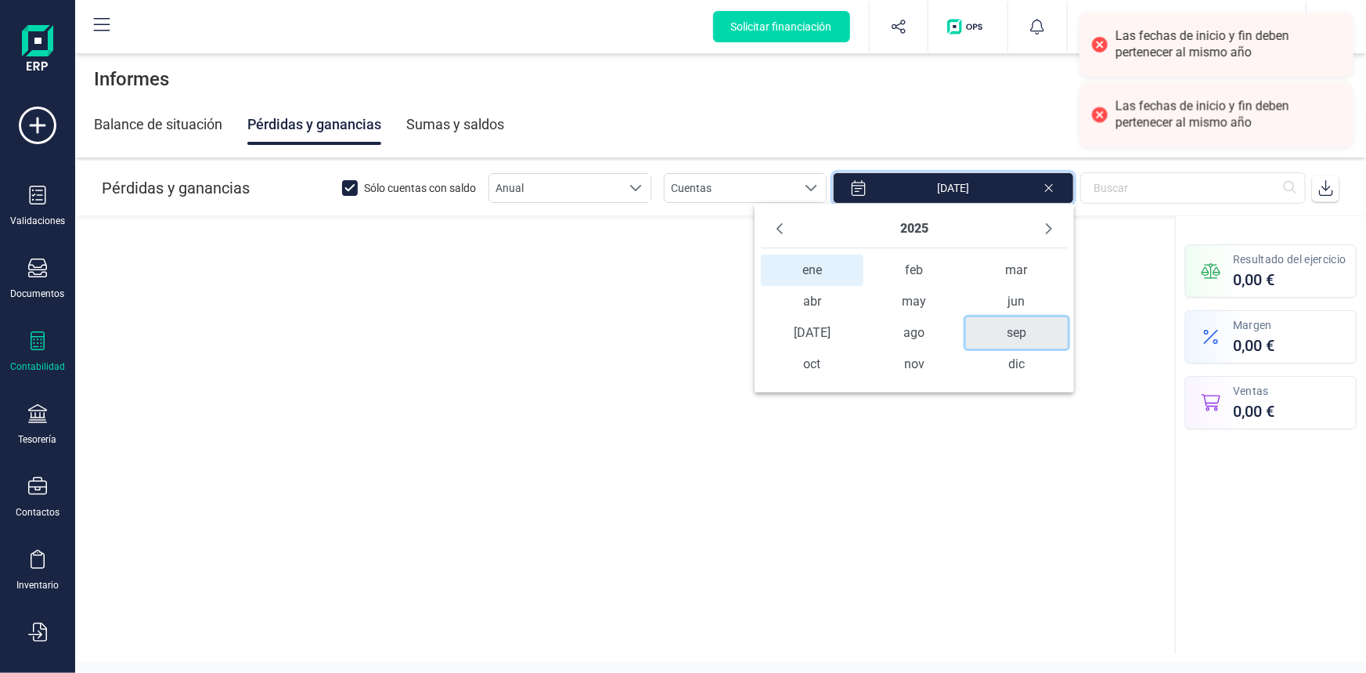
click at [1002, 329] on span "sep" at bounding box center [1017, 332] width 103 height 31
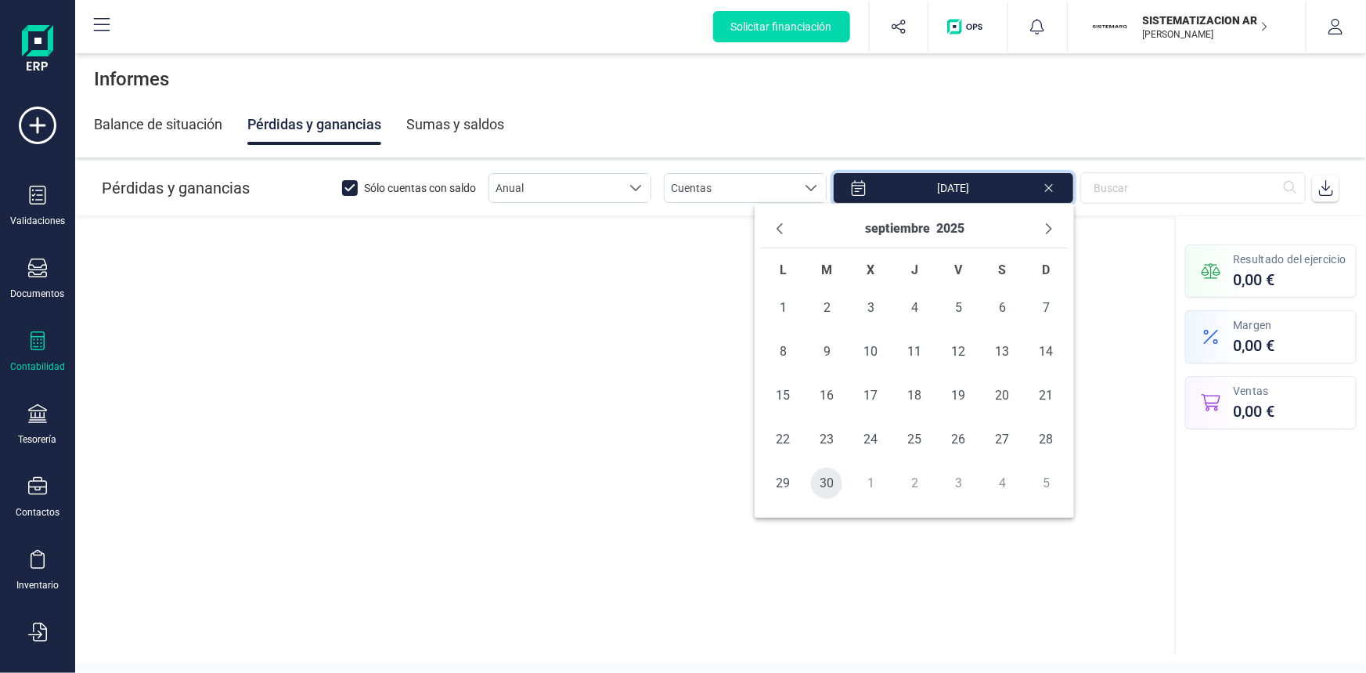
click at [826, 478] on span "30" at bounding box center [826, 482] width 31 height 31
type input "01/01/2025 - 30/09/2025"
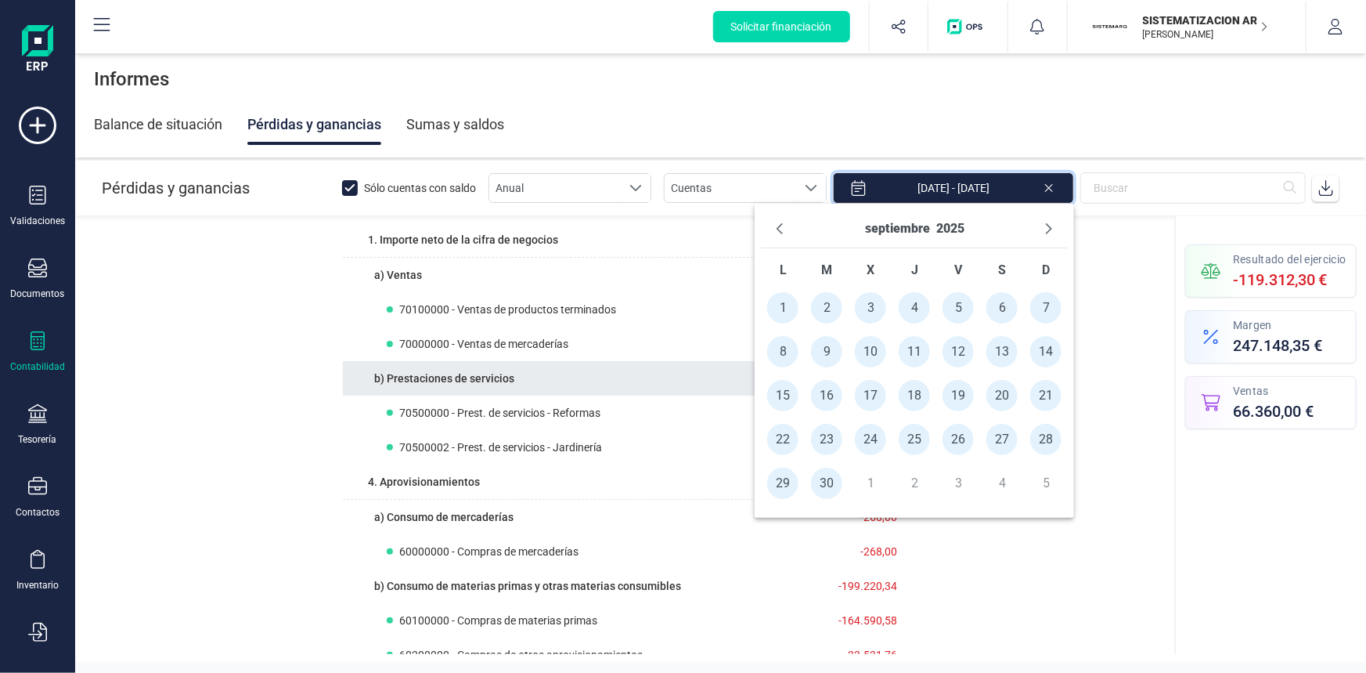
click at [659, 369] on th "b) Prestaciones de servicios" at bounding box center [573, 378] width 461 height 34
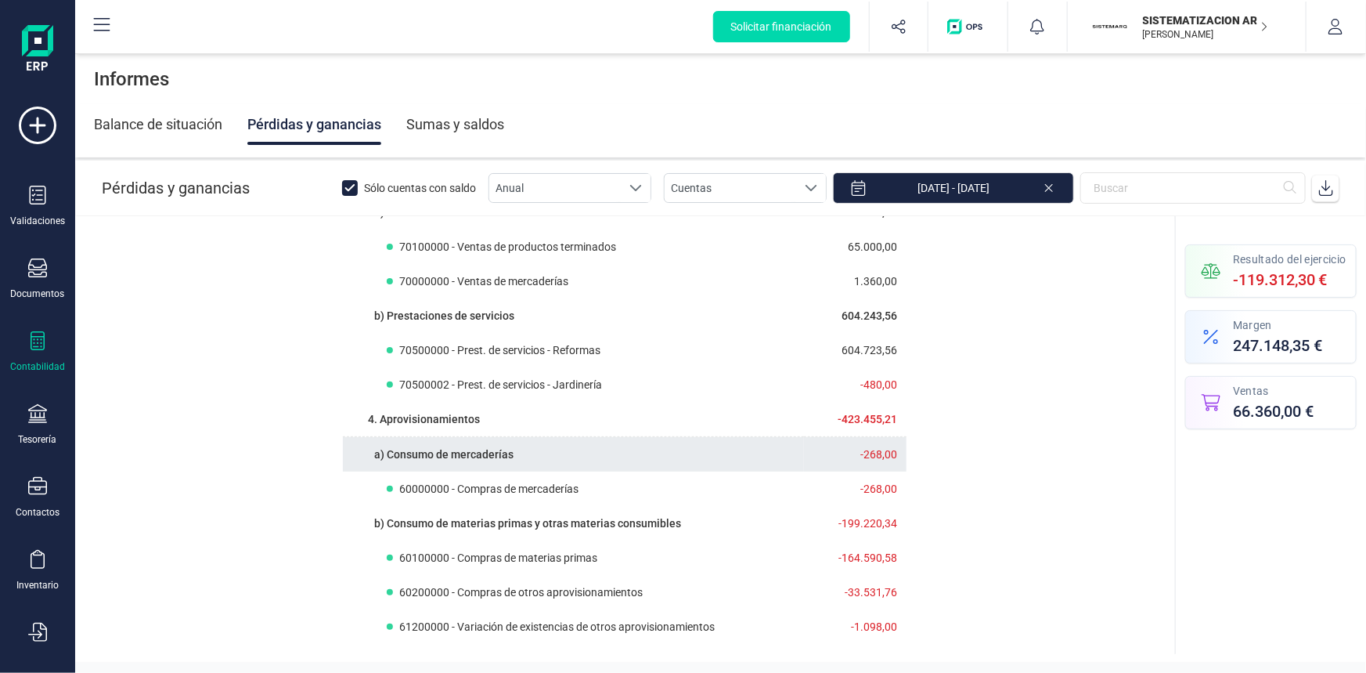
scroll to position [60, 0]
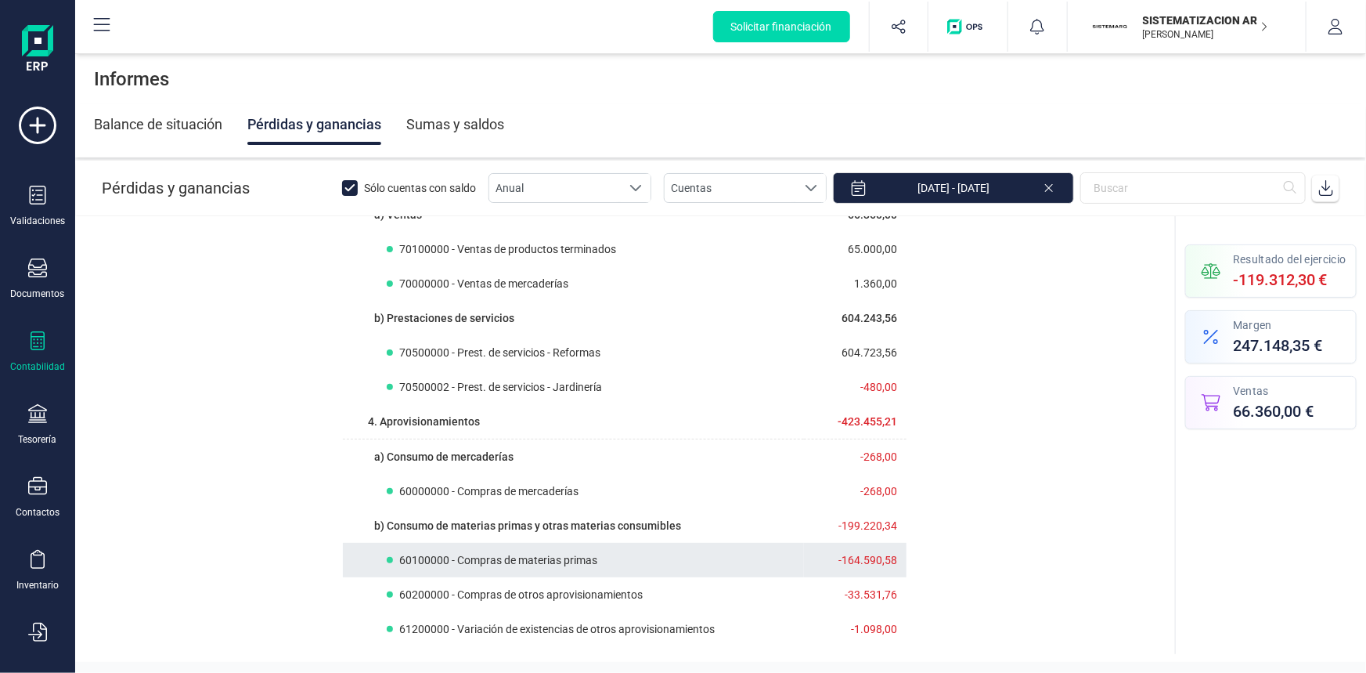
click at [590, 560] on span "60100000 - Compras de materias primas" at bounding box center [498, 560] width 198 height 16
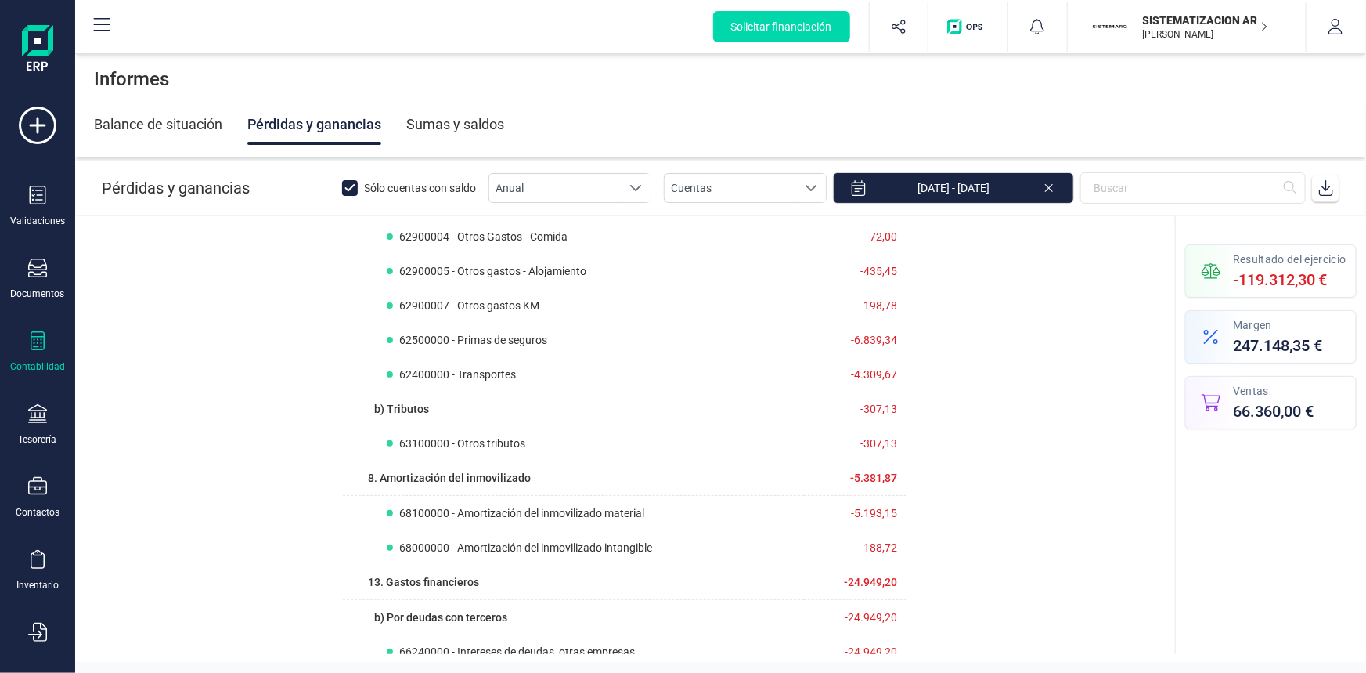
scroll to position [1626, 0]
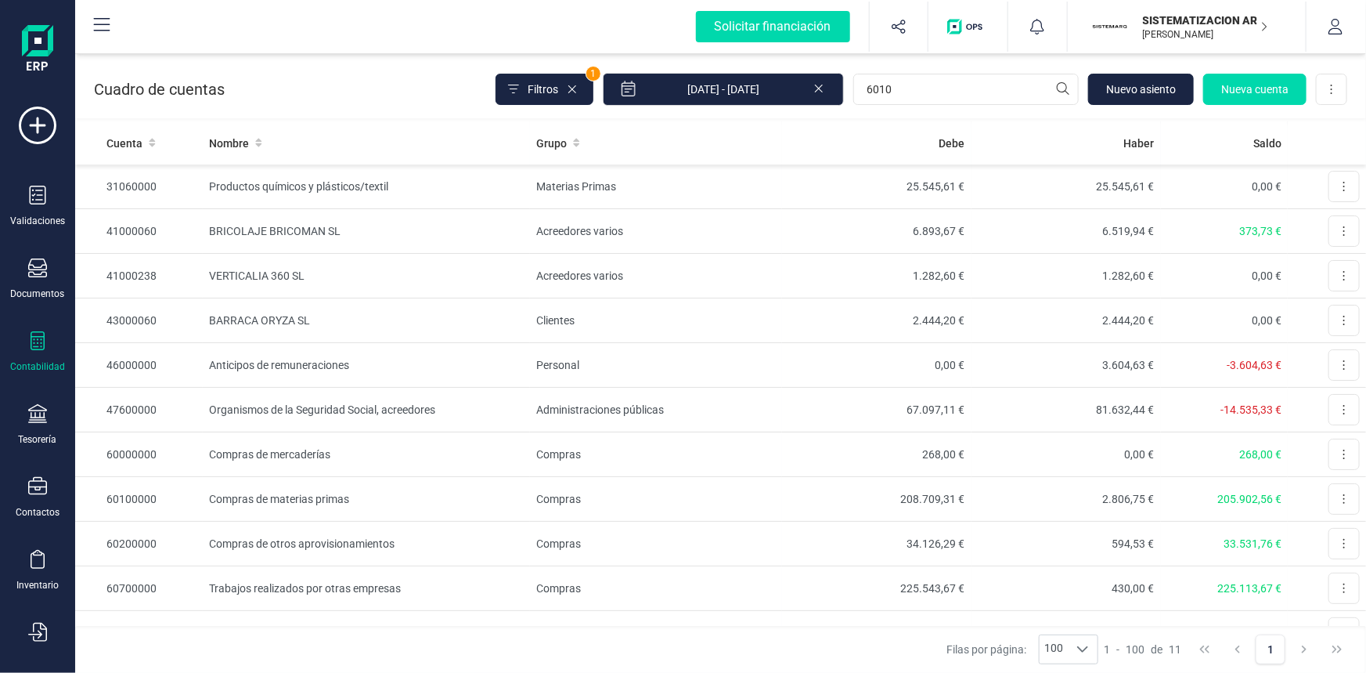
type input "6010"
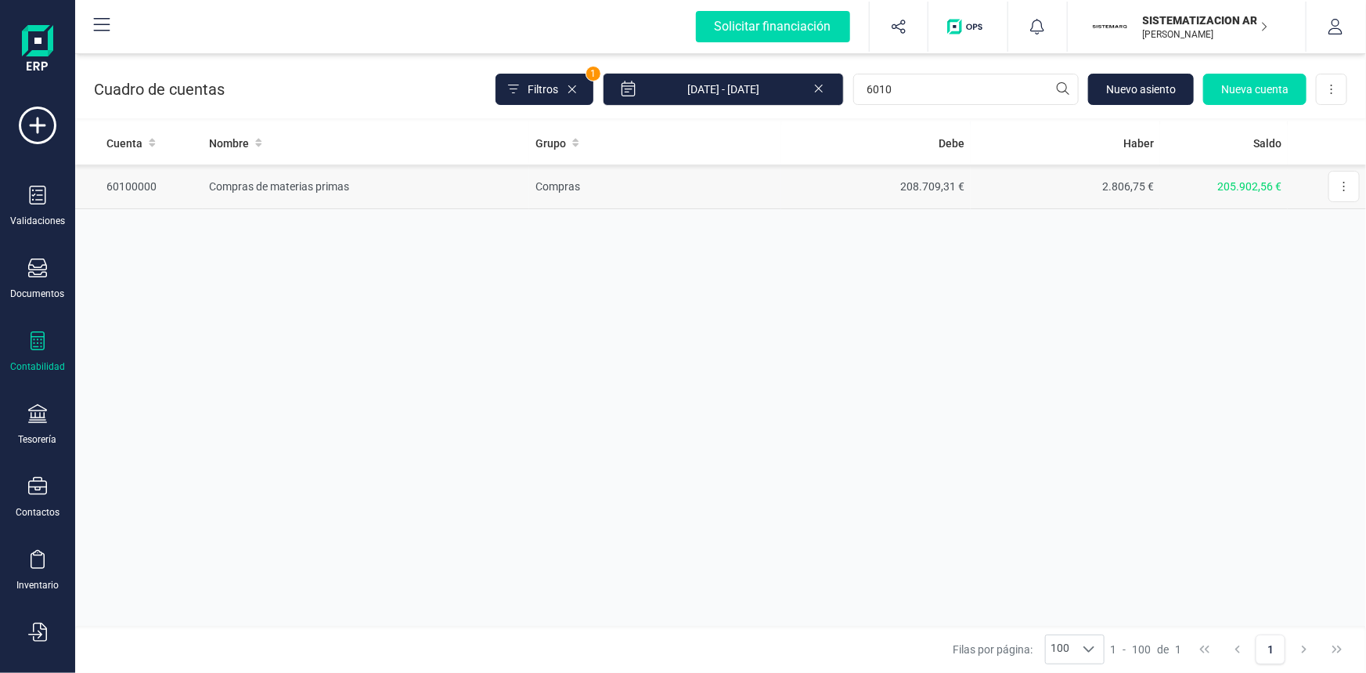
click at [352, 182] on td "Compras de materias primas" at bounding box center [366, 186] width 327 height 45
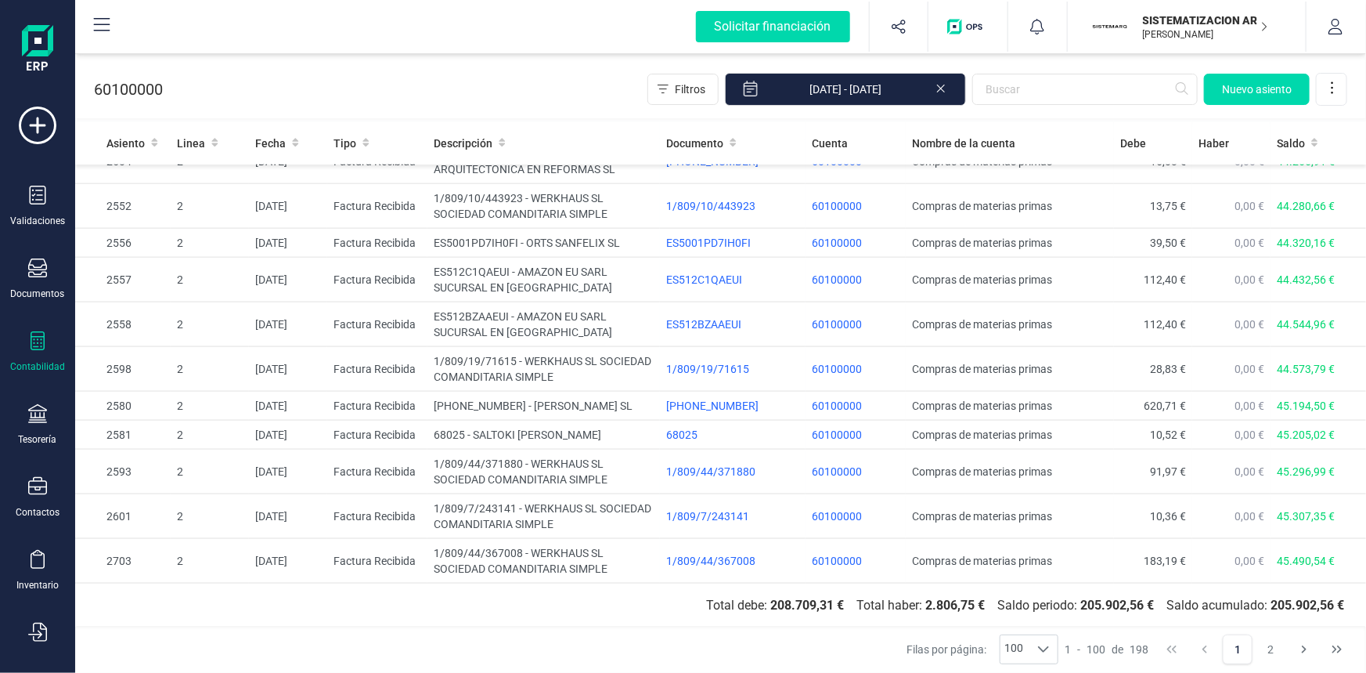
scroll to position [4004, 0]
click at [1308, 650] on icon "Next Page" at bounding box center [1304, 649] width 13 height 13
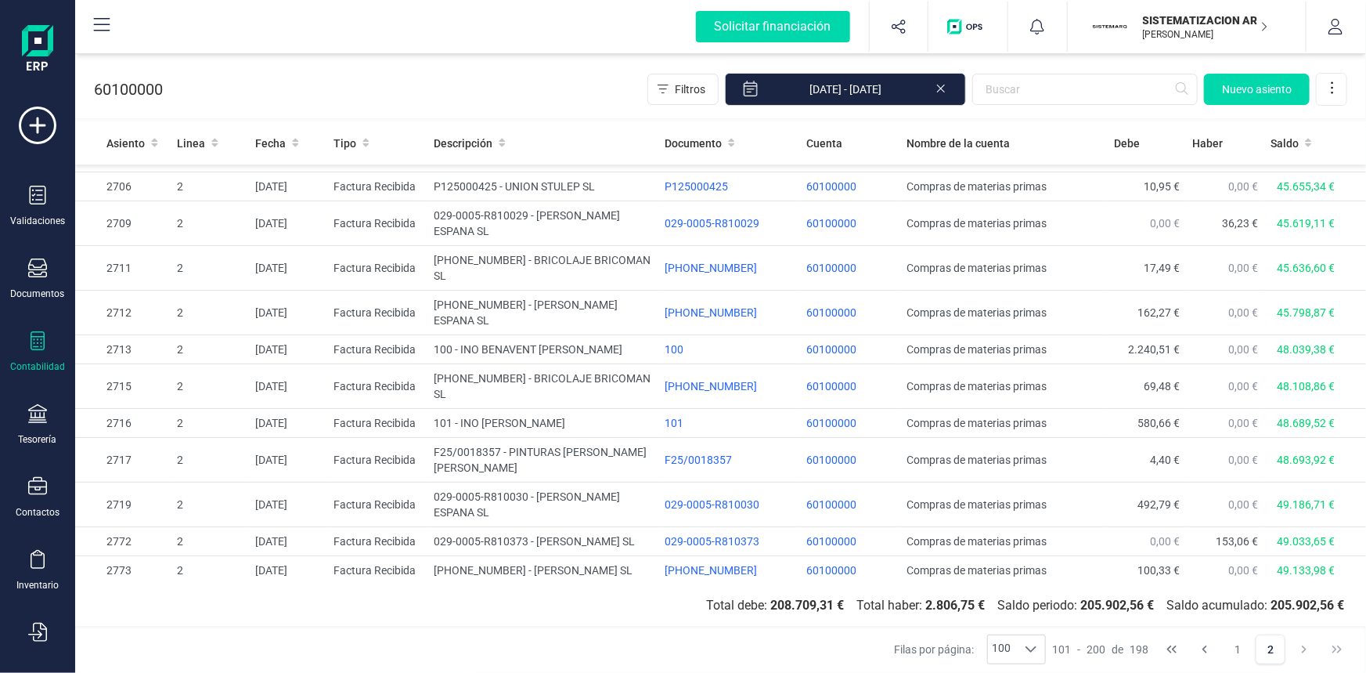
scroll to position [213, 0]
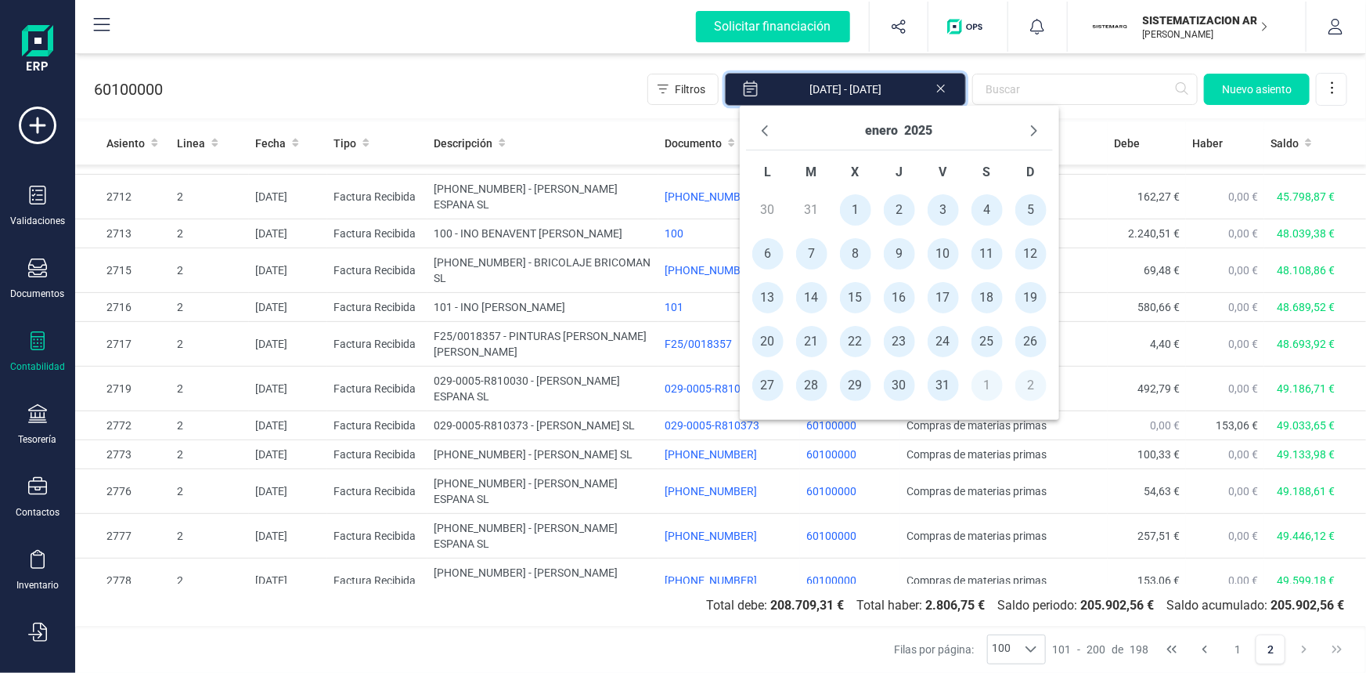
click at [904, 86] on input "[DATE] - [DATE]" at bounding box center [845, 89] width 241 height 33
click at [873, 133] on button "enero" at bounding box center [882, 130] width 33 height 25
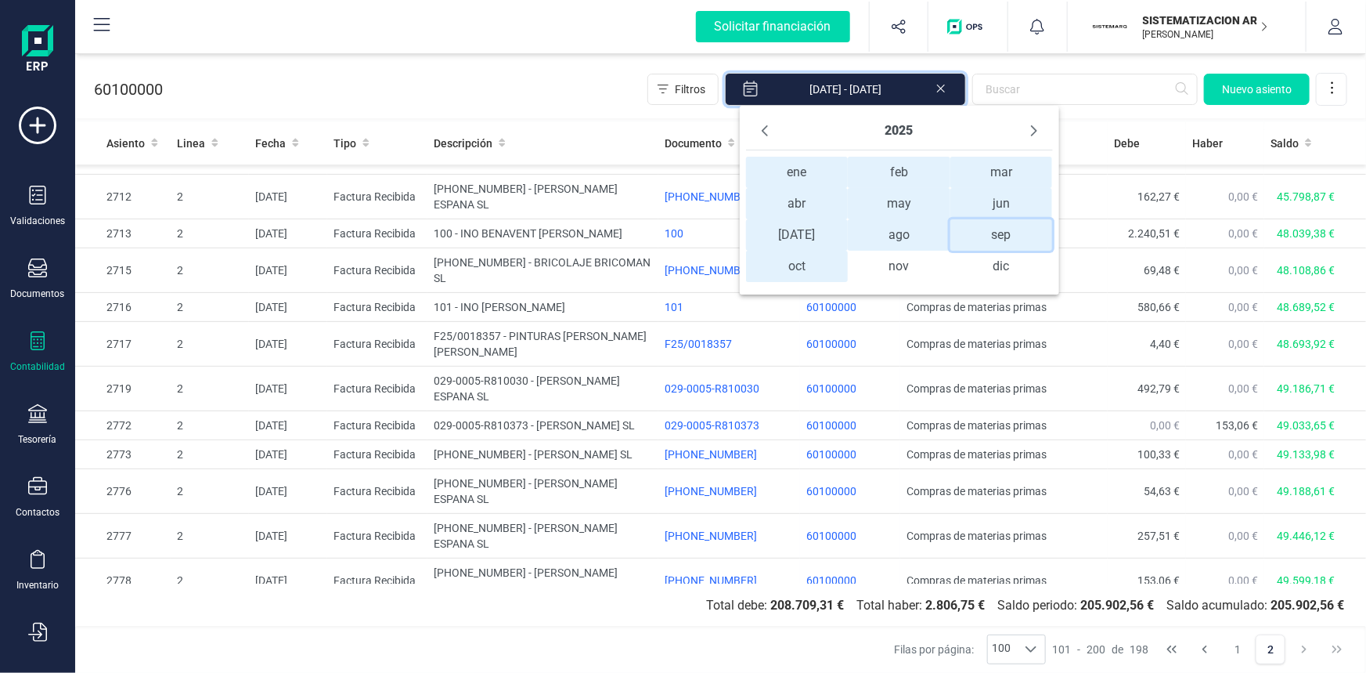
click at [998, 233] on span "sep sep" at bounding box center [1002, 234] width 103 height 31
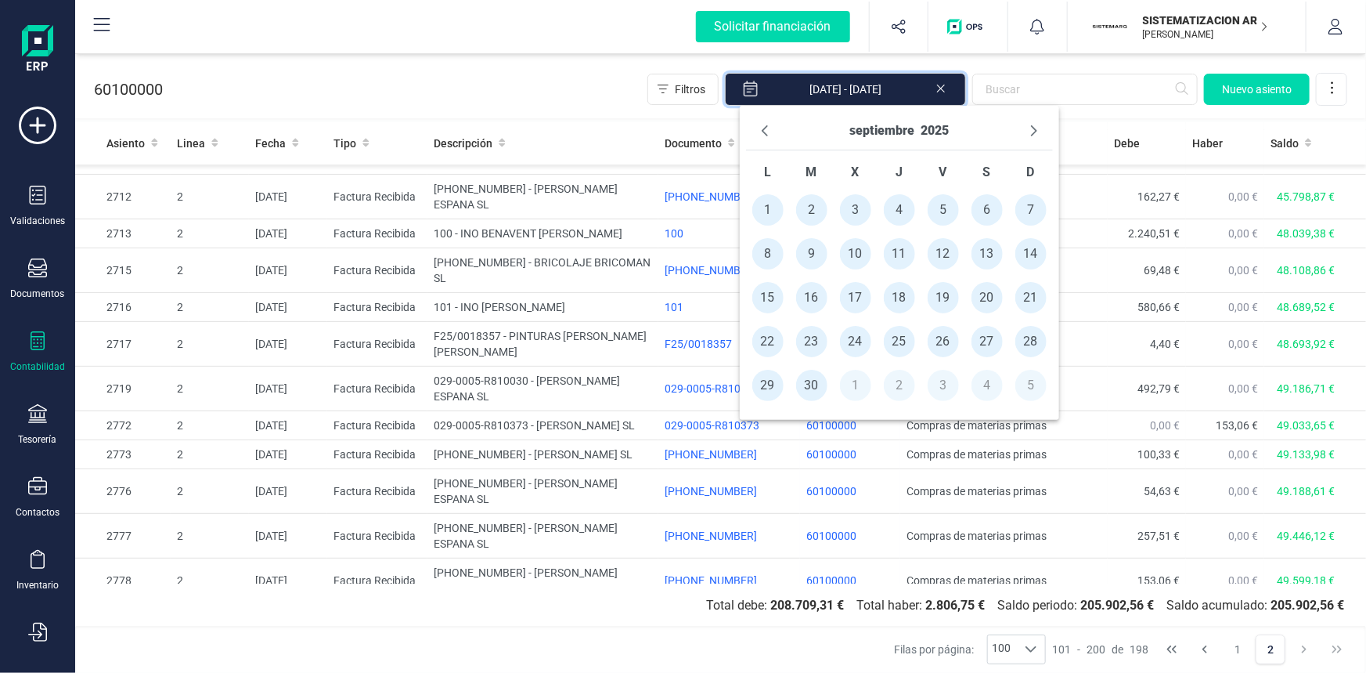
click at [758, 297] on span "15" at bounding box center [767, 297] width 31 height 31
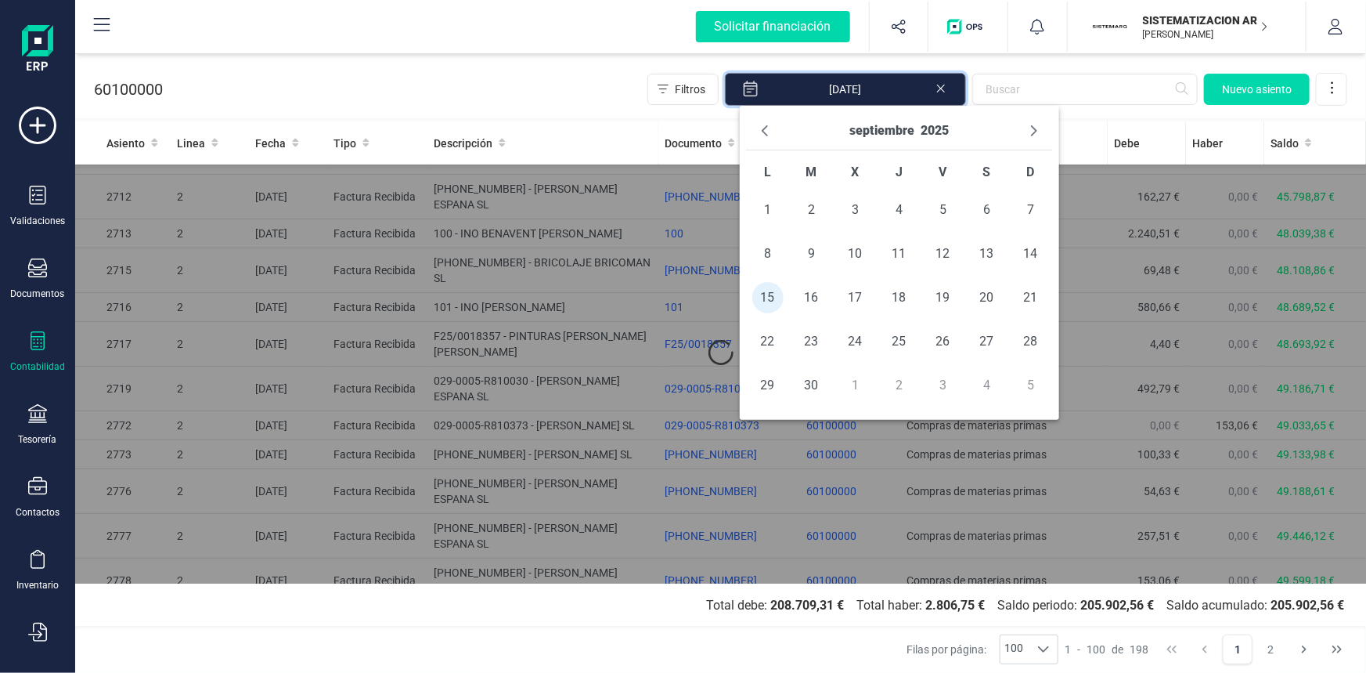
scroll to position [0, 0]
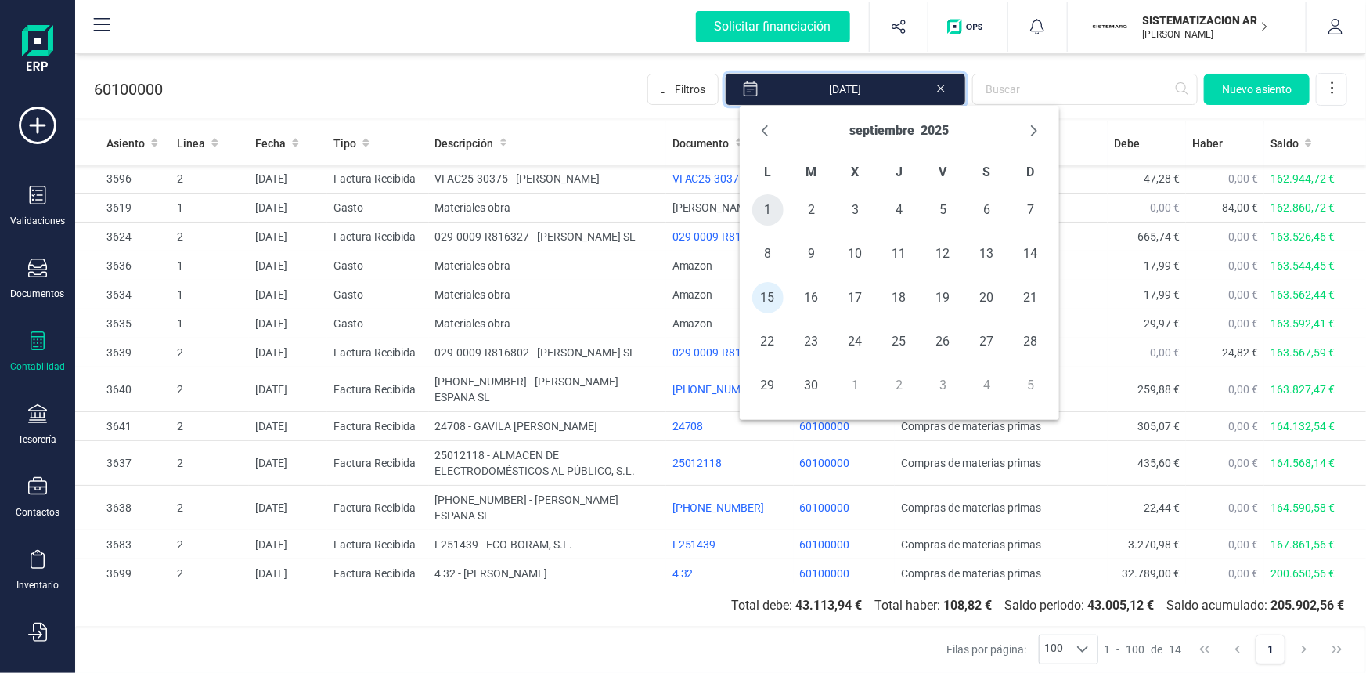
click at [763, 208] on span "1" at bounding box center [767, 209] width 31 height 31
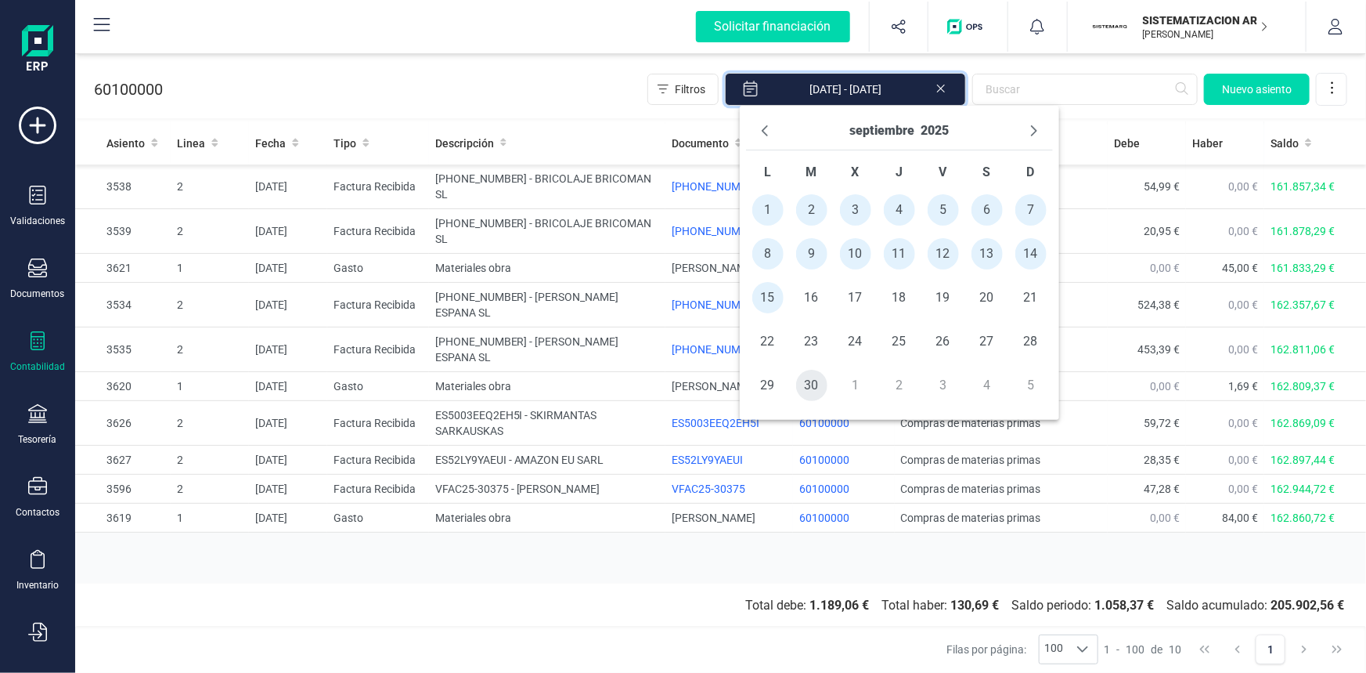
click at [812, 384] on span "30" at bounding box center [811, 385] width 31 height 31
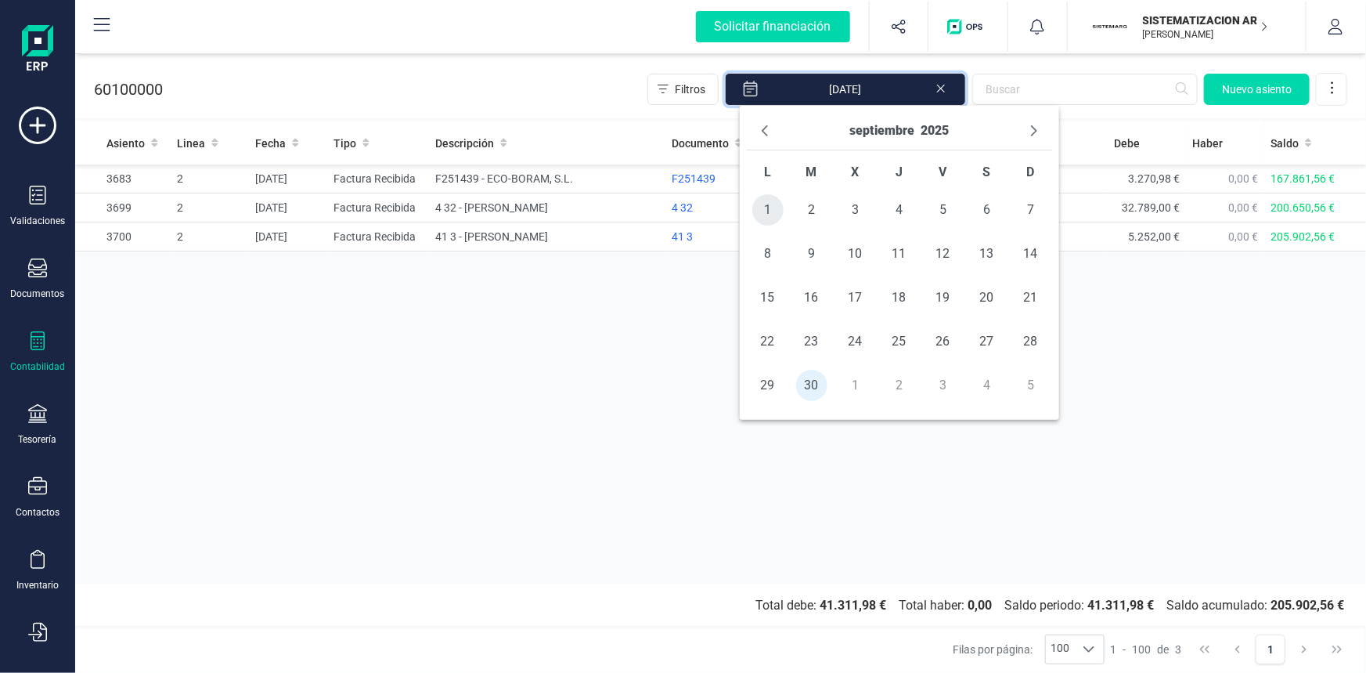
click at [775, 207] on span "1" at bounding box center [767, 209] width 31 height 31
type input "[DATE] - [DATE]"
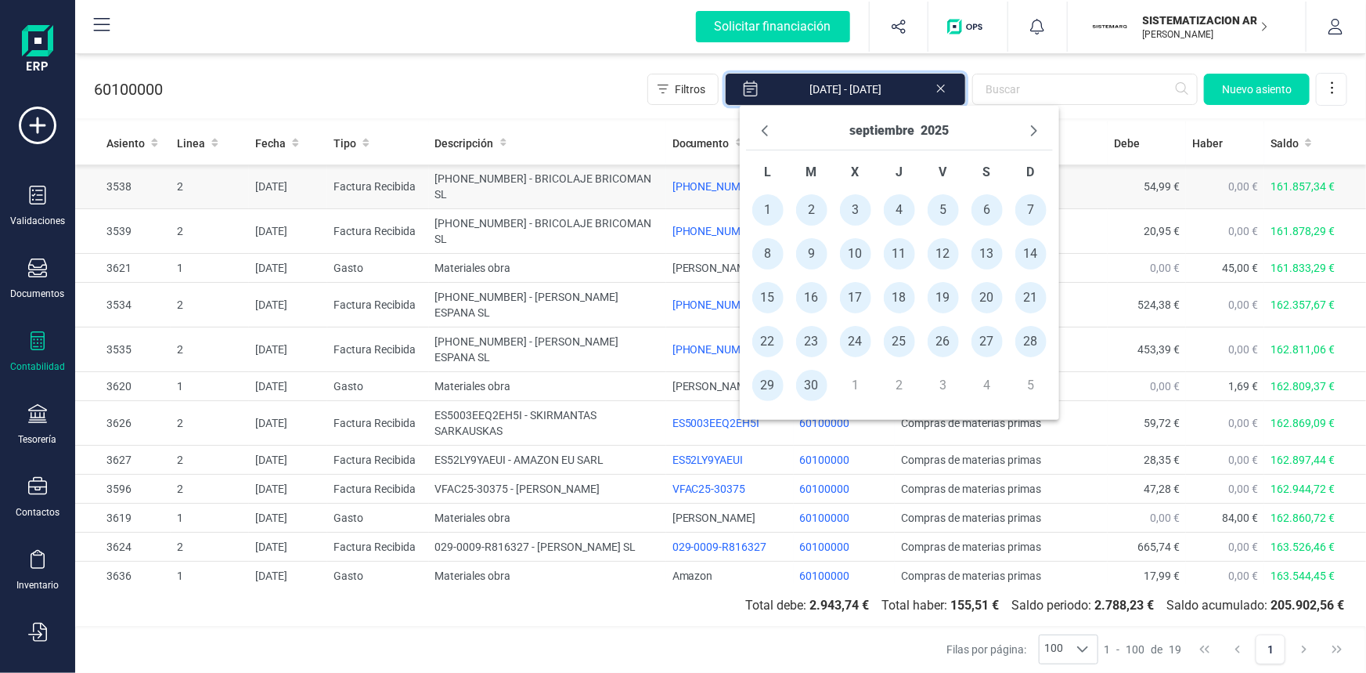
click at [1125, 200] on td "54,99 €" at bounding box center [1147, 186] width 78 height 45
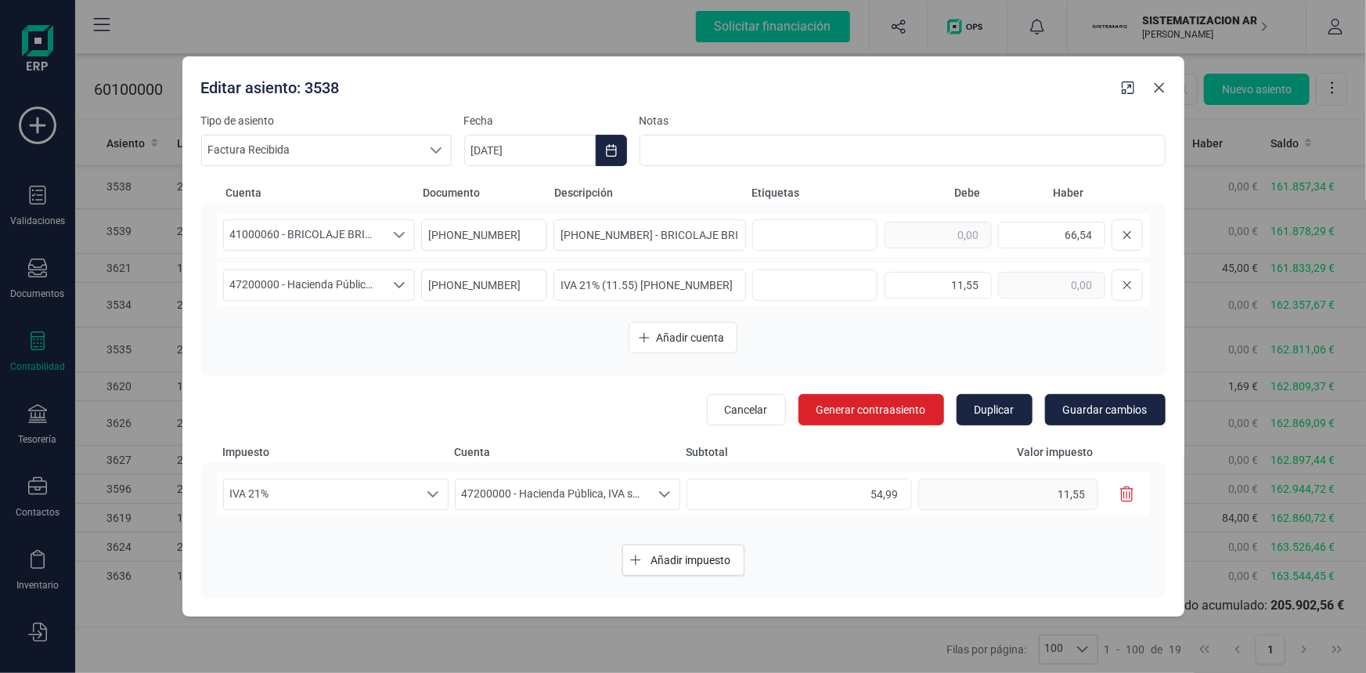
click at [1167, 80] on button "Close" at bounding box center [1159, 87] width 25 height 25
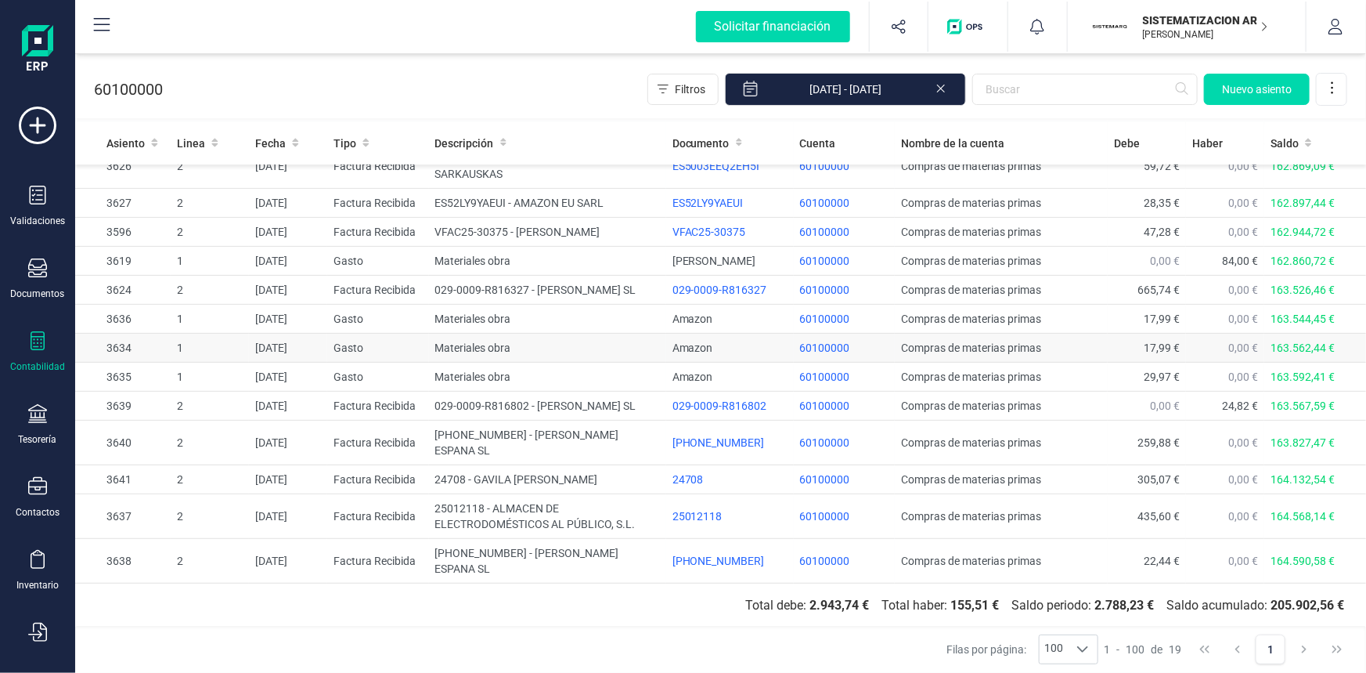
scroll to position [286, 0]
click at [1196, 276] on td "0,00 €" at bounding box center [1225, 290] width 78 height 29
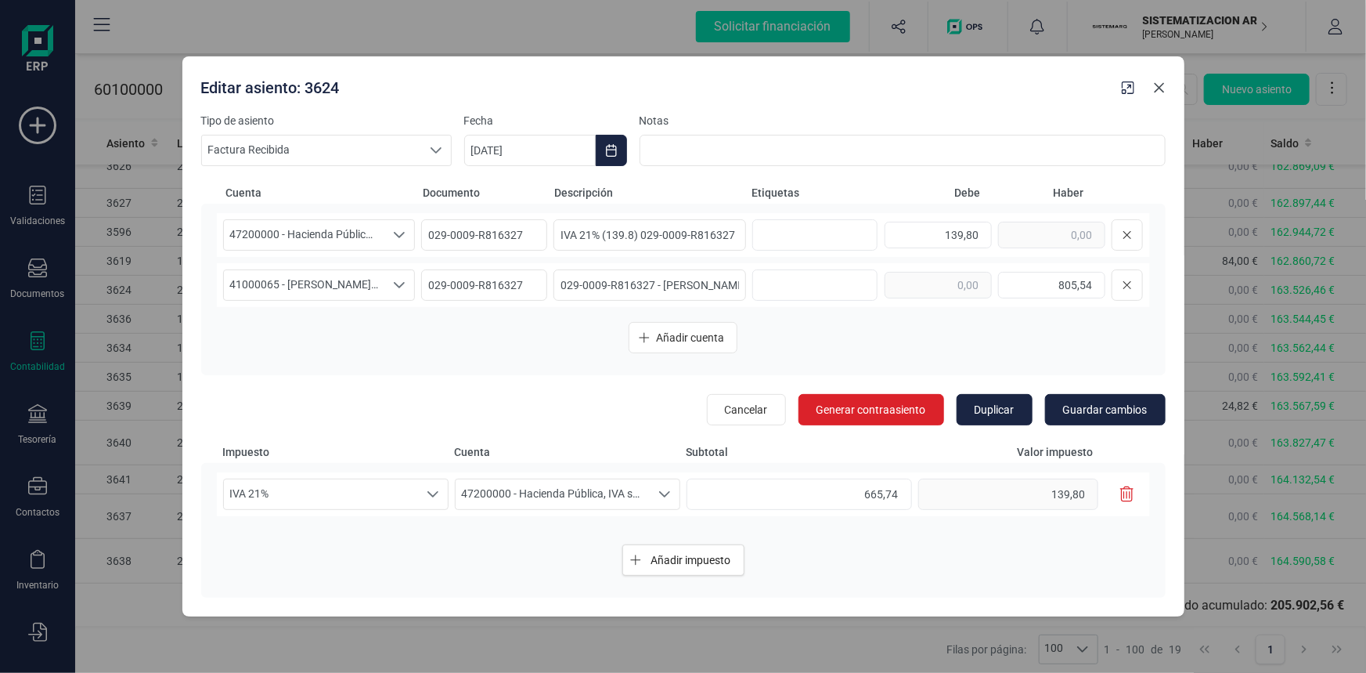
click at [1156, 89] on icon "Close" at bounding box center [1159, 87] width 13 height 13
